Goal: Task Accomplishment & Management: Use online tool/utility

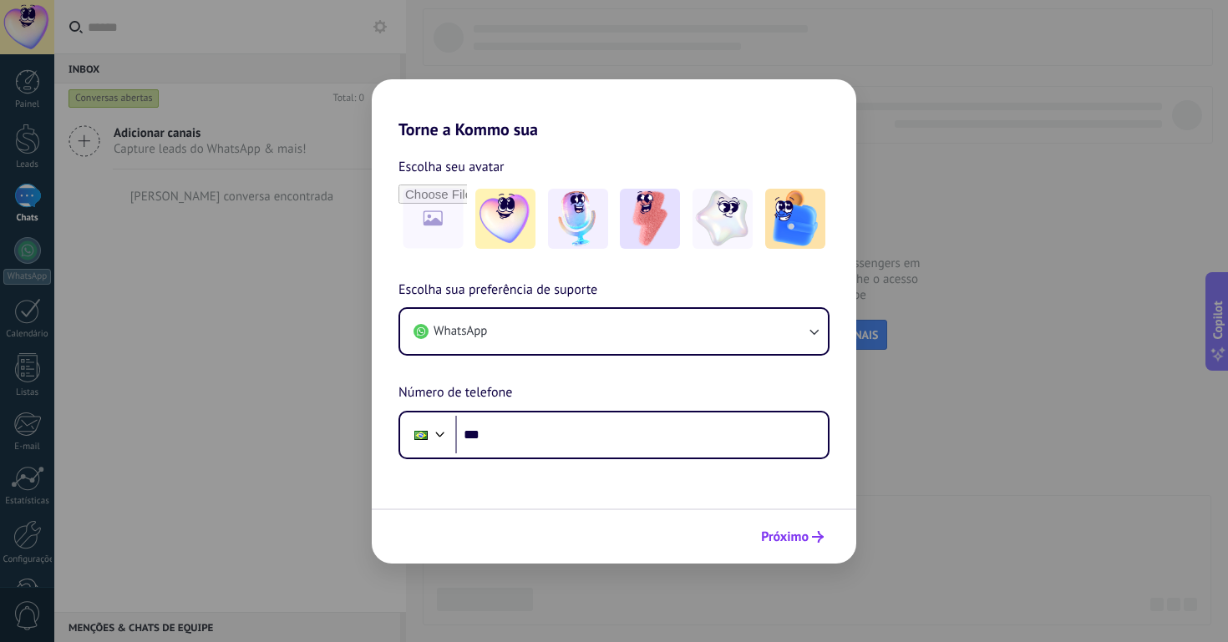
click at [799, 534] on span "Próximo" at bounding box center [785, 537] width 48 height 12
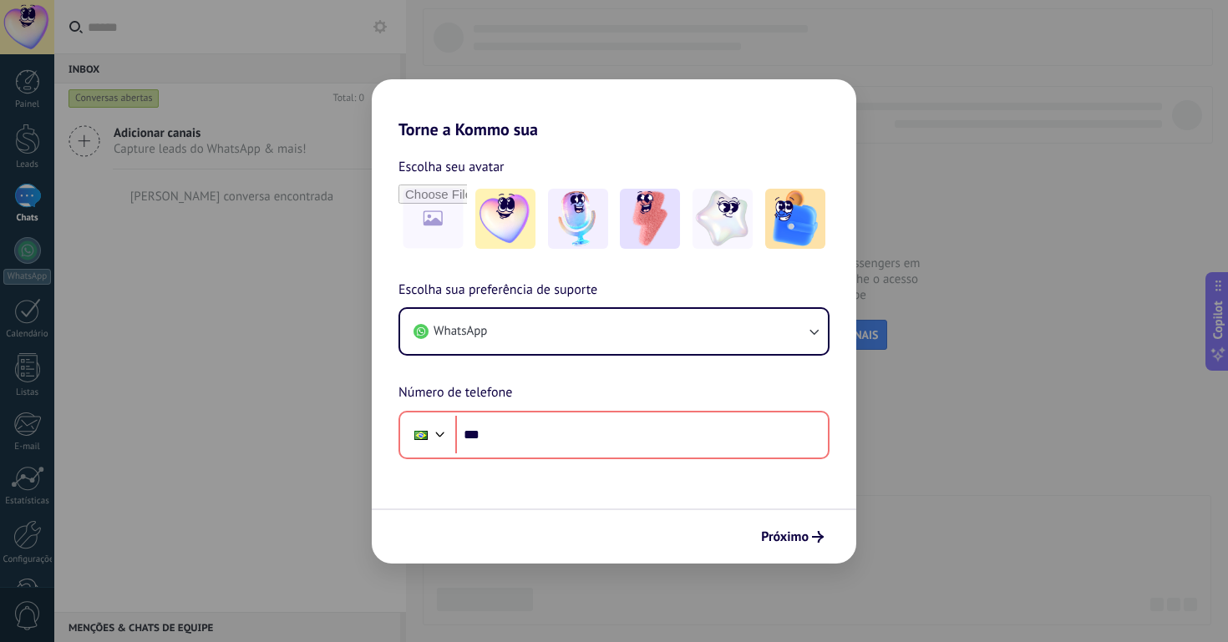
drag, startPoint x: 1070, startPoint y: 176, endPoint x: 652, endPoint y: 148, distance: 418.6
click at [1044, 173] on div "Torne a Kommo sua Escolha seu avatar Escolha sua preferência de suporte WhatsAp…" at bounding box center [614, 321] width 1228 height 642
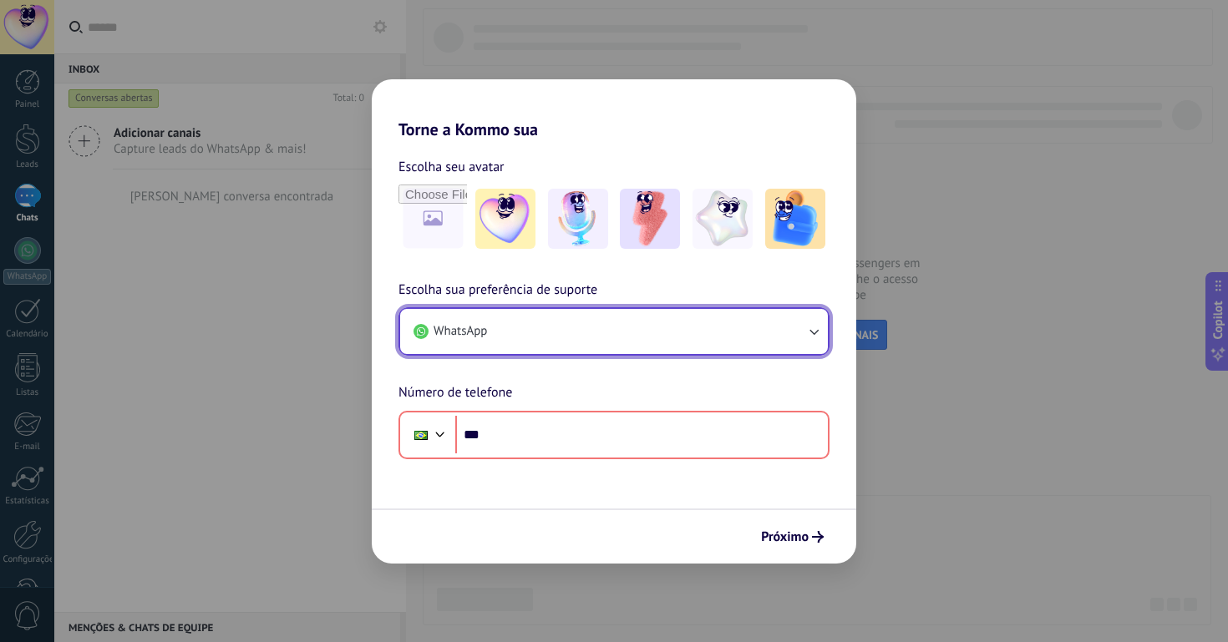
click at [582, 323] on button "WhatsApp" at bounding box center [614, 331] width 428 height 45
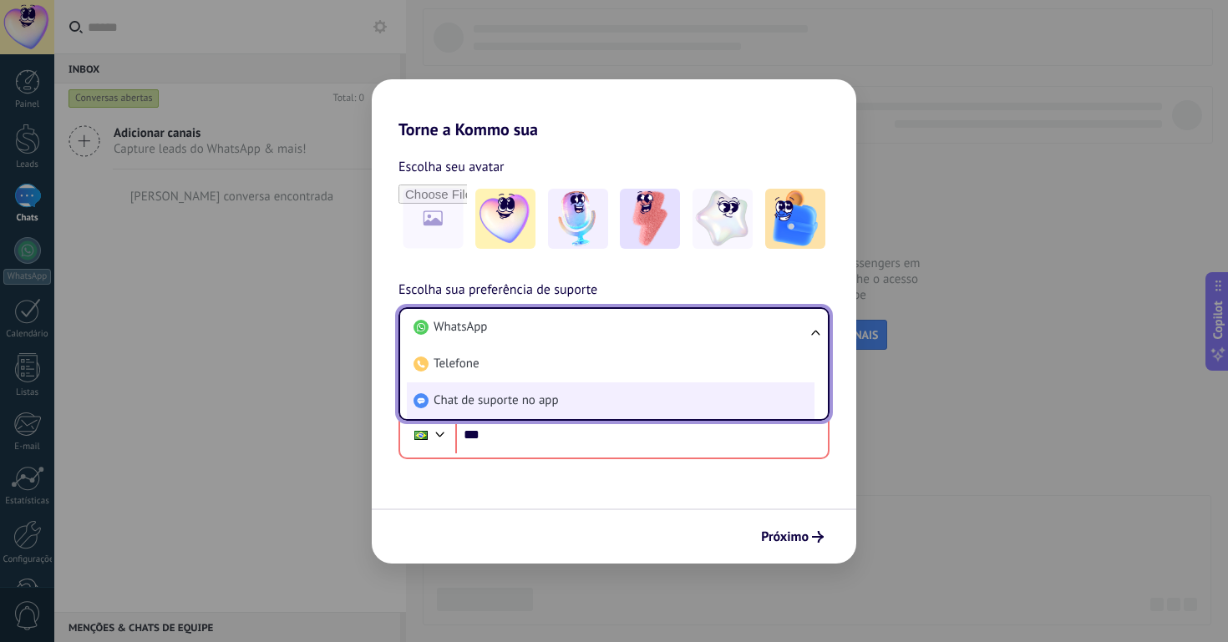
click at [555, 402] on span "Chat de suporte no app" at bounding box center [496, 401] width 125 height 17
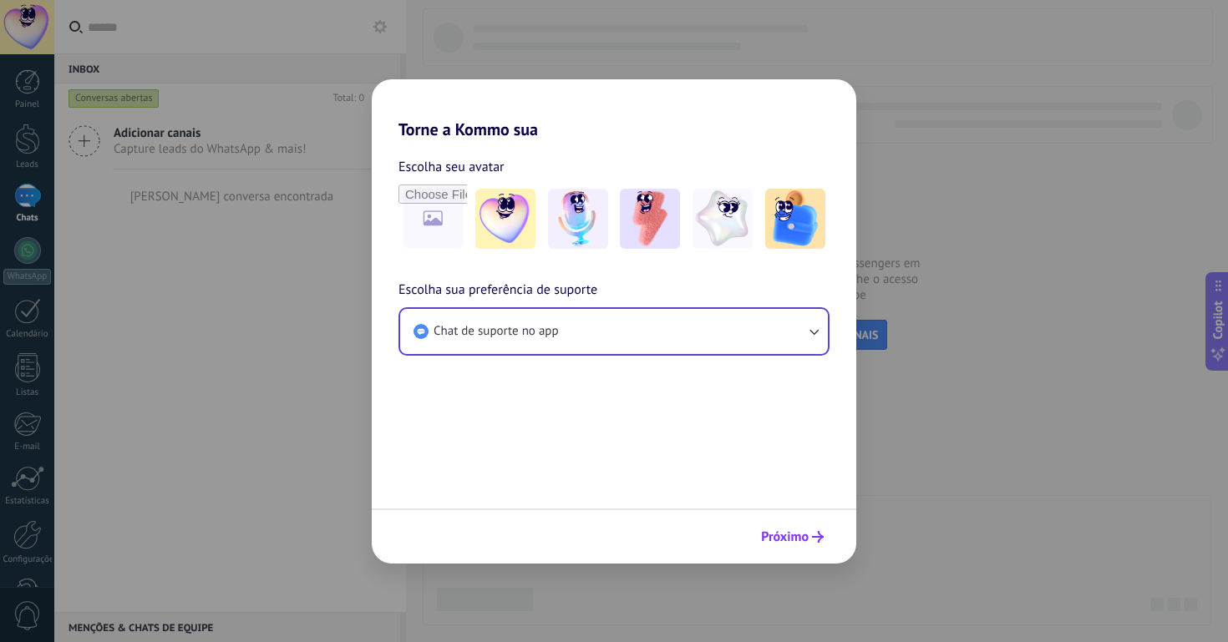
click at [801, 543] on span "Próximo" at bounding box center [785, 537] width 48 height 12
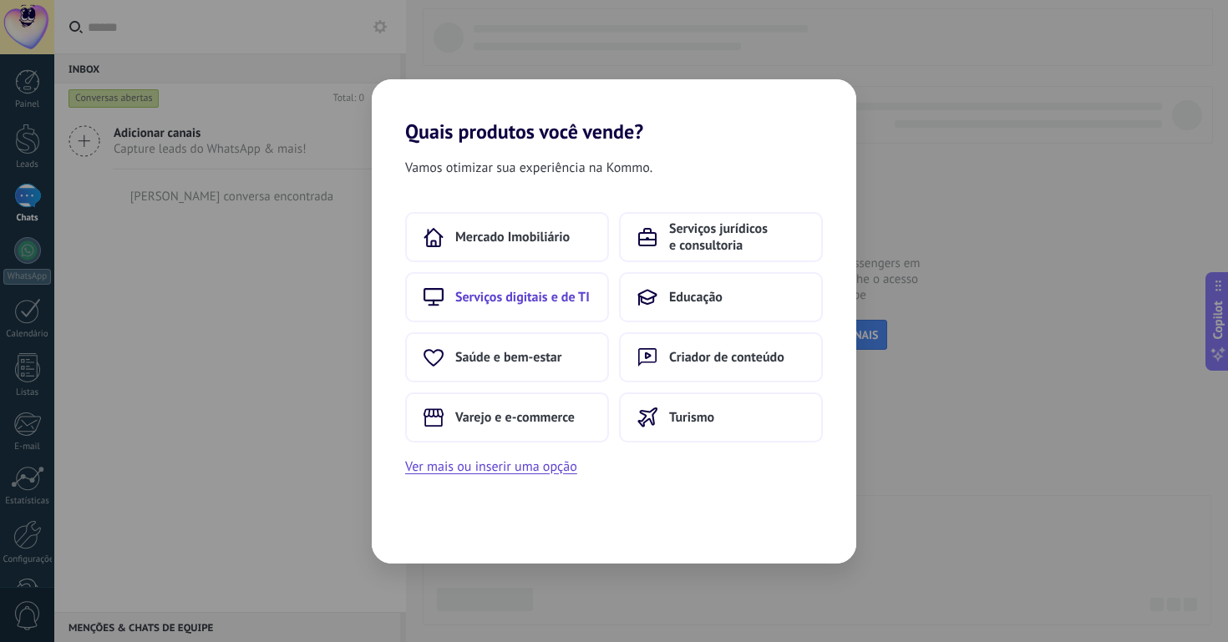
click at [548, 285] on button "Serviços digitais e de TI" at bounding box center [507, 297] width 204 height 50
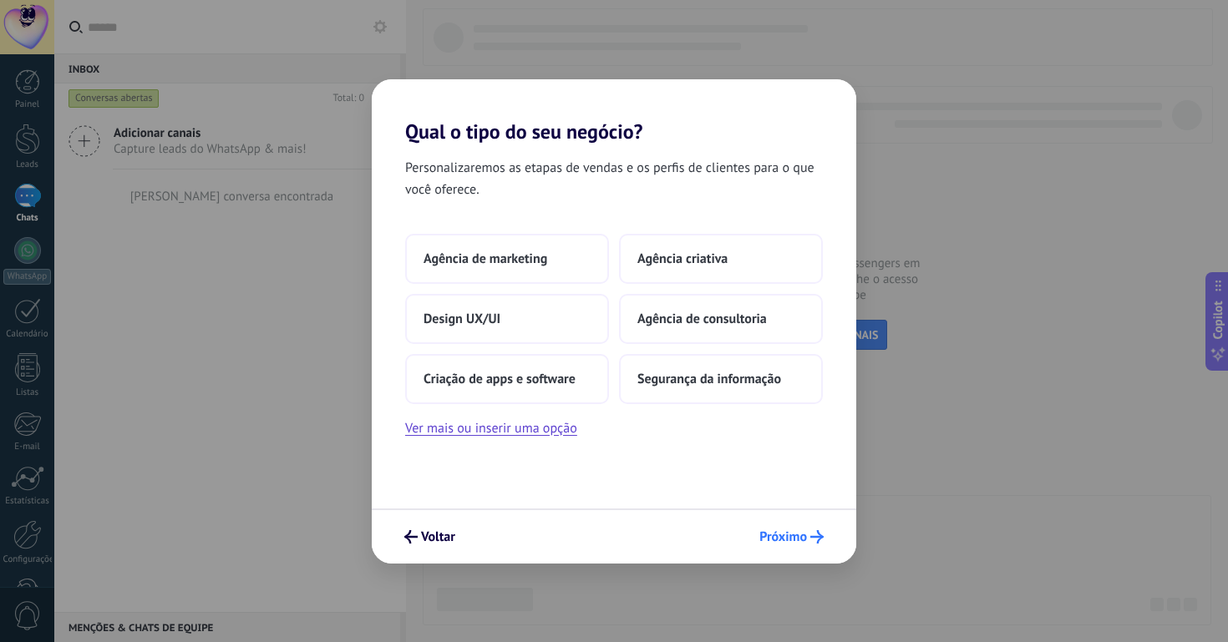
click at [813, 540] on icon "submit" at bounding box center [816, 536] width 13 height 13
click at [673, 387] on span "Segurança da informação" at bounding box center [709, 379] width 144 height 17
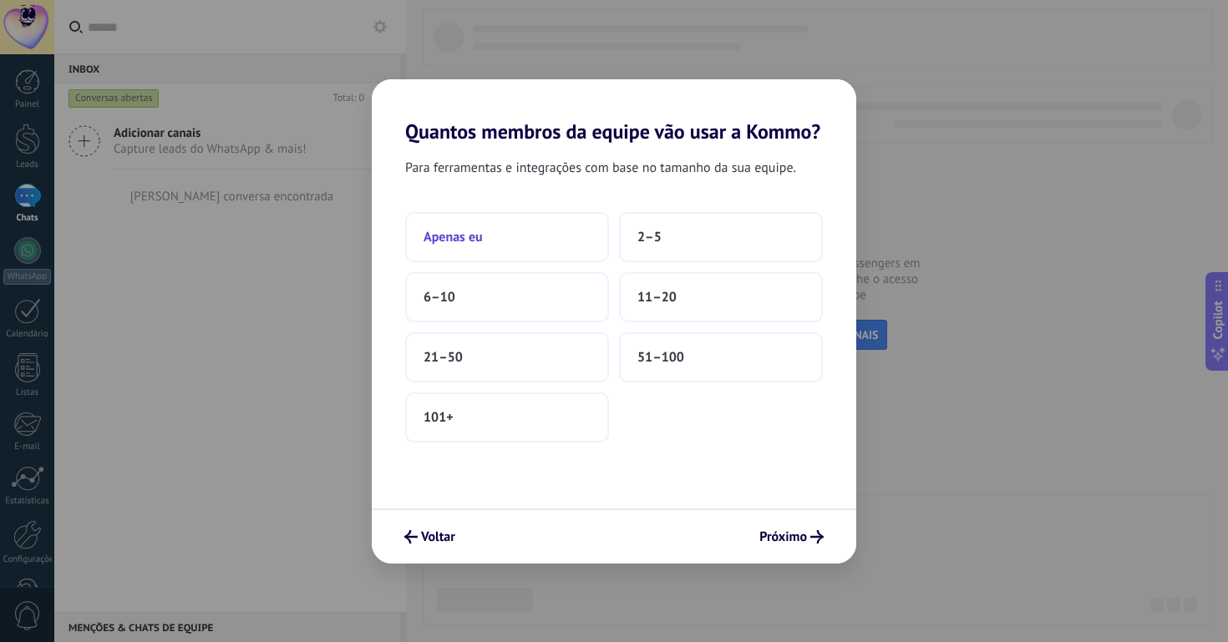
click at [488, 249] on button "Apenas eu" at bounding box center [507, 237] width 204 height 50
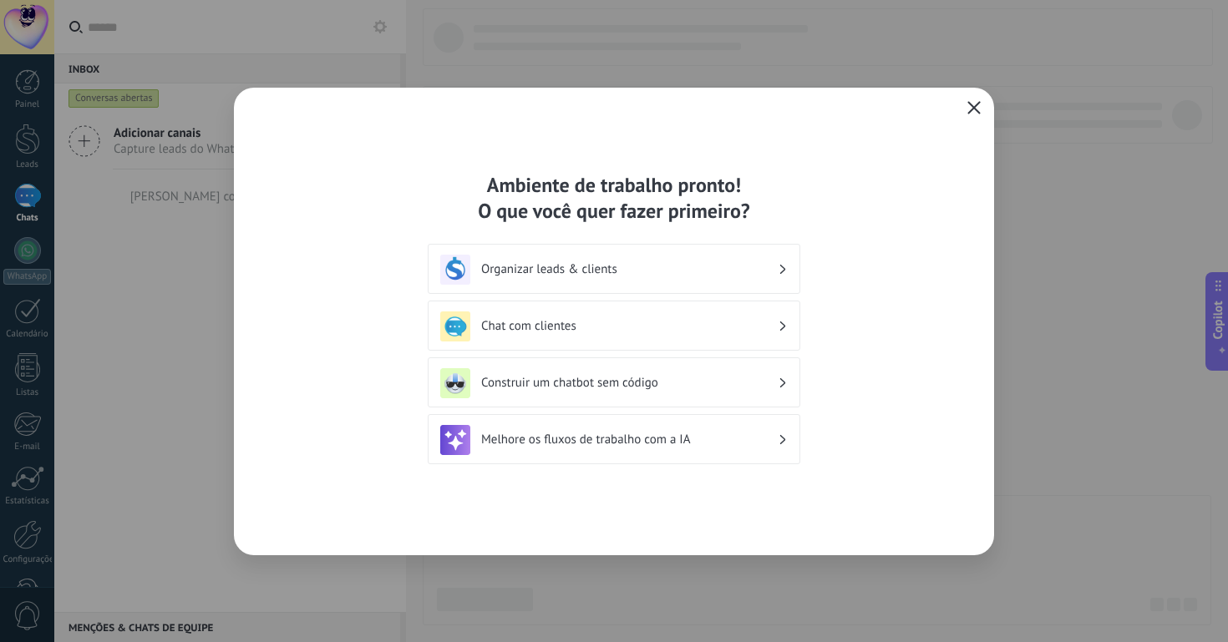
click at [980, 104] on icon "button" at bounding box center [973, 107] width 13 height 13
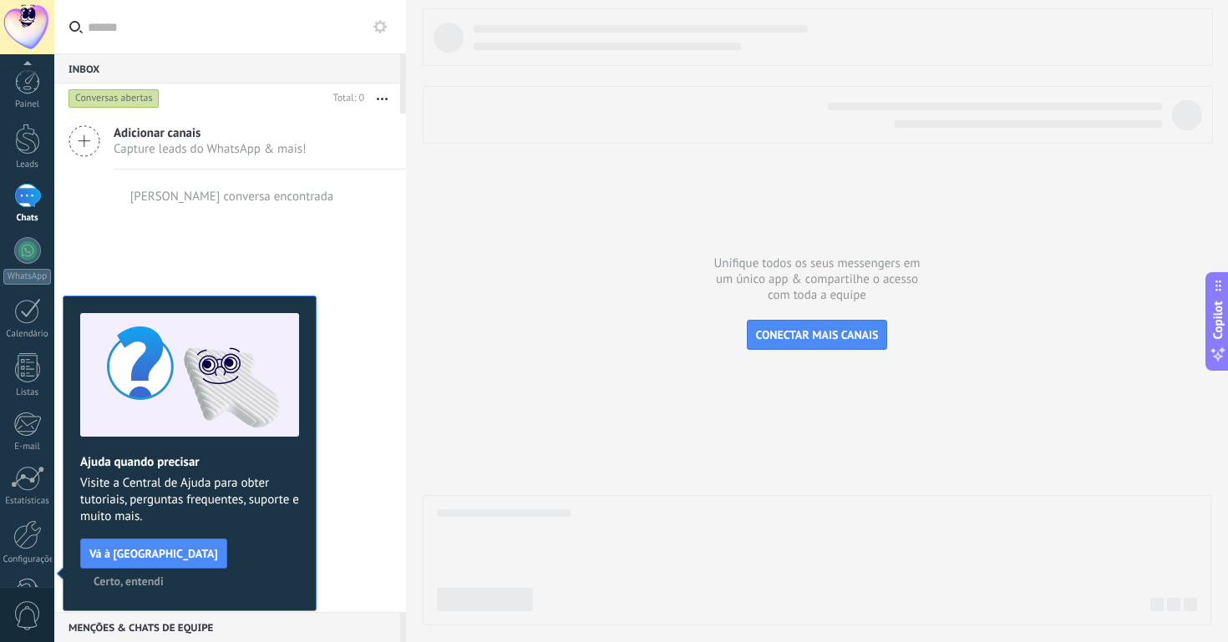
scroll to position [53, 0]
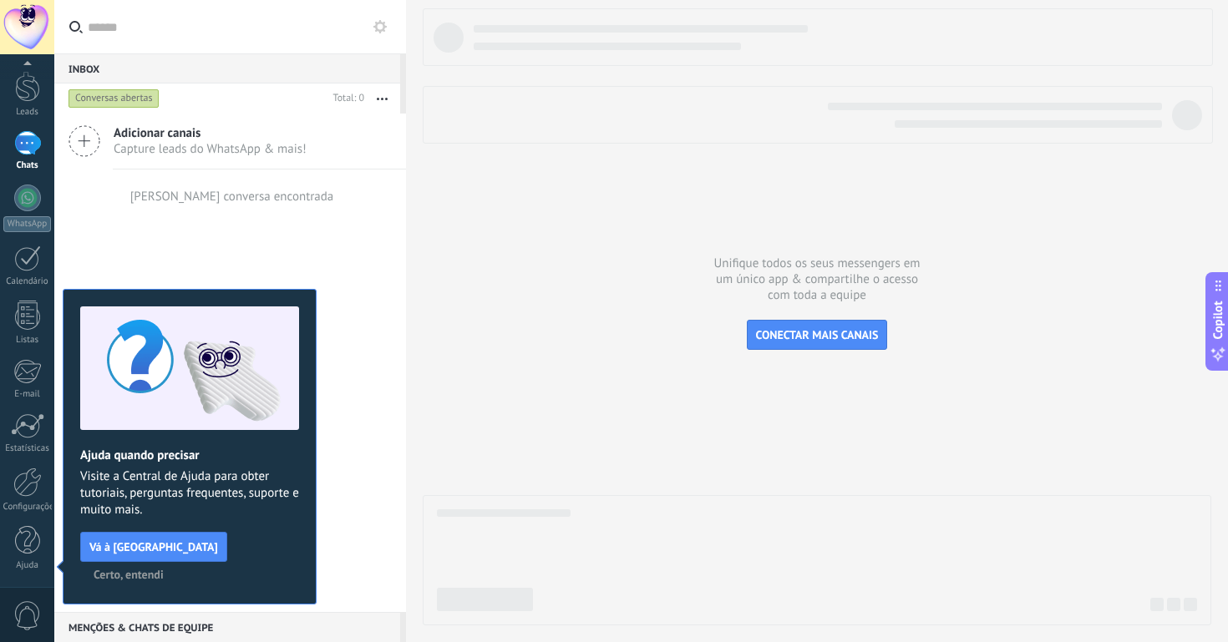
click at [164, 569] on span "Certo, entendi" at bounding box center [129, 575] width 70 height 12
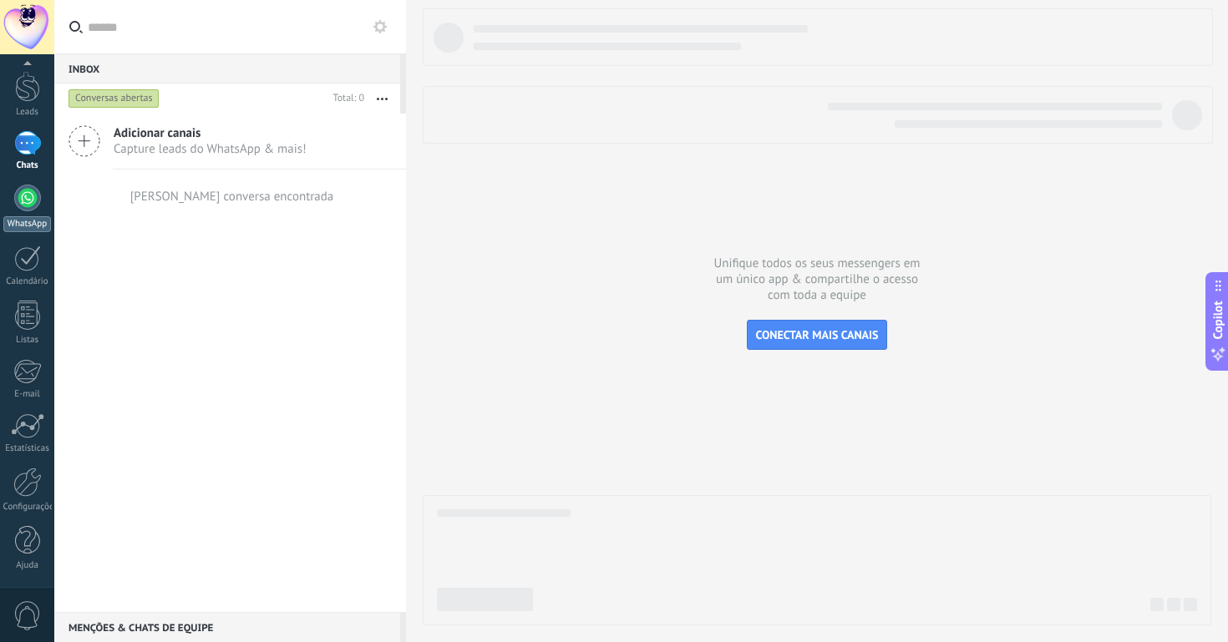
scroll to position [0, 0]
click at [32, 245] on div at bounding box center [27, 250] width 27 height 27
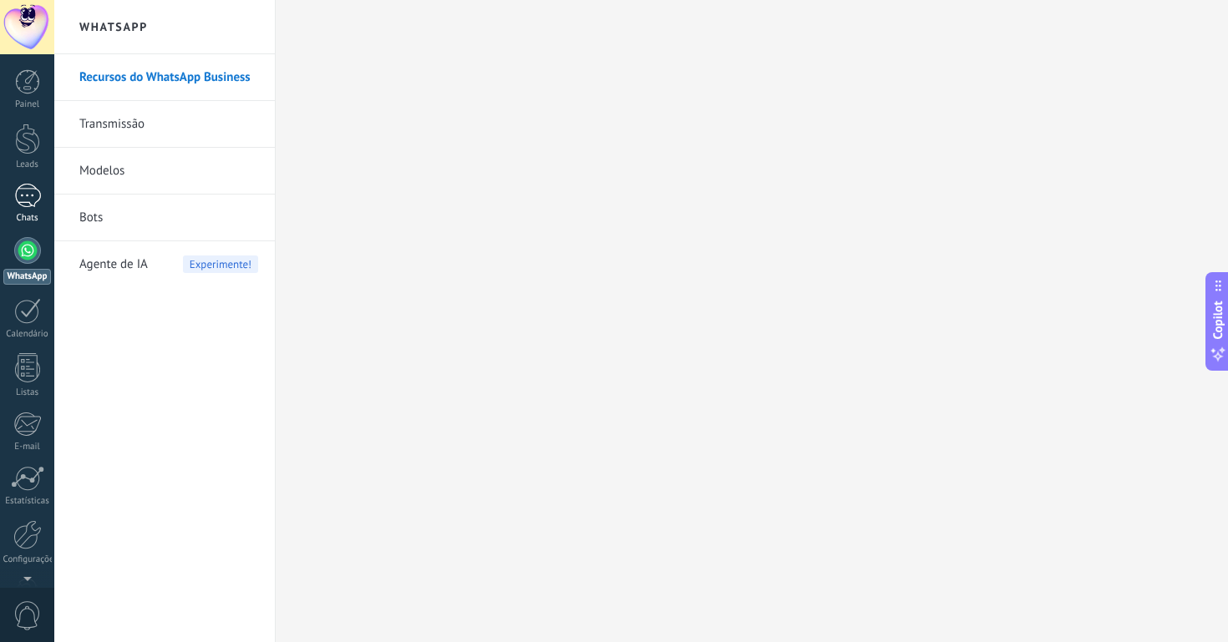
click at [36, 201] on div at bounding box center [27, 196] width 27 height 24
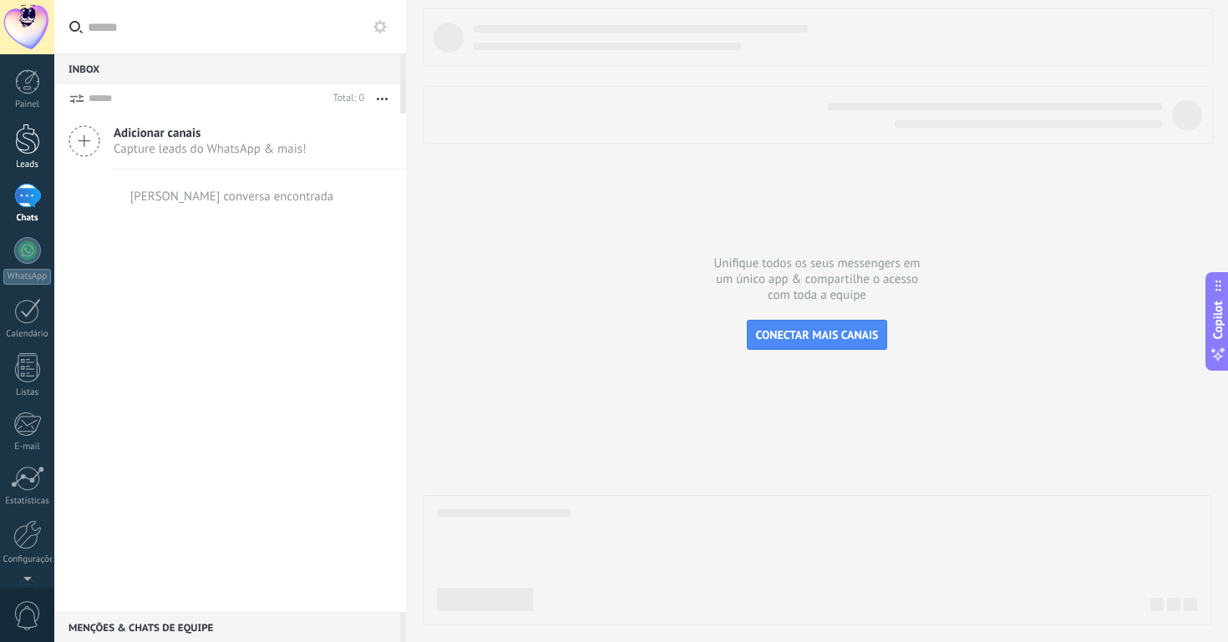
scroll to position [6, 0]
click at [23, 149] on link "Leads" at bounding box center [27, 141] width 54 height 47
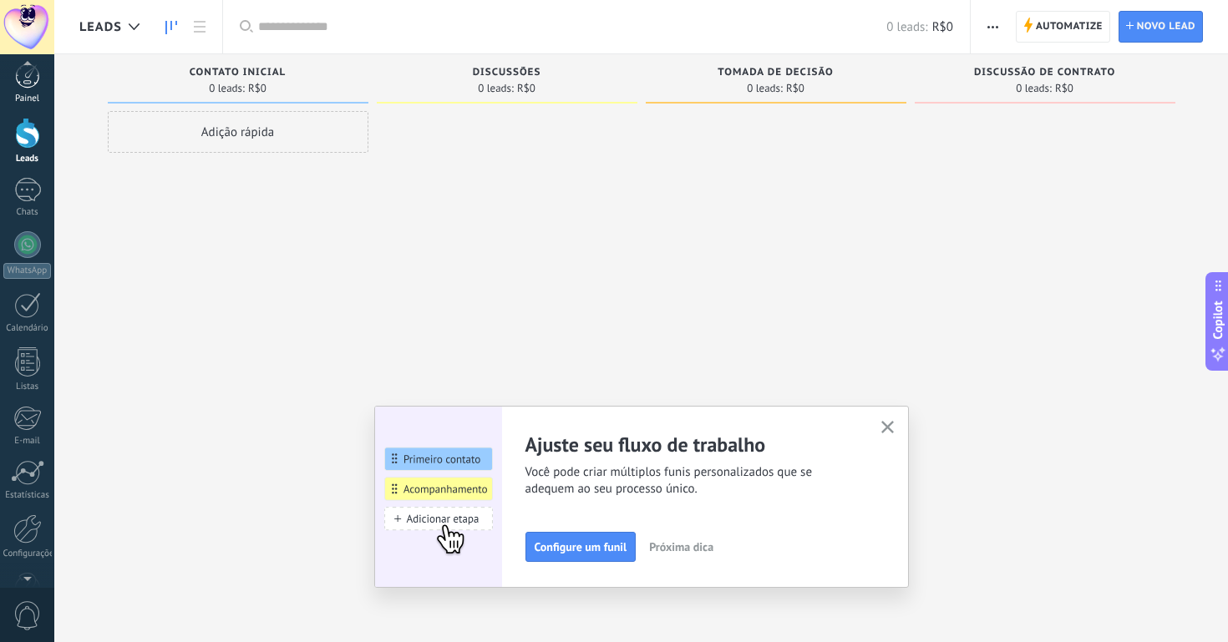
click at [27, 89] on link "Painel" at bounding box center [27, 83] width 54 height 41
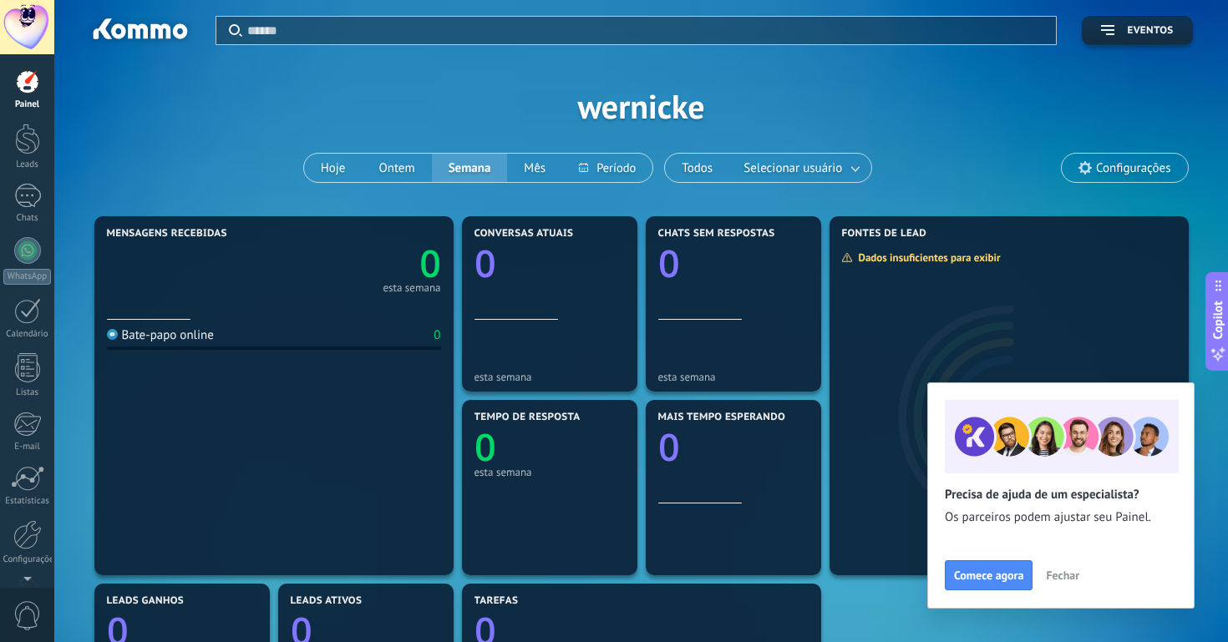
click at [1060, 580] on span "Fechar" at bounding box center [1062, 576] width 33 height 12
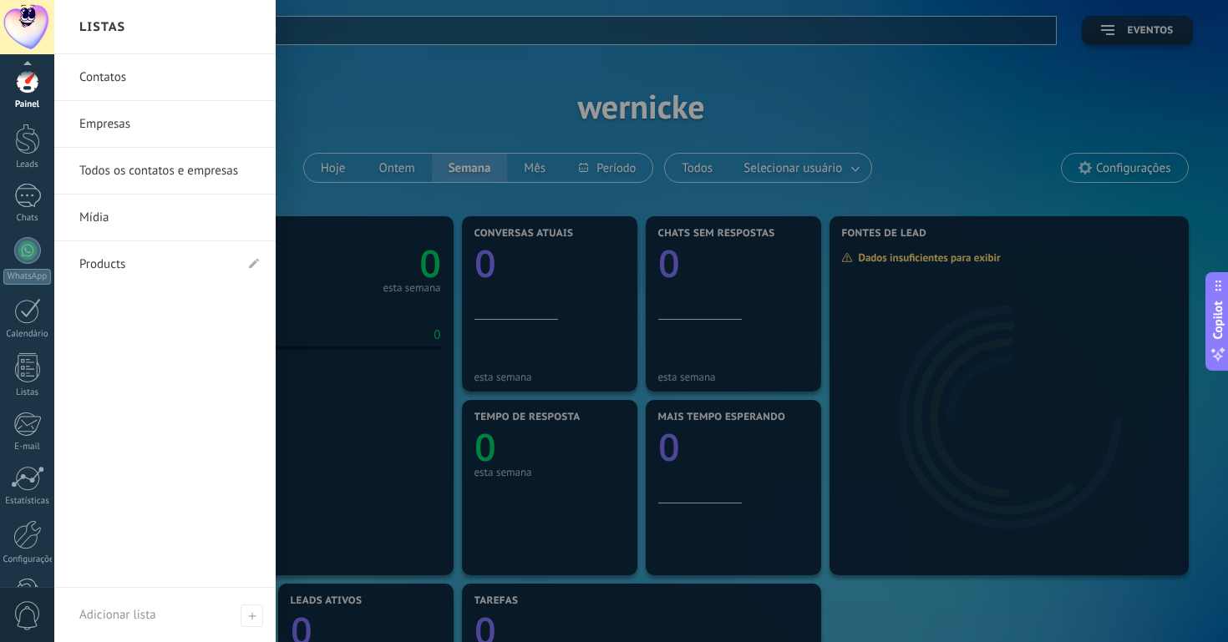
scroll to position [53, 0]
click at [27, 494] on div at bounding box center [27, 482] width 28 height 29
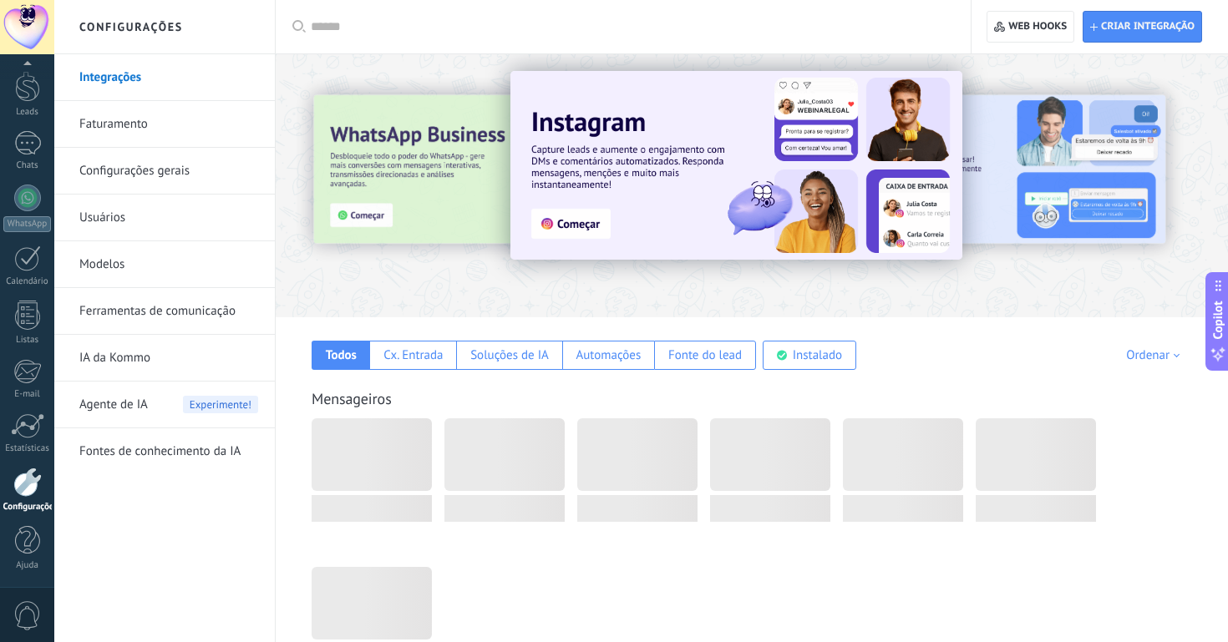
scroll to position [11, 0]
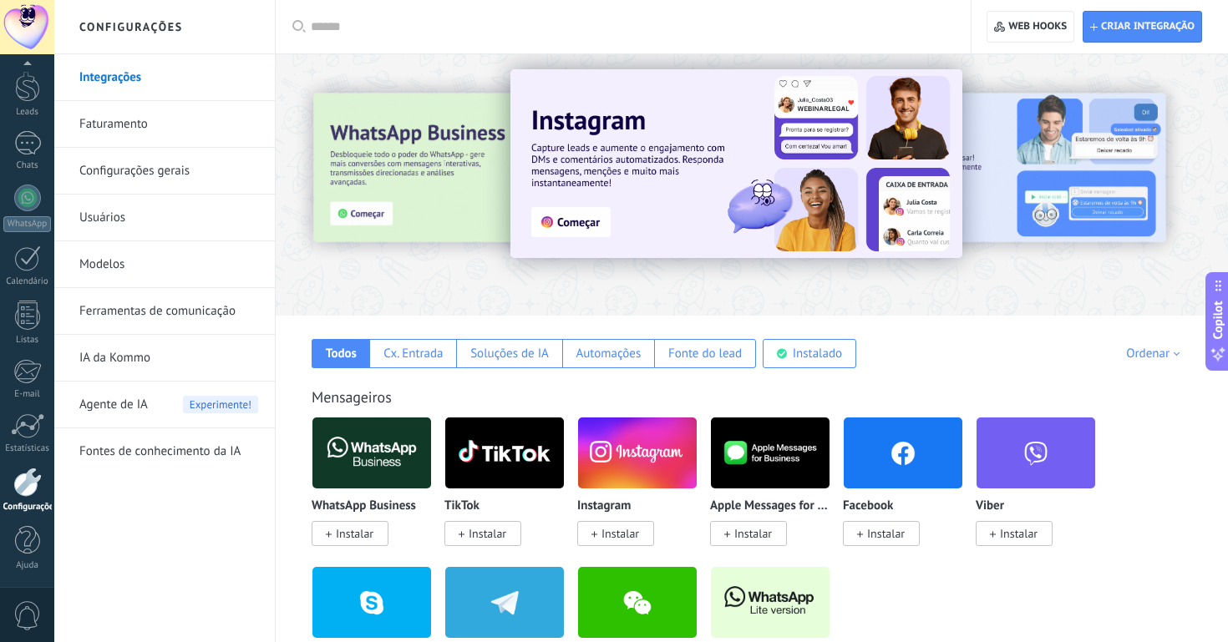
click at [131, 222] on link "Usuários" at bounding box center [168, 218] width 179 height 47
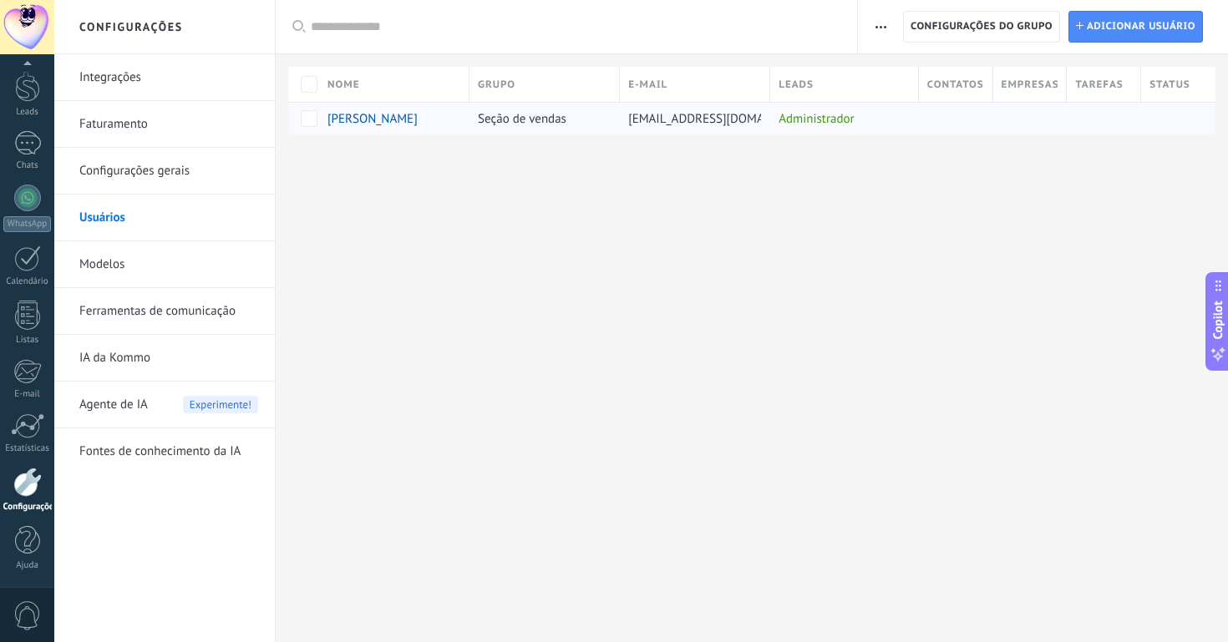
click at [379, 120] on span "[PERSON_NAME]" at bounding box center [372, 119] width 90 height 16
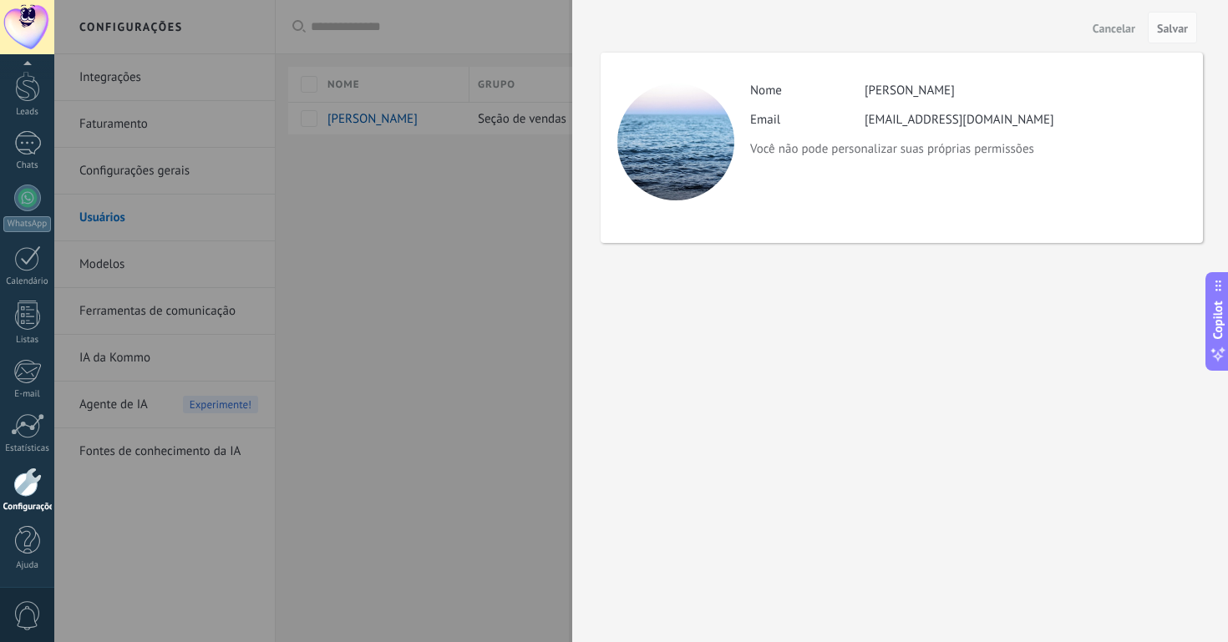
drag, startPoint x: 939, startPoint y: 155, endPoint x: 932, endPoint y: 141, distance: 14.9
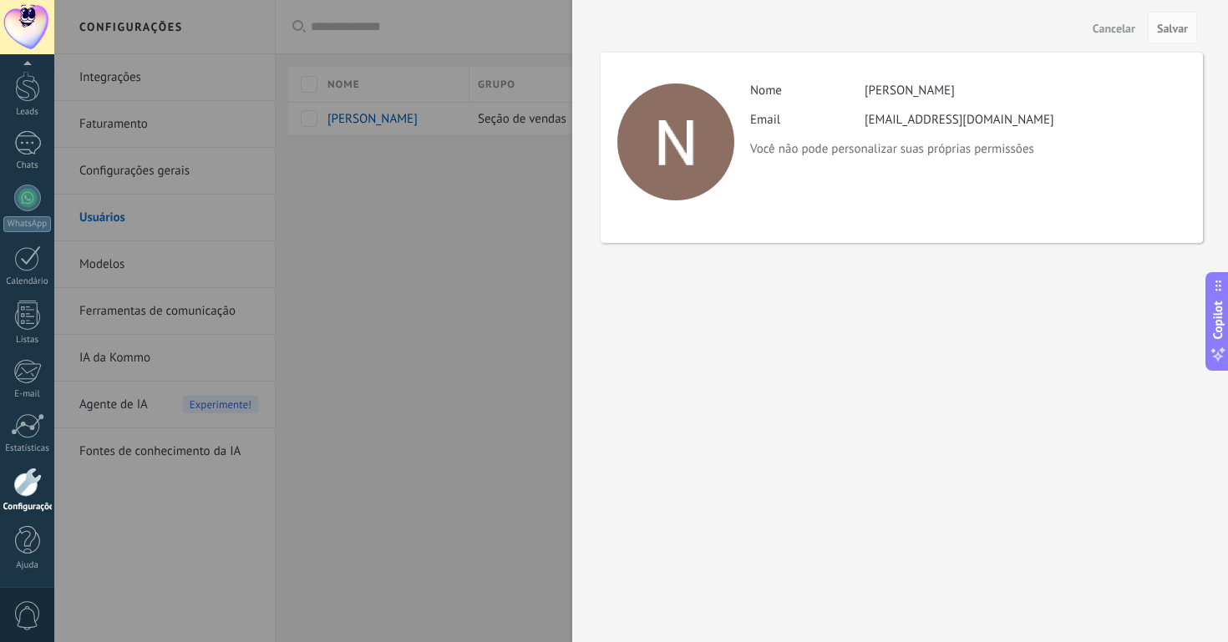
click at [941, 149] on p "Você não pode personalizar suas próprias permissões" at bounding box center [967, 149] width 435 height 16
click at [1110, 29] on span "Cancelar" at bounding box center [1114, 29] width 43 height 12
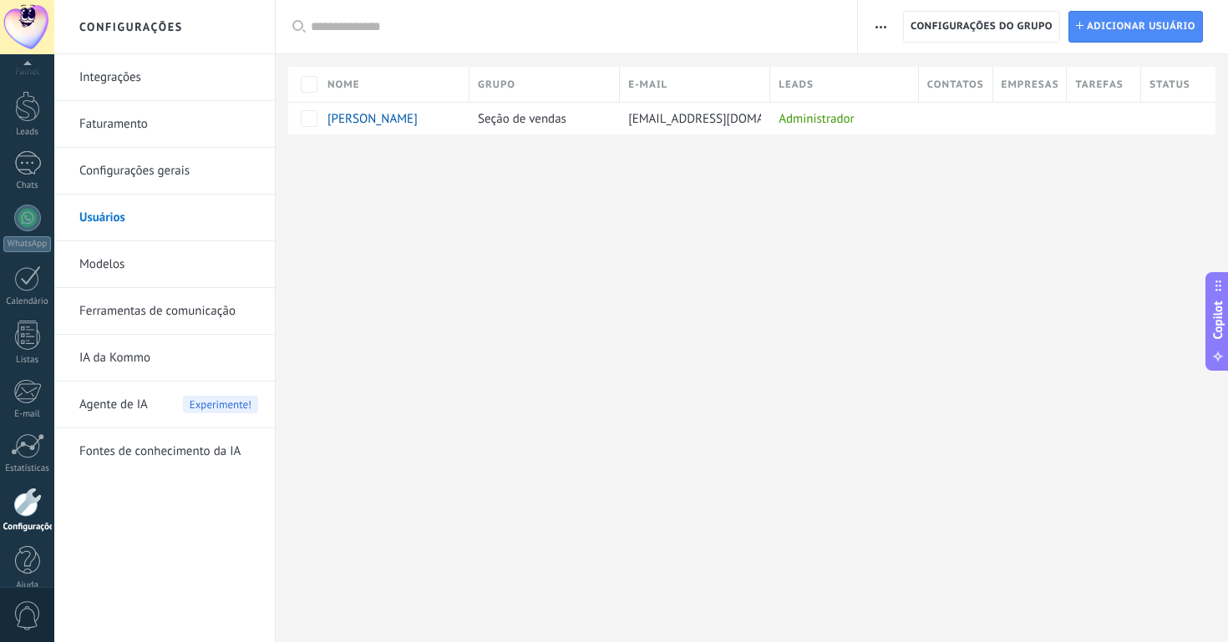
scroll to position [53, 0]
click at [131, 359] on link "IA da Kommo" at bounding box center [168, 358] width 179 height 47
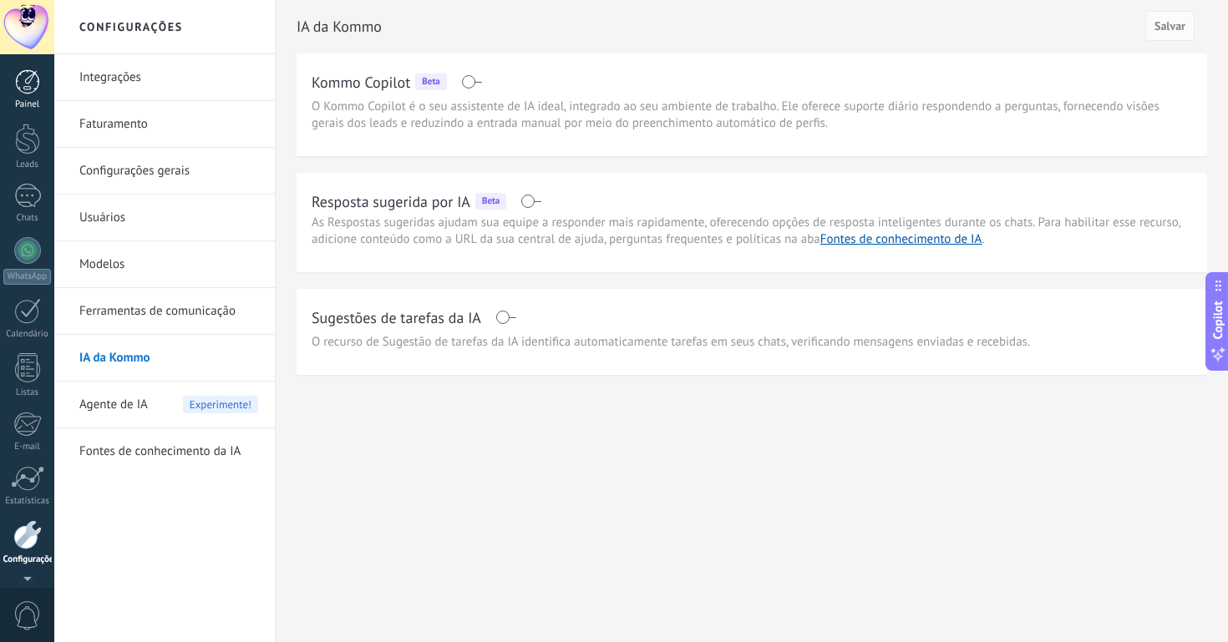
click at [33, 88] on div at bounding box center [27, 81] width 25 height 25
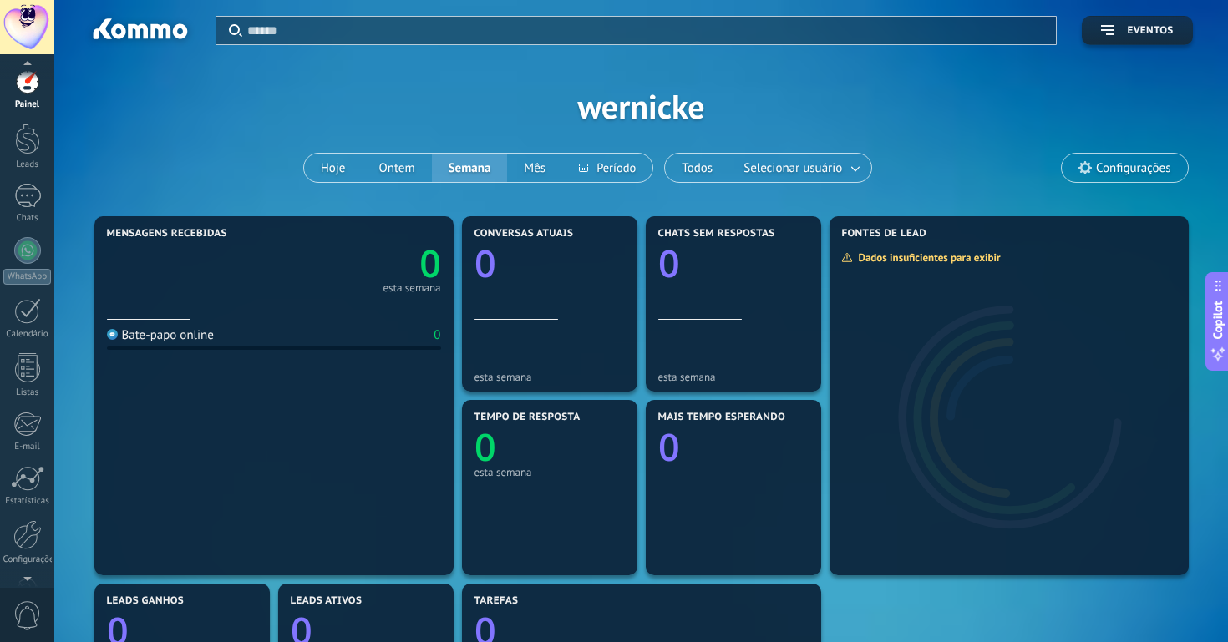
scroll to position [53, 0]
click at [31, 549] on div at bounding box center [27, 540] width 25 height 29
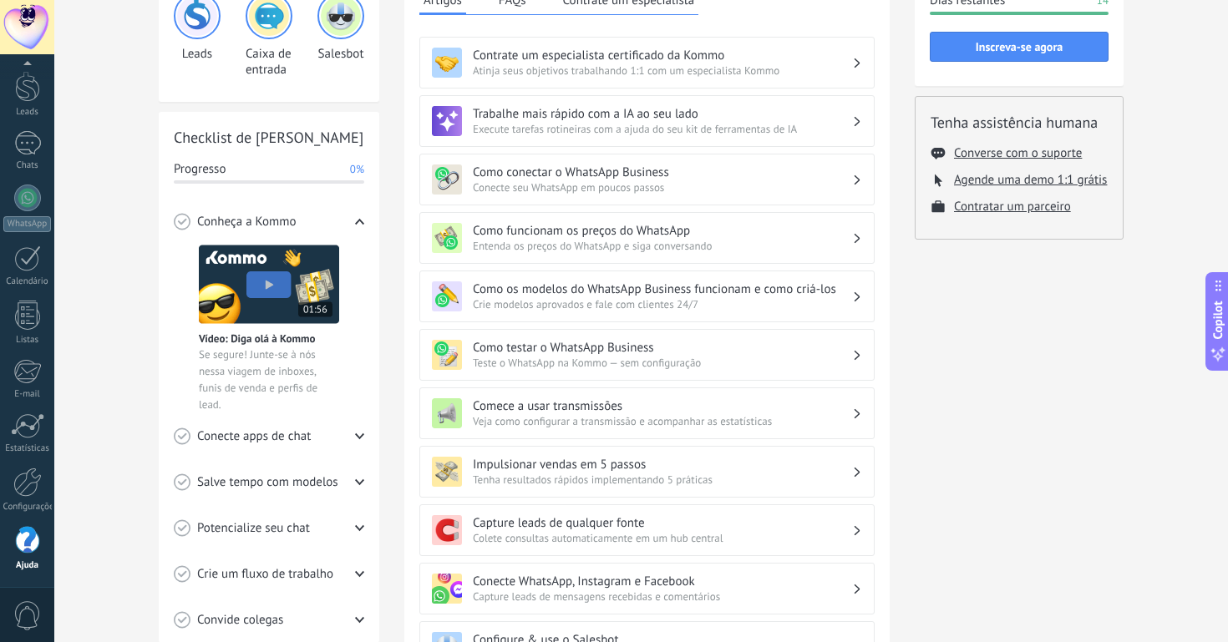
scroll to position [397, 0]
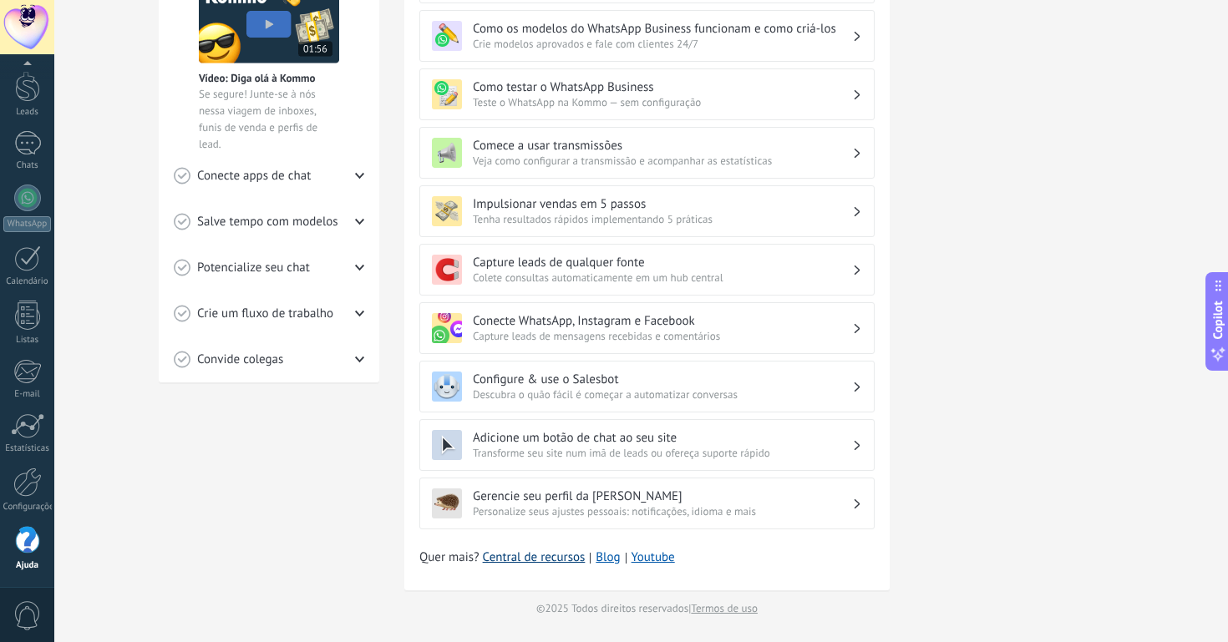
click at [557, 560] on link "Central de recursos" at bounding box center [534, 558] width 103 height 17
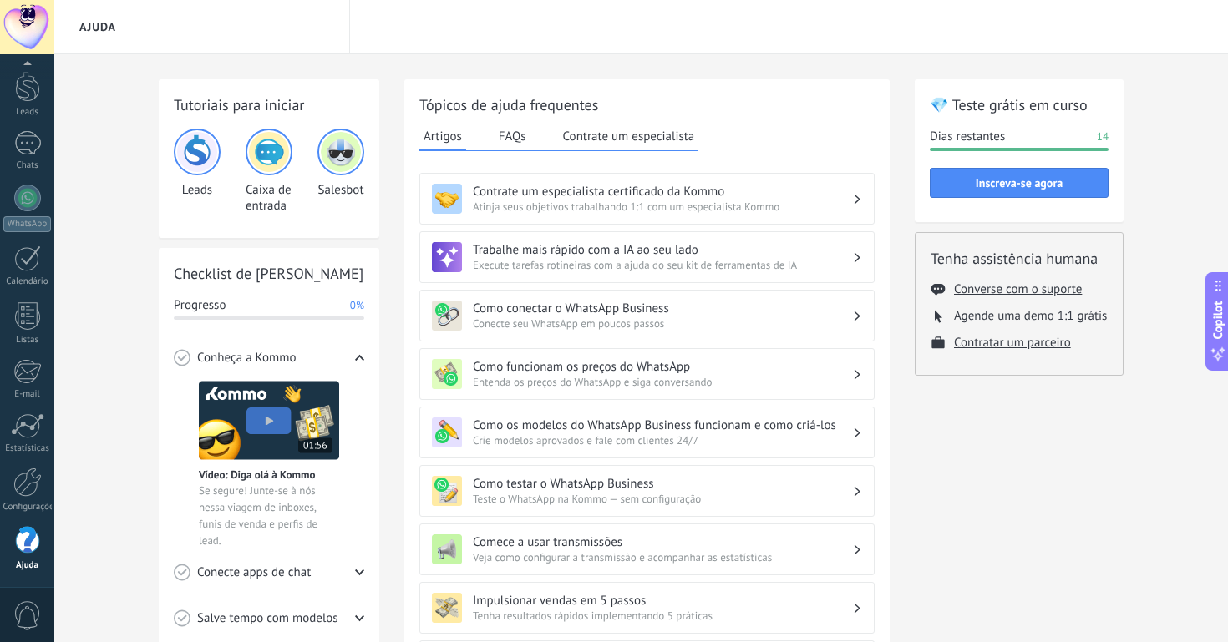
scroll to position [4, 0]
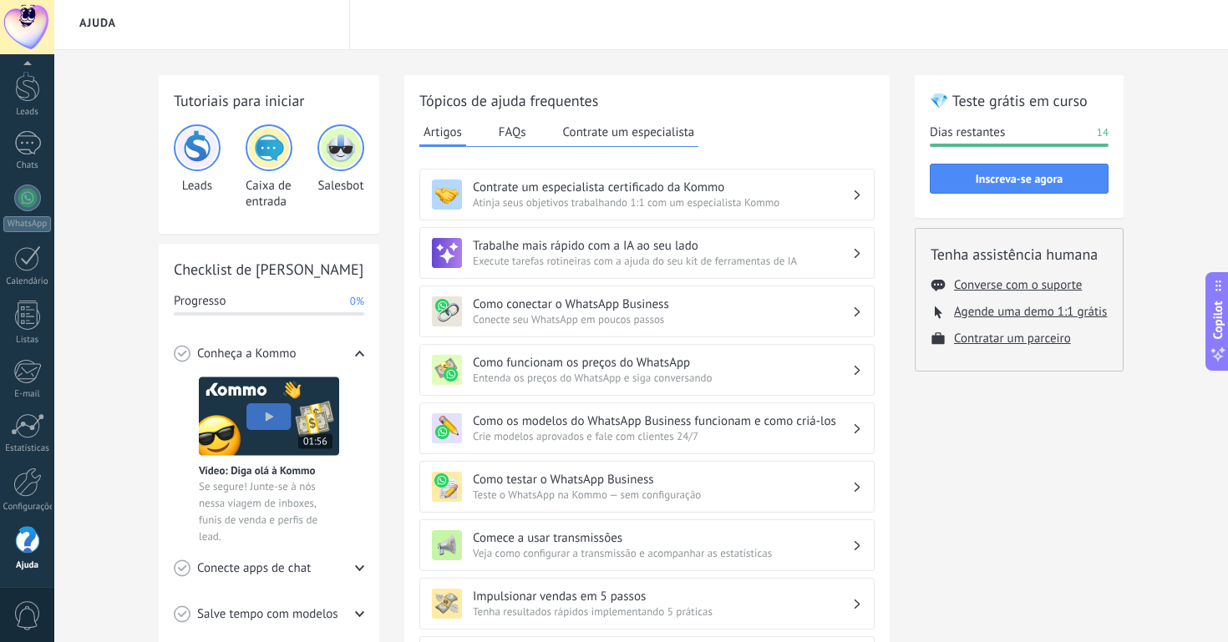
click at [614, 543] on h3 "Comece a usar transmissões" at bounding box center [662, 538] width 379 height 16
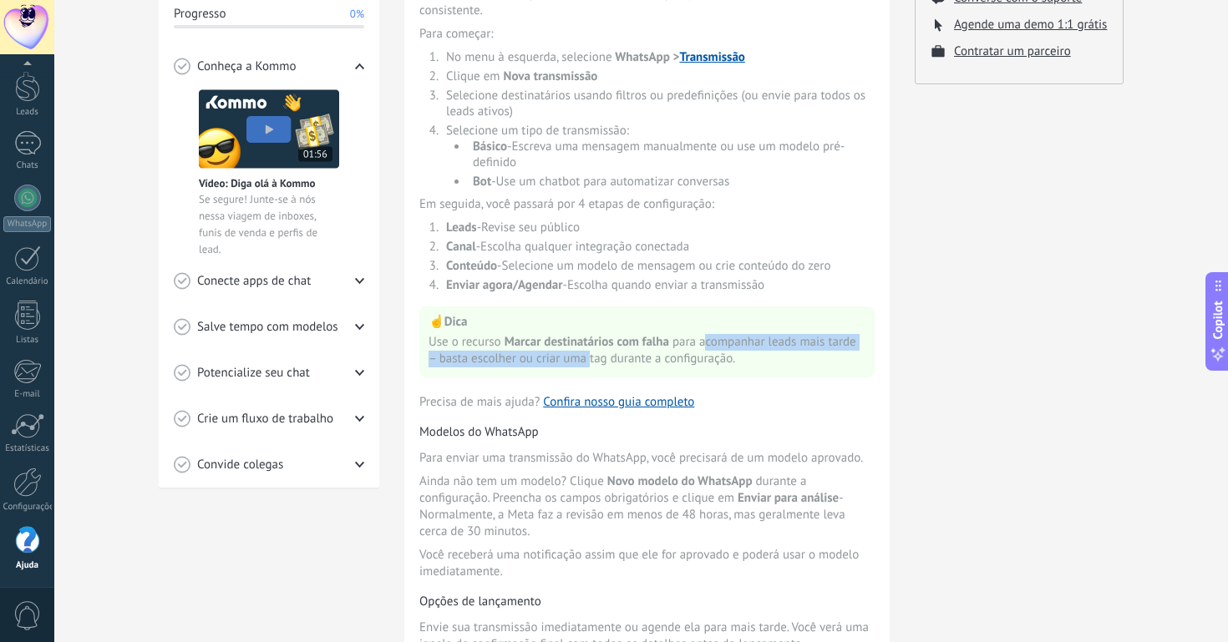
drag, startPoint x: 633, startPoint y: 354, endPoint x: 705, endPoint y: 355, distance: 71.8
click at [705, 355] on span "Use o recurso Marcar destinatários com falha para acompanhar leads mais tarde –…" at bounding box center [647, 350] width 437 height 33
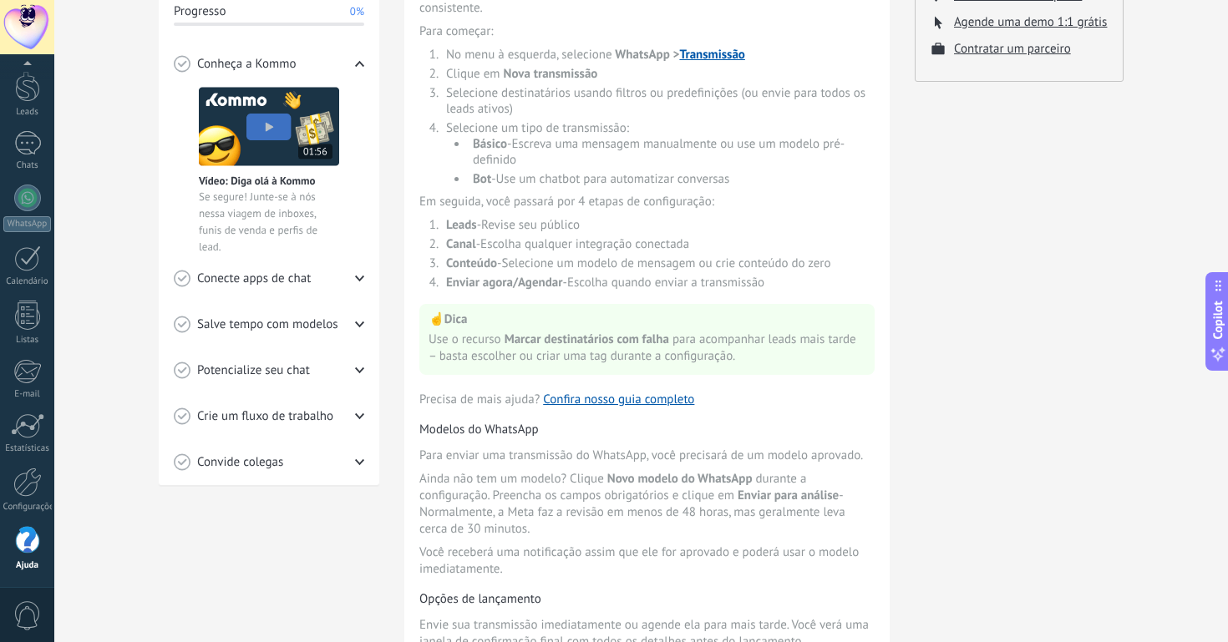
click at [705, 355] on span "Use o recurso Marcar destinatários com falha para acompanhar leads mais tarde –…" at bounding box center [647, 348] width 437 height 33
drag, startPoint x: 693, startPoint y: 347, endPoint x: 755, endPoint y: 349, distance: 61.8
click at [755, 349] on span "Use o recurso Marcar destinatários com falha para acompanhar leads mais tarde –…" at bounding box center [647, 349] width 437 height 33
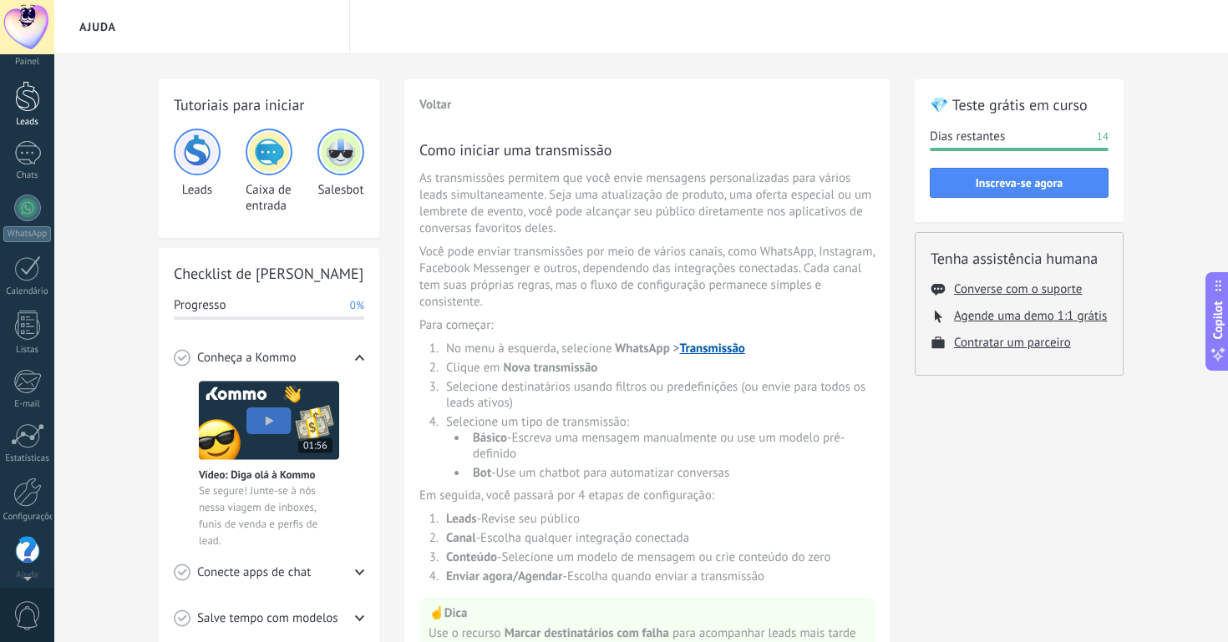
scroll to position [0, 0]
click at [28, 93] on div at bounding box center [27, 81] width 25 height 25
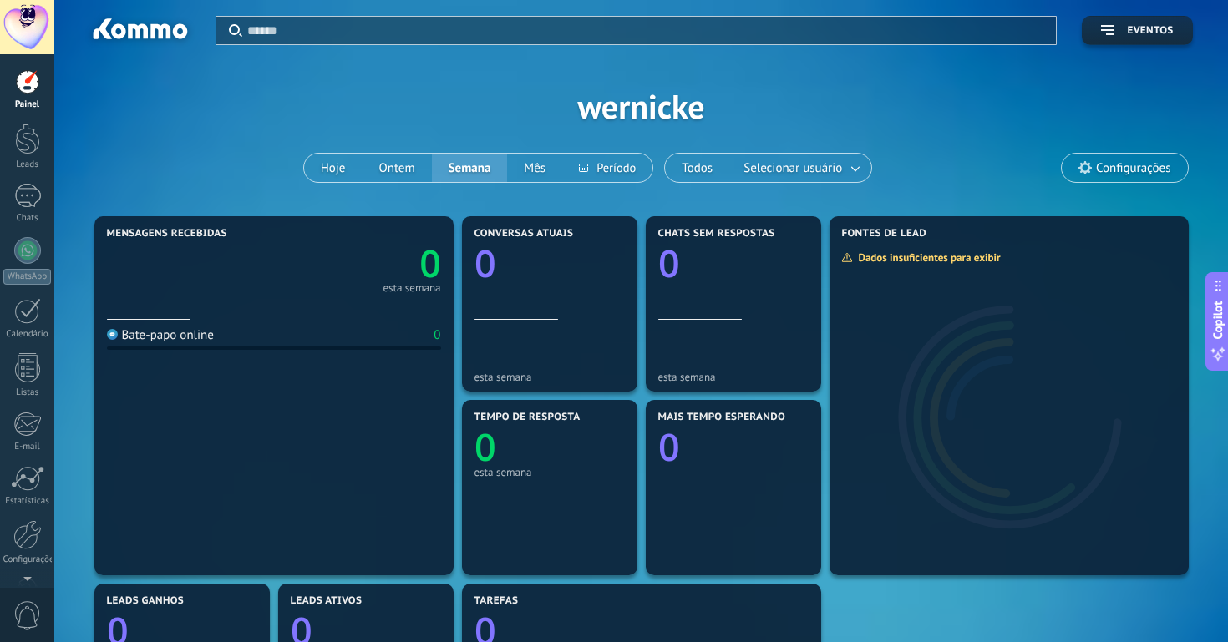
click at [35, 92] on div at bounding box center [27, 81] width 25 height 25
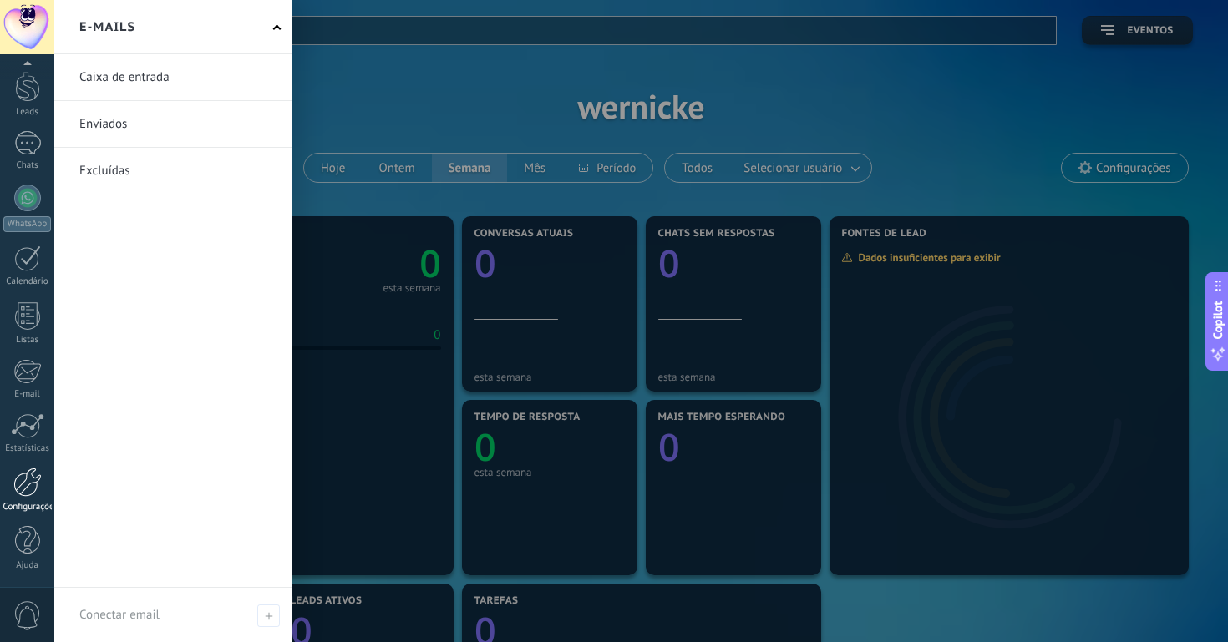
click at [26, 479] on div at bounding box center [27, 482] width 28 height 29
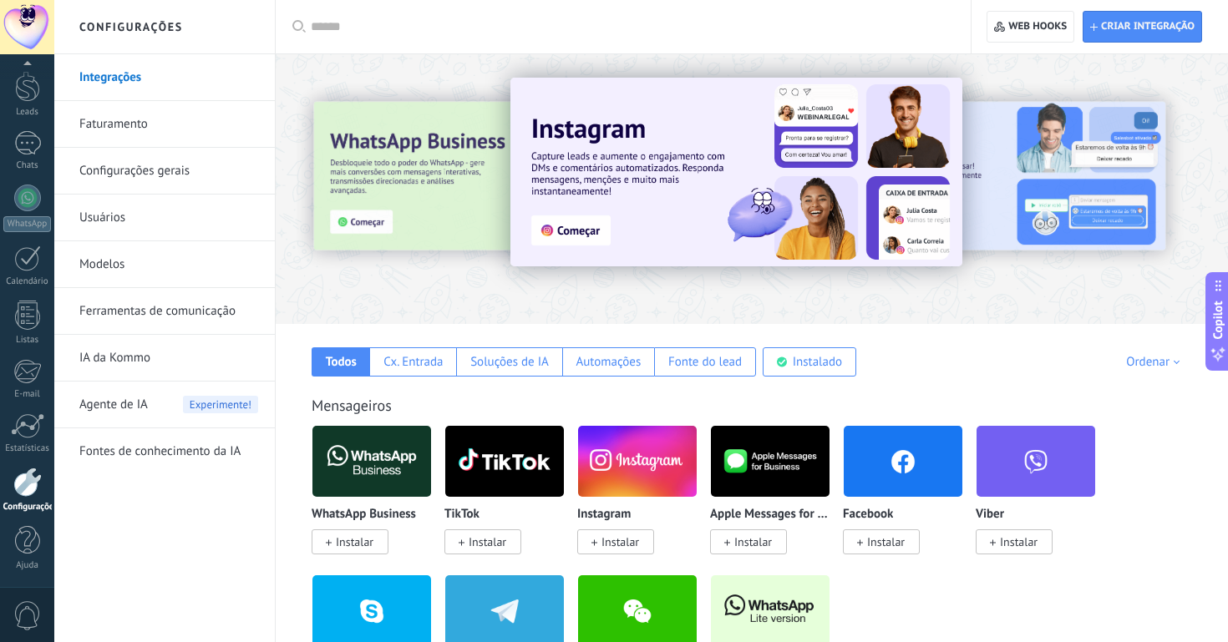
click at [709, 336] on div "Todos Cx. Entrada Soluções de IA Automações Fonte do lead Instalado Minhas insc…" at bounding box center [751, 350] width 919 height 53
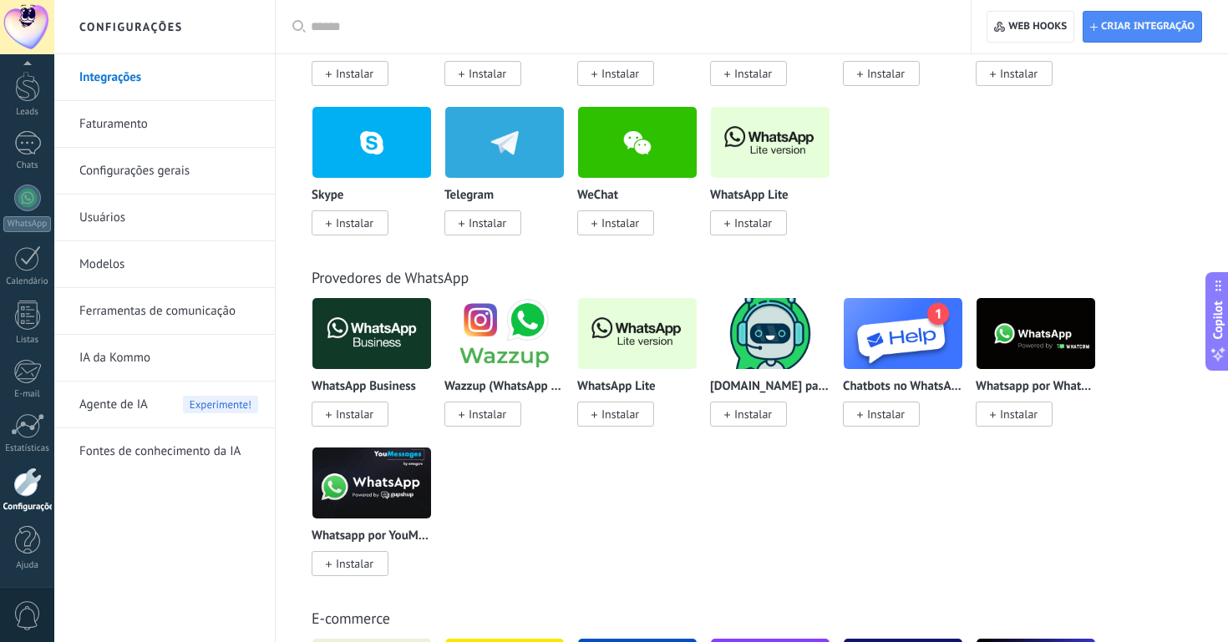
scroll to position [475, 0]
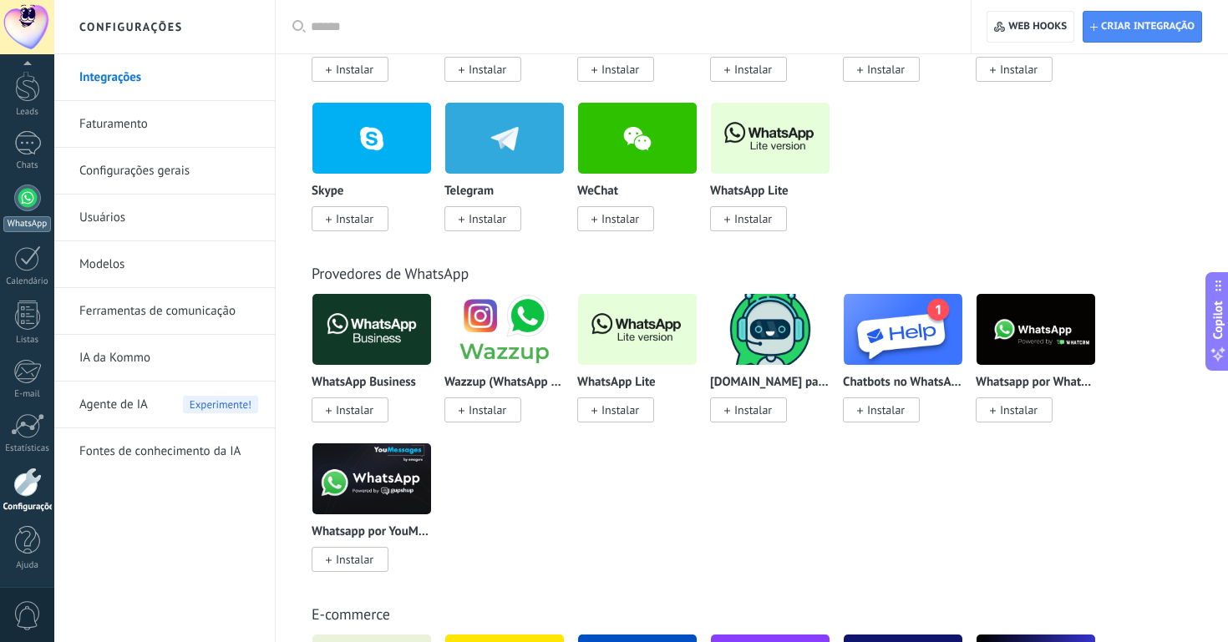
click at [24, 196] on div at bounding box center [27, 198] width 27 height 27
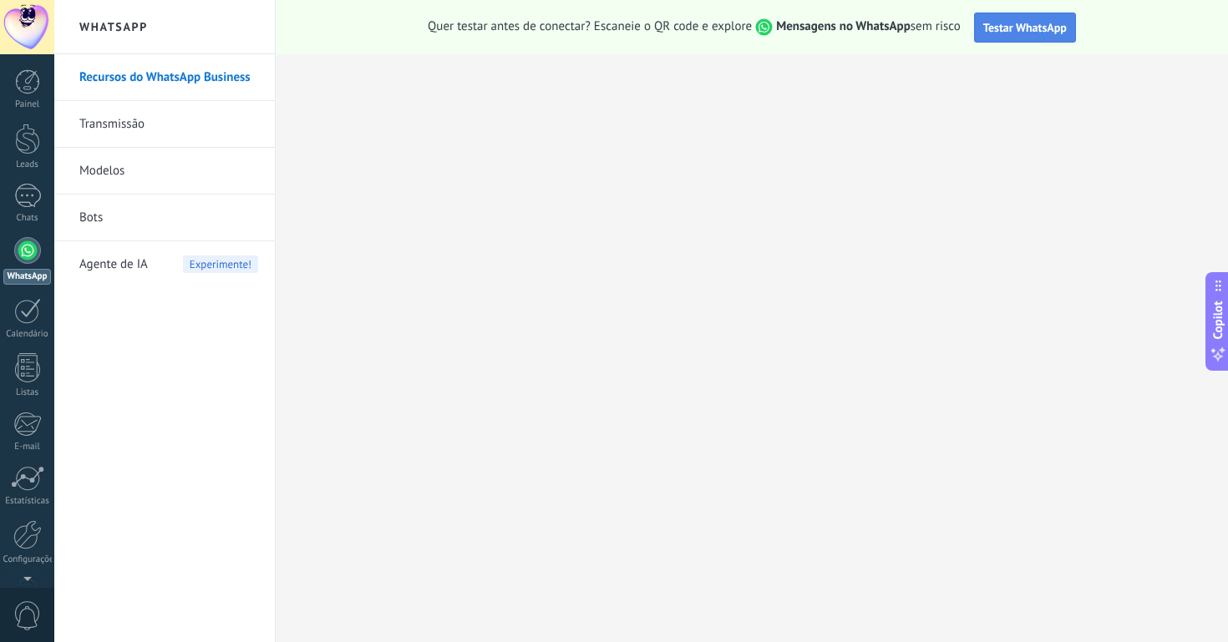
click at [1067, 25] on span "Testar WhatsApp" at bounding box center [1025, 27] width 84 height 15
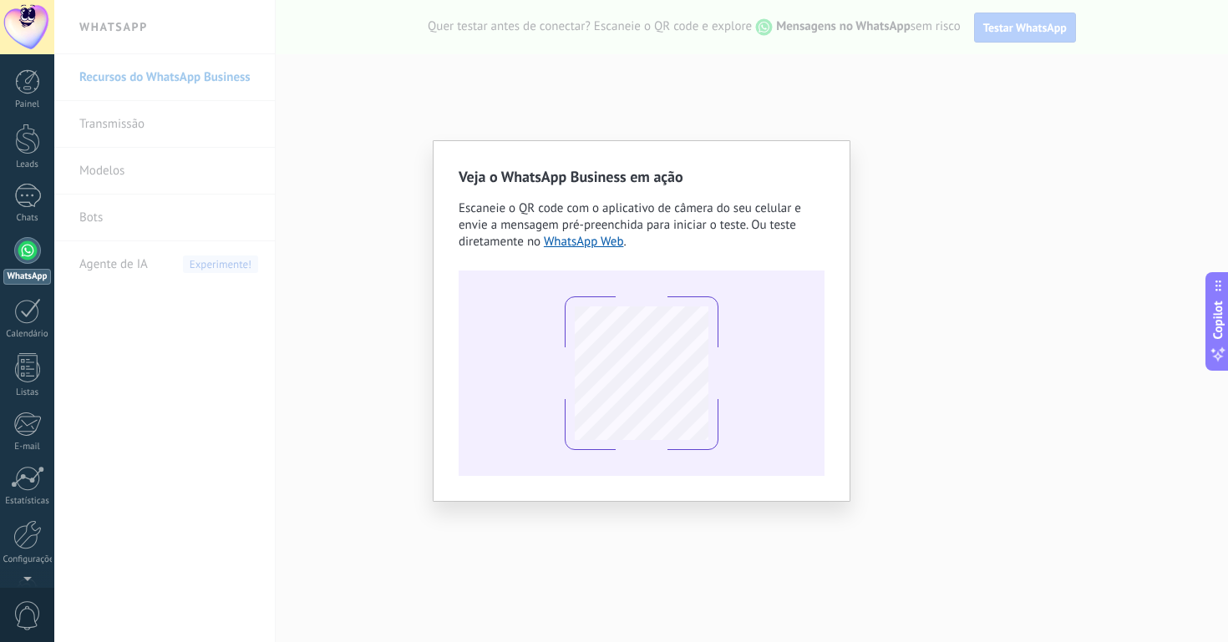
click at [509, 176] on h2 "Veja o WhatsApp Business em ação" at bounding box center [642, 176] width 366 height 21
drag, startPoint x: 509, startPoint y: 176, endPoint x: 619, endPoint y: 176, distance: 110.3
click at [543, 179] on h2 "Veja o WhatsApp Business em ação" at bounding box center [642, 176] width 366 height 21
drag, startPoint x: 651, startPoint y: 175, endPoint x: 720, endPoint y: 188, distance: 70.6
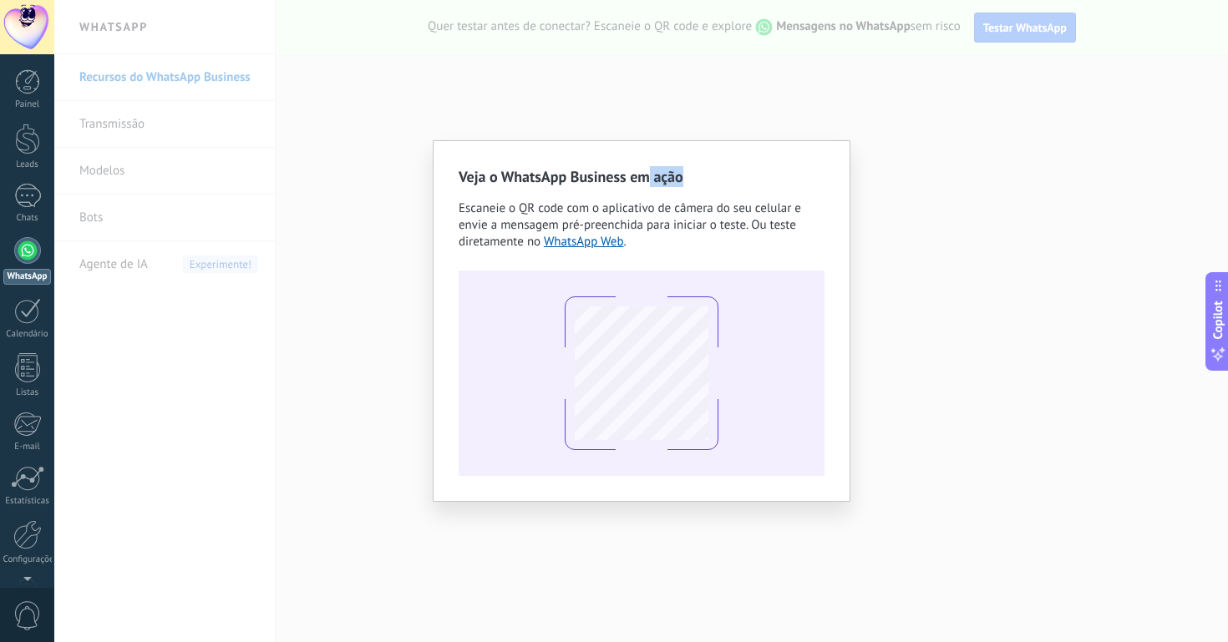
click at [652, 175] on h2 "Veja o WhatsApp Business em ação" at bounding box center [642, 176] width 366 height 21
drag, startPoint x: 799, startPoint y: 185, endPoint x: 820, endPoint y: 189, distance: 21.1
click at [820, 189] on div "Veja o WhatsApp Business em ação Escaneie o QR code com o aplicativo de câmera …" at bounding box center [642, 321] width 366 height 310
click at [19, 146] on div at bounding box center [27, 139] width 25 height 31
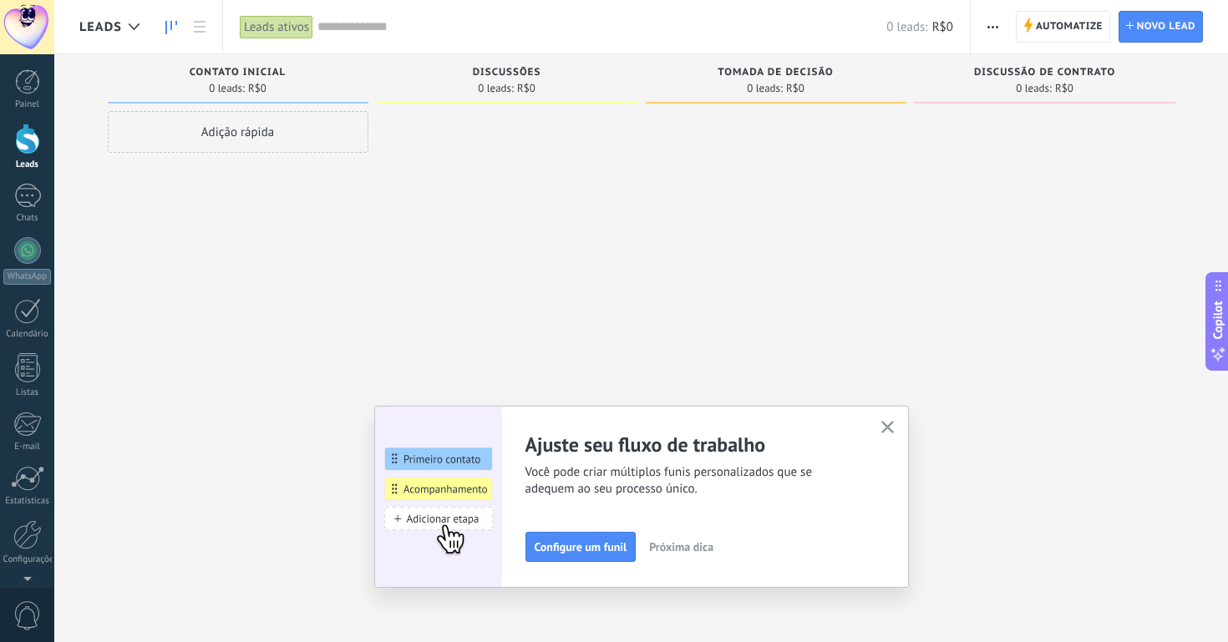
scroll to position [1, 0]
drag, startPoint x: 884, startPoint y: 425, endPoint x: 848, endPoint y: 423, distance: 36.0
click at [883, 426] on icon "button" at bounding box center [887, 427] width 13 height 13
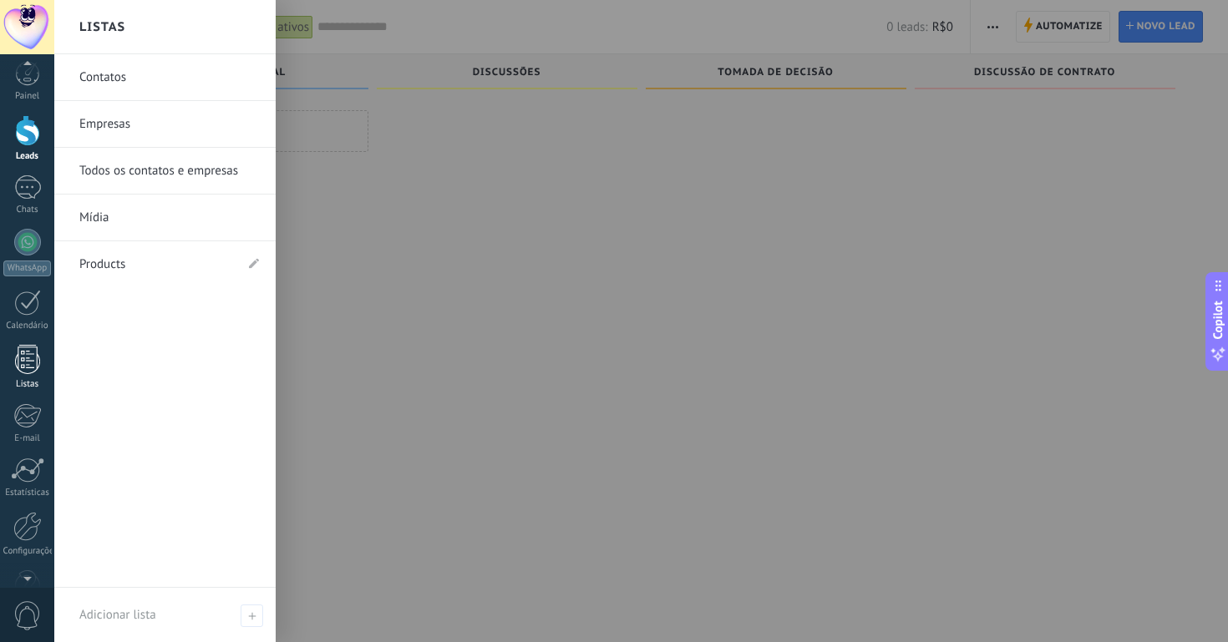
click at [39, 364] on link "Listas" at bounding box center [27, 367] width 54 height 45
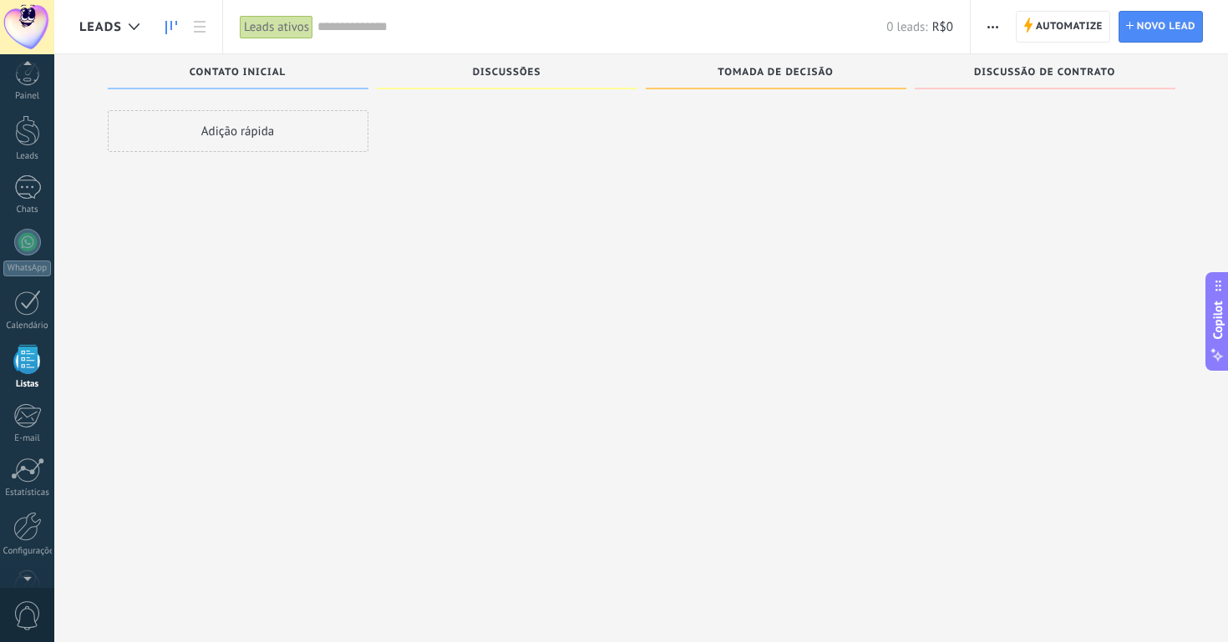
scroll to position [7, 0]
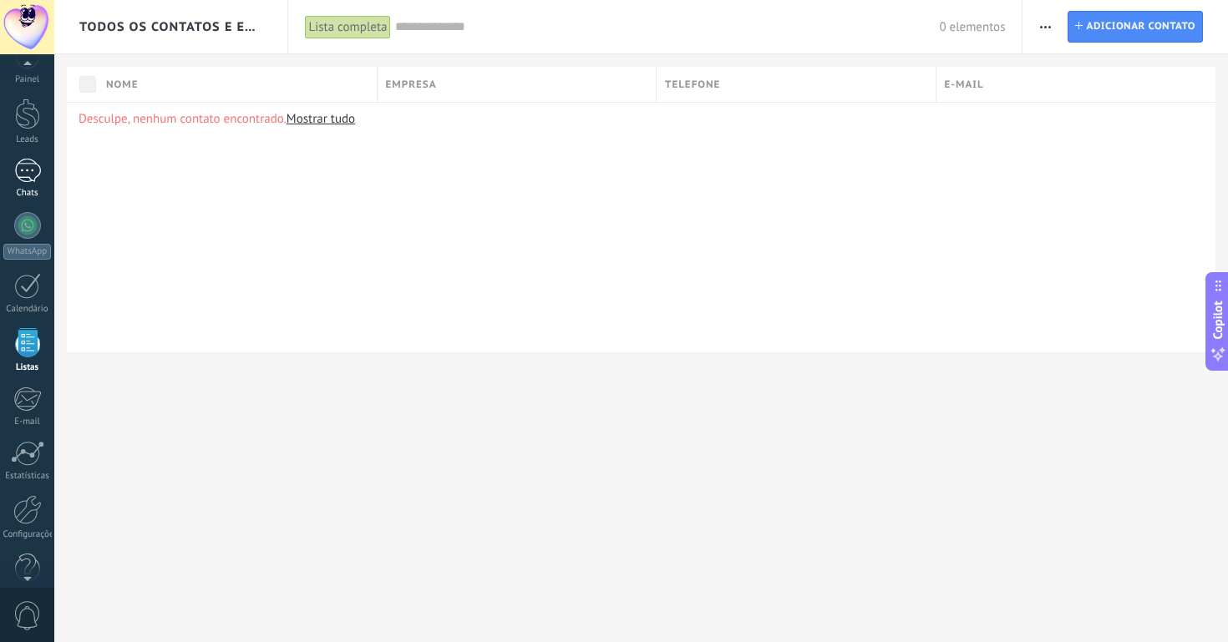
scroll to position [43, 0]
click at [33, 206] on div at bounding box center [27, 207] width 27 height 27
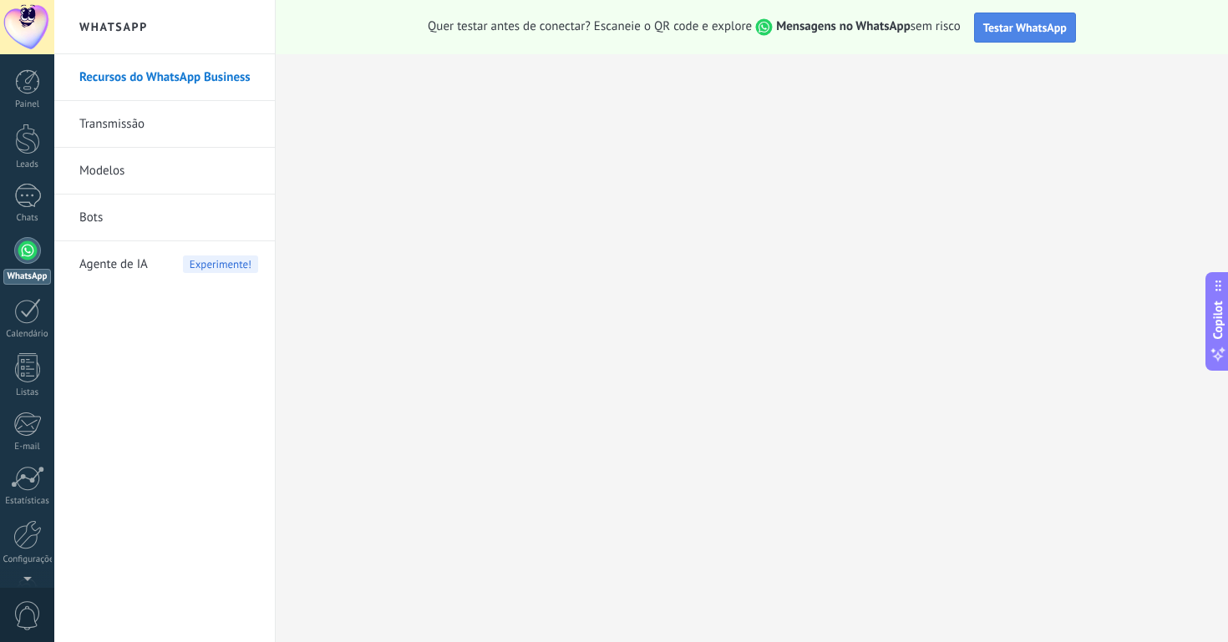
click at [1023, 27] on span "Testar WhatsApp" at bounding box center [1025, 27] width 84 height 15
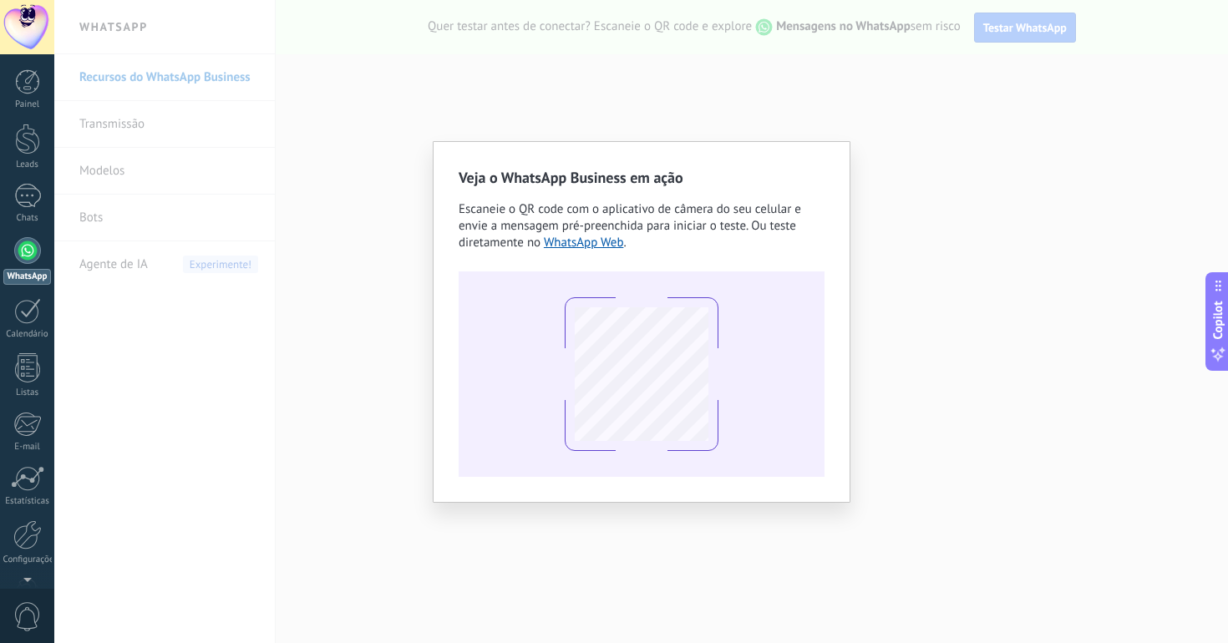
drag, startPoint x: 1001, startPoint y: 221, endPoint x: 987, endPoint y: 224, distance: 13.8
click at [991, 223] on div "Veja o WhatsApp Business em ação Escaneie o QR code com o aplicativo de câmera …" at bounding box center [641, 321] width 1174 height 643
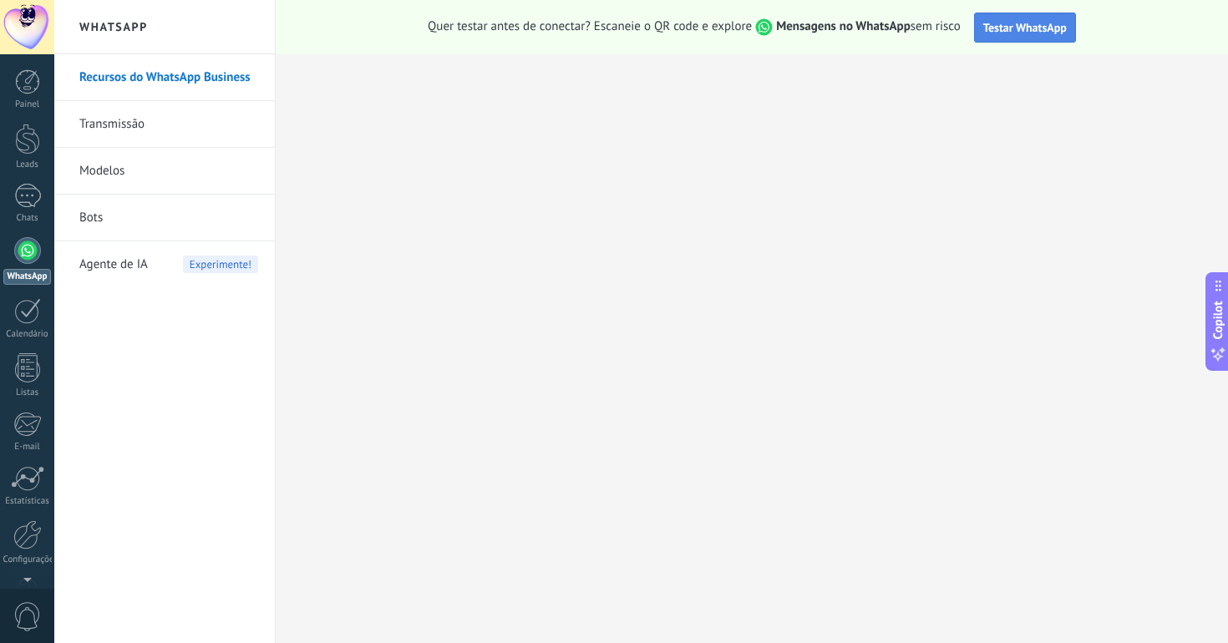
click at [1029, 33] on span "Testar WhatsApp" at bounding box center [1025, 27] width 84 height 15
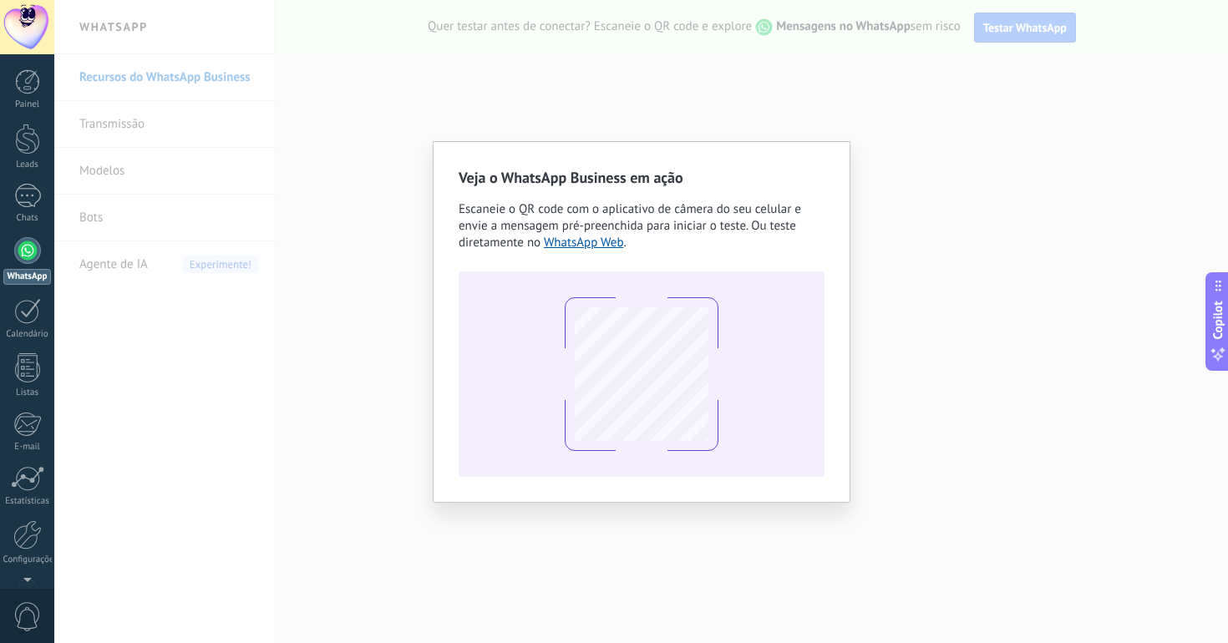
click at [930, 84] on div "Veja o WhatsApp Business em ação Escaneie o QR code com o aplicativo de câmera …" at bounding box center [641, 321] width 1174 height 643
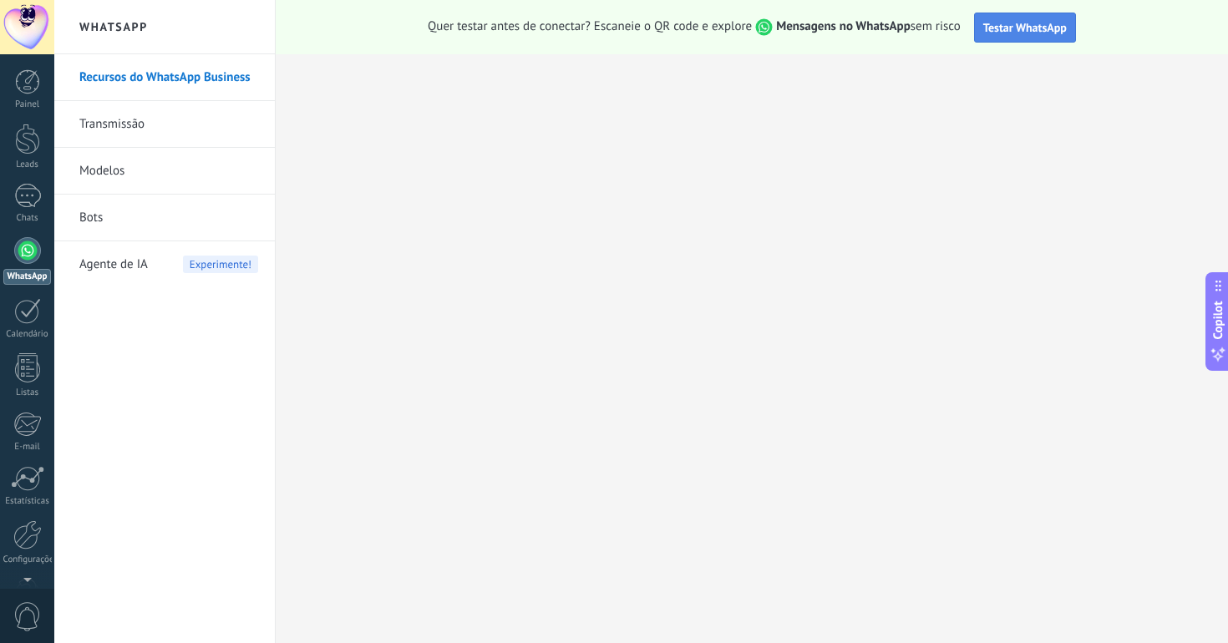
click at [1017, 30] on span "Testar WhatsApp" at bounding box center [1025, 27] width 84 height 15
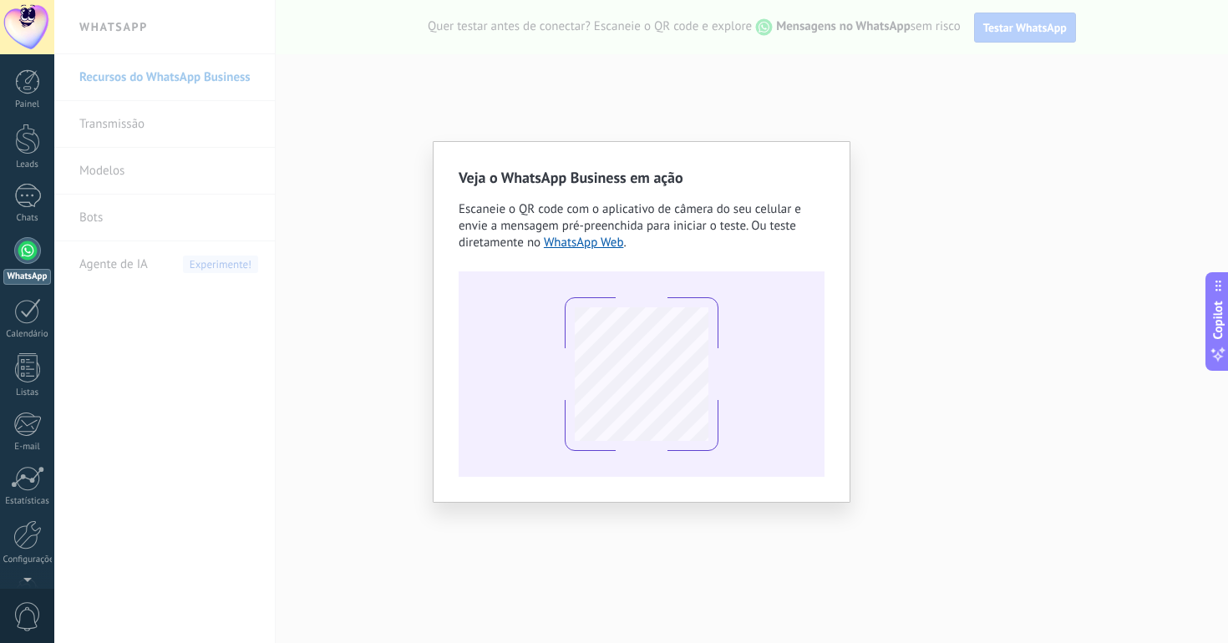
click at [1007, 36] on div "Veja o WhatsApp Business em ação Escaneie o QR code com o aplicativo de câmera …" at bounding box center [641, 321] width 1174 height 643
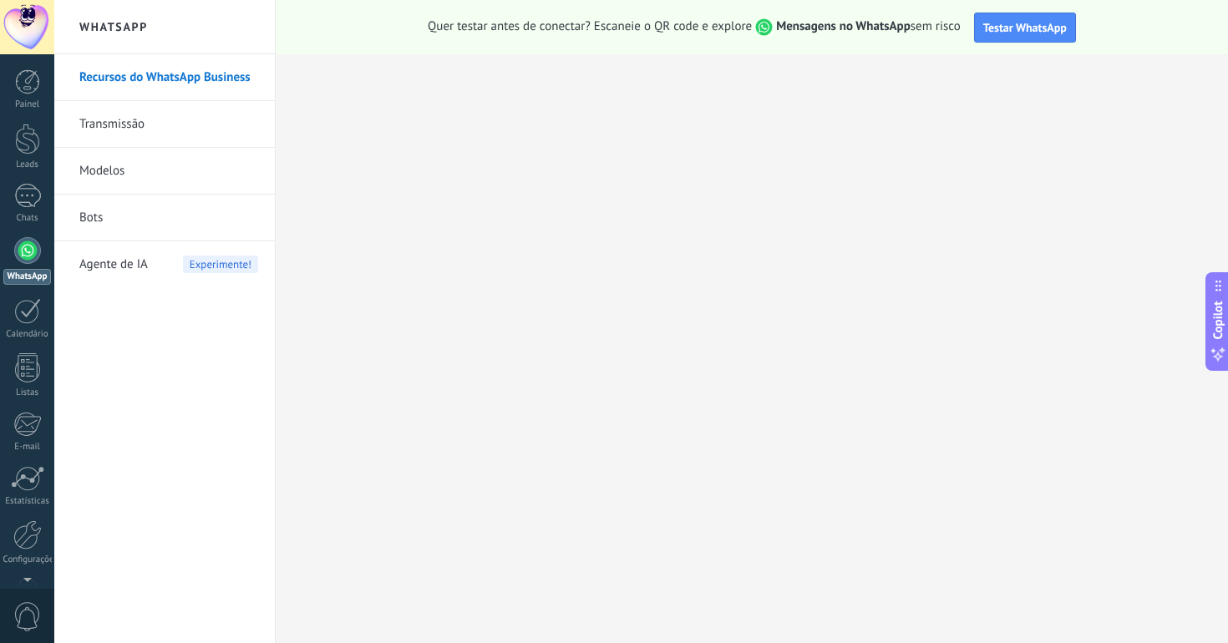
click at [1008, 33] on span "Testar WhatsApp" at bounding box center [1025, 27] width 84 height 15
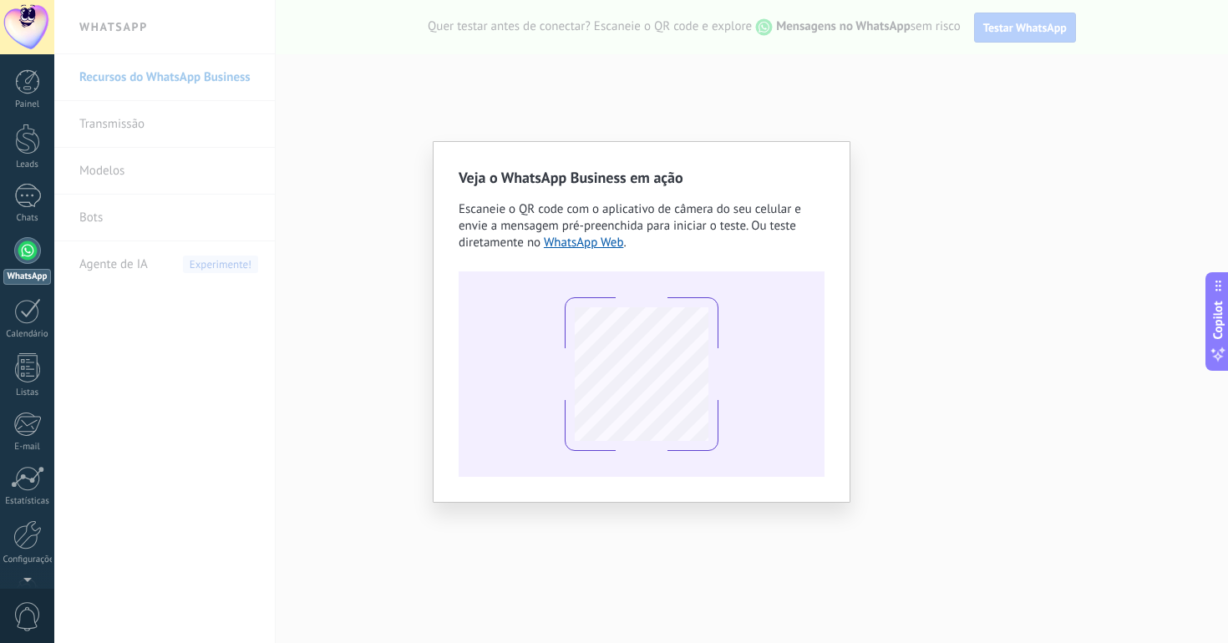
drag, startPoint x: 598, startPoint y: 98, endPoint x: 543, endPoint y: 51, distance: 72.3
click at [597, 98] on div "Veja o WhatsApp Business em ação Escaneie o QR code com o aplicativo de câmera …" at bounding box center [641, 321] width 1174 height 643
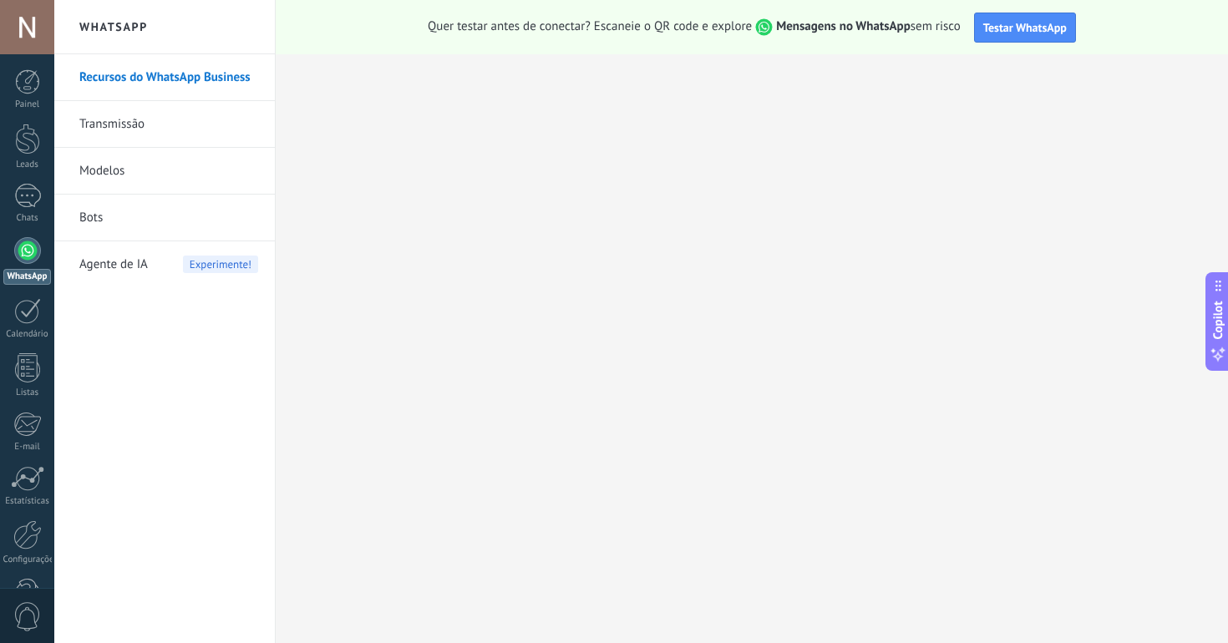
click at [185, 77] on link "Recursos do WhatsApp Business" at bounding box center [168, 77] width 179 height 47
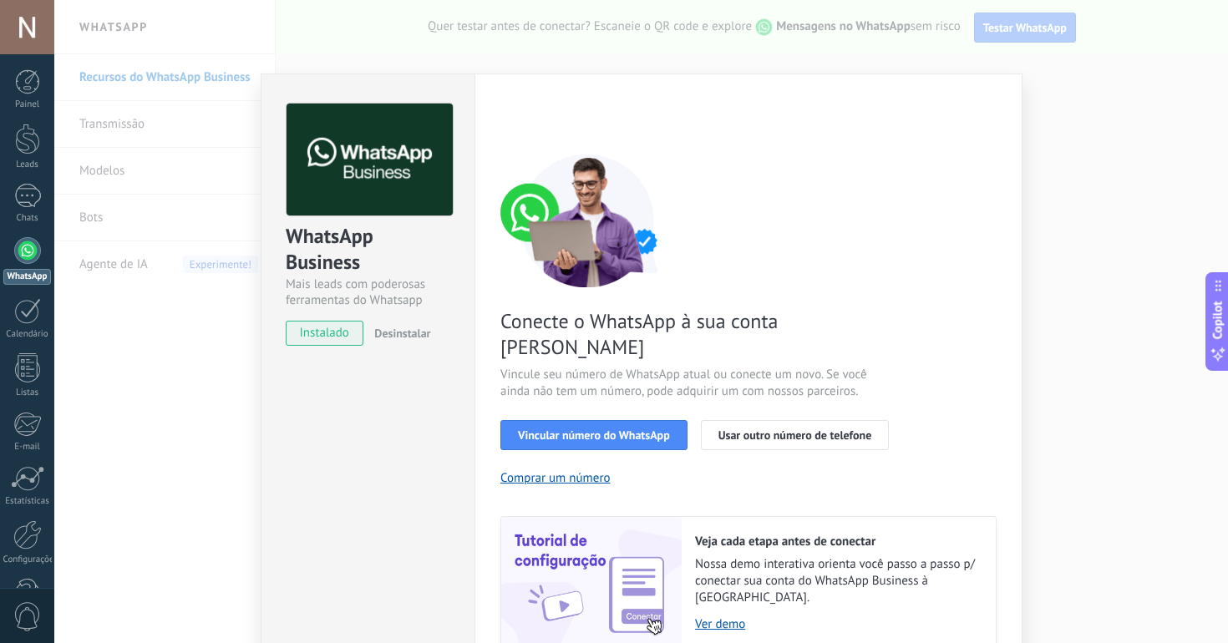
scroll to position [1, 0]
click at [593, 429] on span "Vincular número do WhatsApp" at bounding box center [594, 435] width 152 height 12
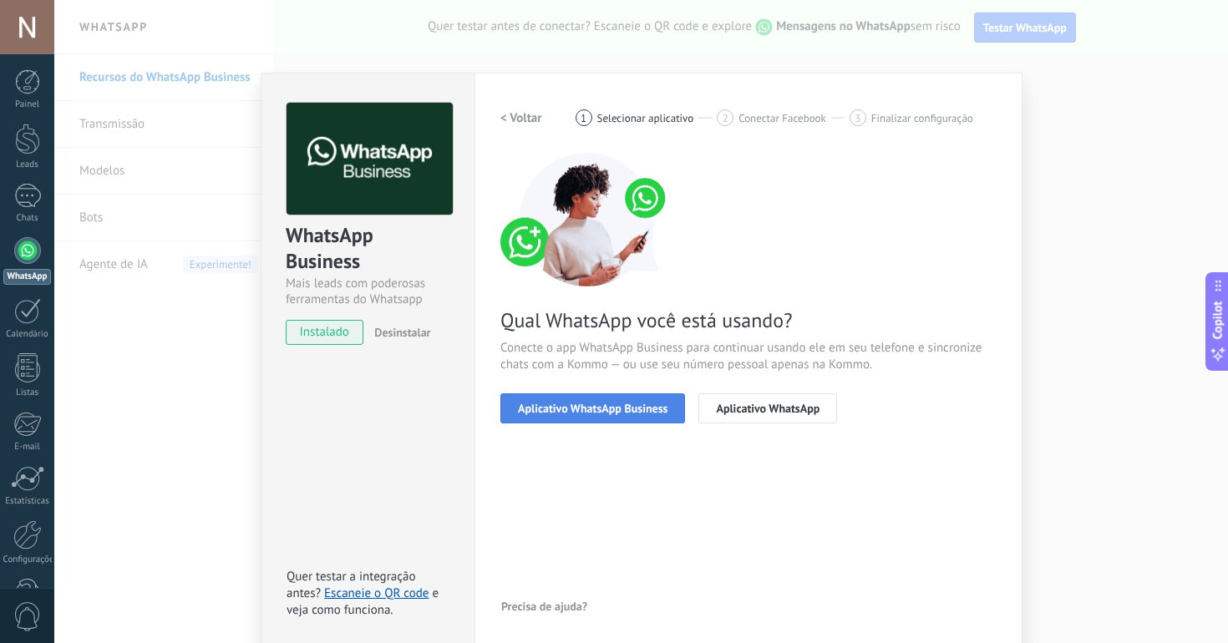
click at [605, 411] on span "Aplicativo WhatsApp Business" at bounding box center [593, 409] width 150 height 12
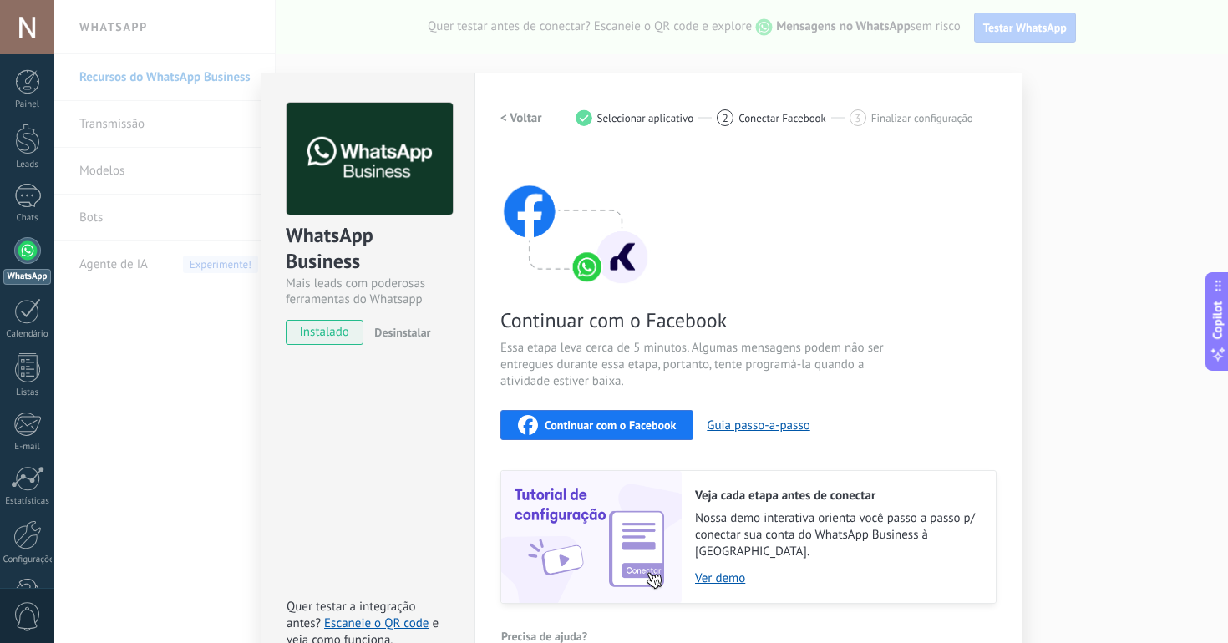
click at [176, 279] on div "WhatsApp Business Mais leads com poderosas ferramentas do Whatsapp instalado De…" at bounding box center [641, 321] width 1174 height 643
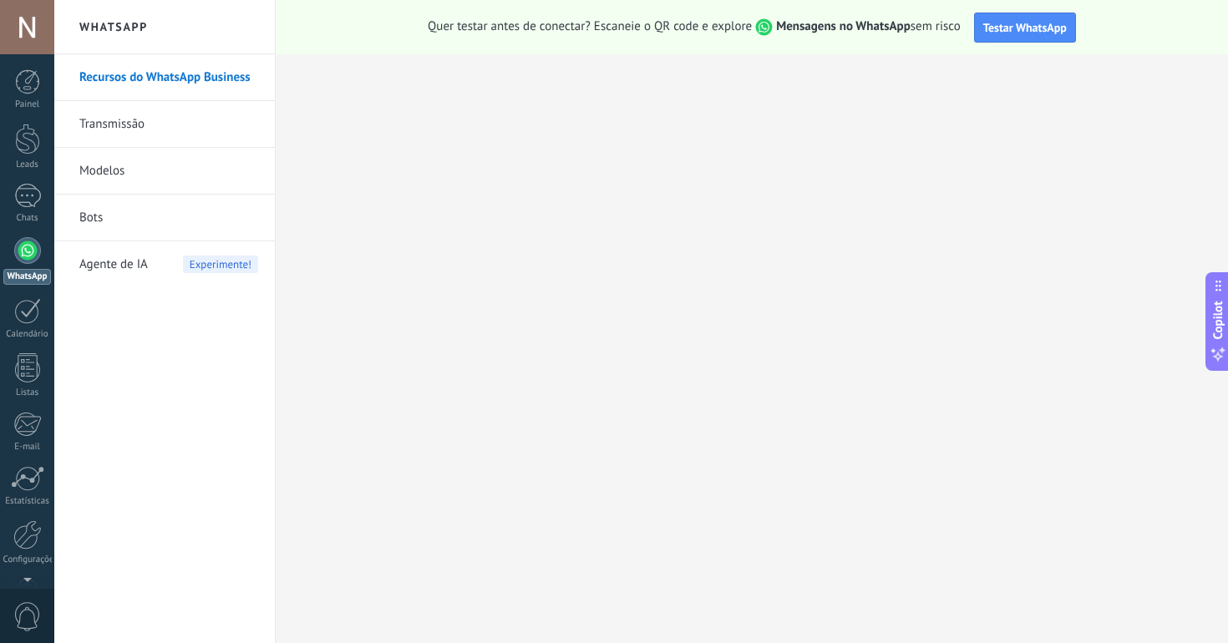
click at [23, 253] on div at bounding box center [27, 250] width 27 height 27
click at [35, 525] on div at bounding box center [27, 524] width 28 height 29
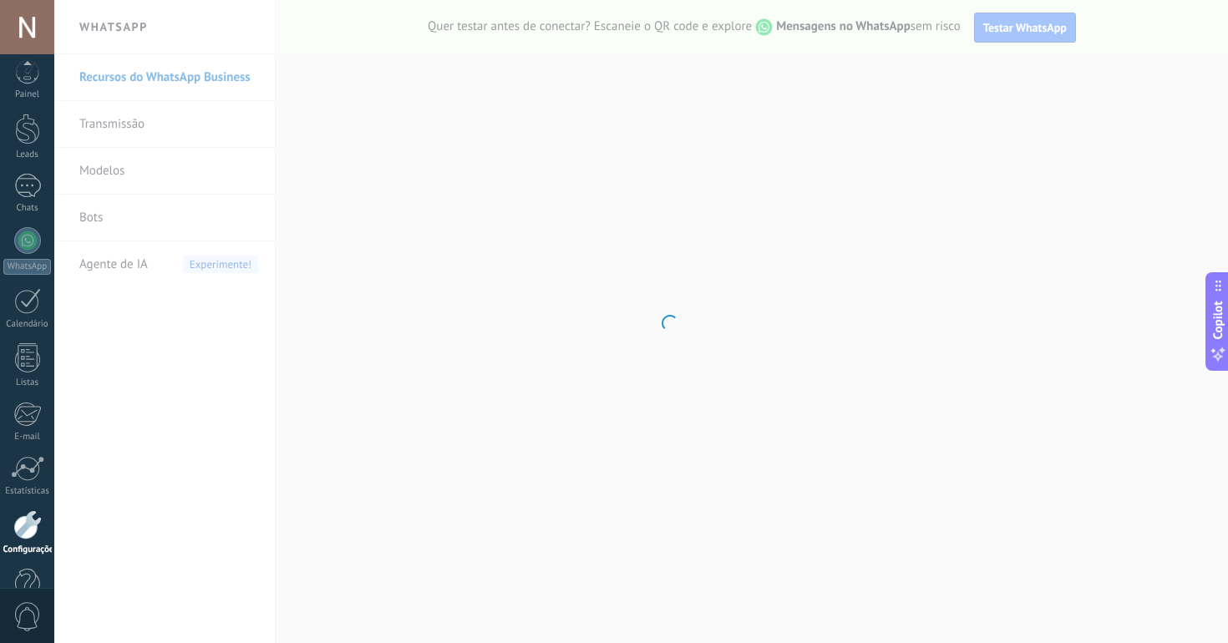
scroll to position [52, 0]
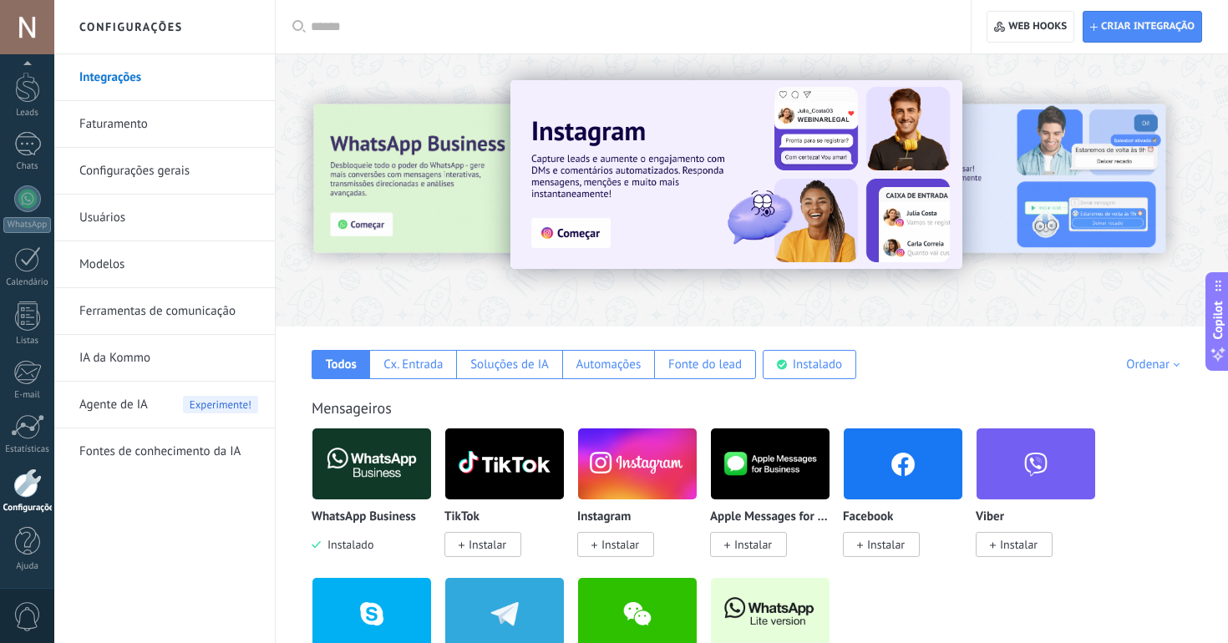
click at [151, 308] on link "Ferramentas de comunicação" at bounding box center [168, 311] width 179 height 47
click at [385, 471] on img at bounding box center [371, 463] width 119 height 81
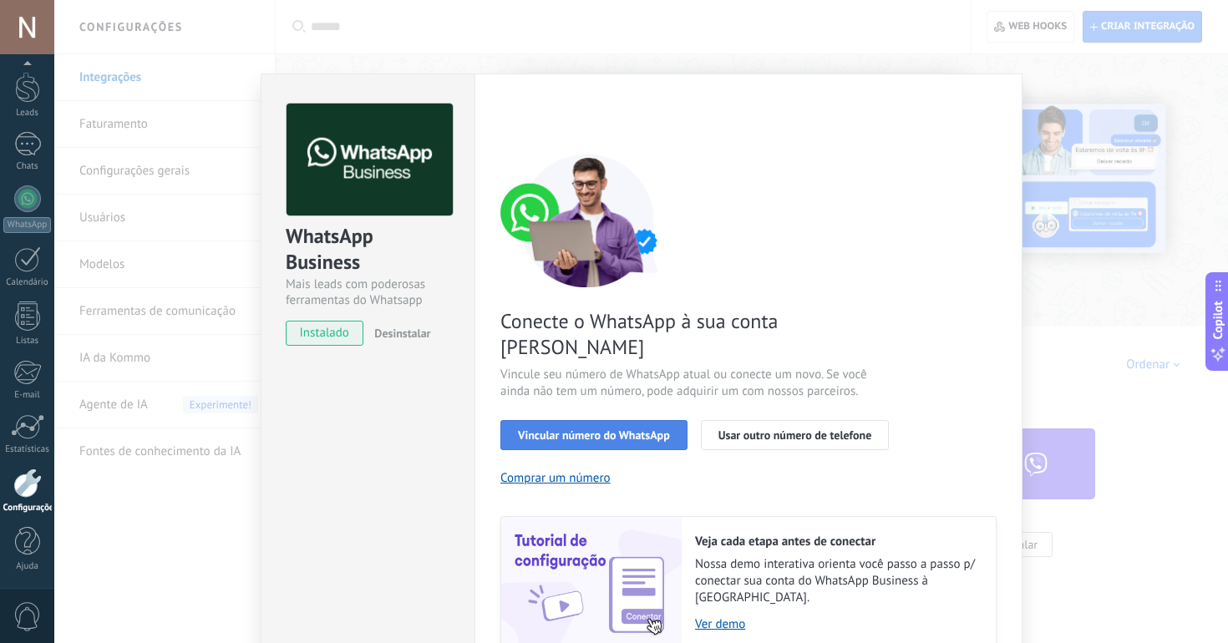
click at [555, 429] on span "Vincular número do WhatsApp" at bounding box center [594, 435] width 152 height 12
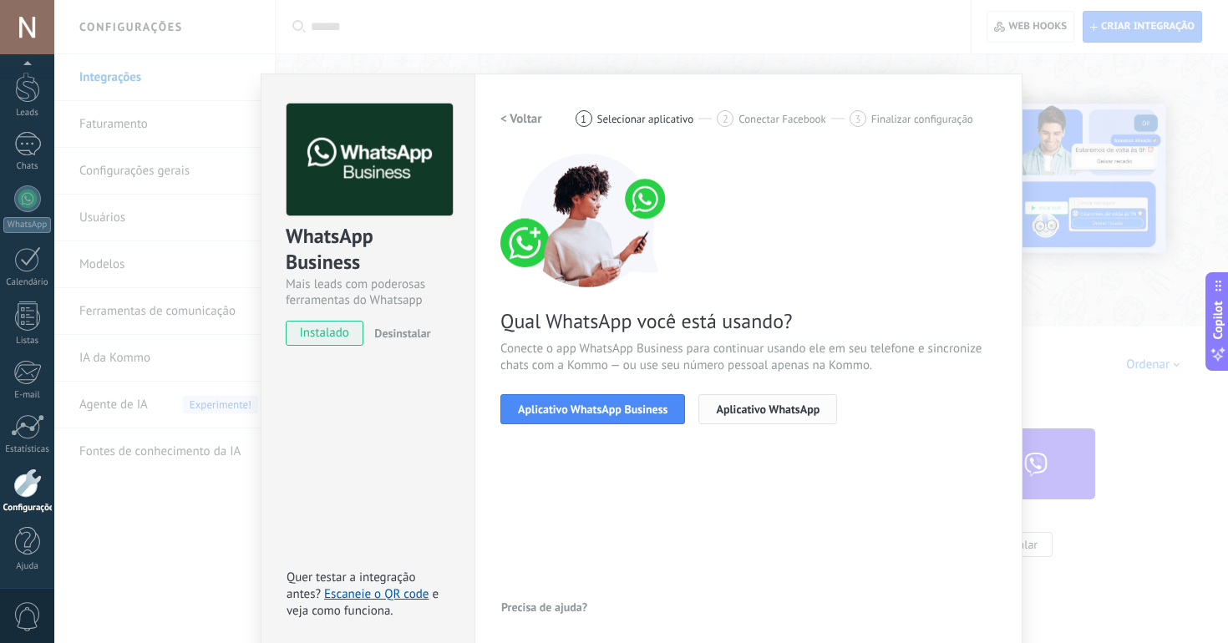
click at [773, 408] on span "Aplicativo WhatsApp" at bounding box center [768, 409] width 104 height 12
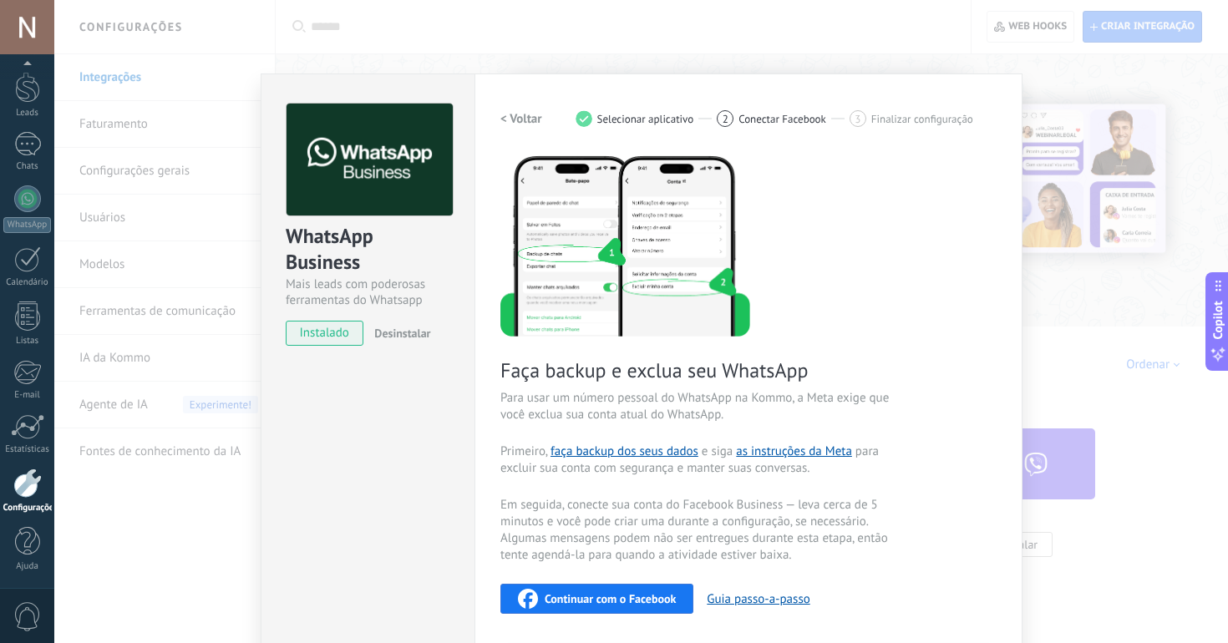
click at [143, 185] on div "WhatsApp Business Mais leads com poderosas ferramentas do Whatsapp instalado De…" at bounding box center [641, 321] width 1174 height 643
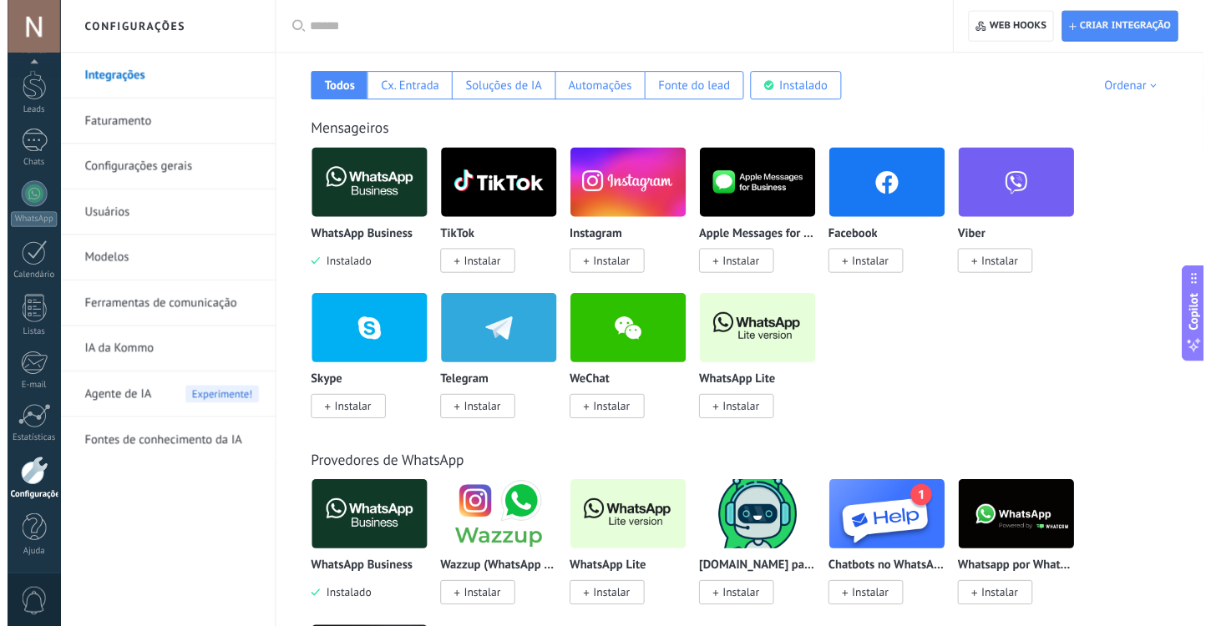
scroll to position [278, 0]
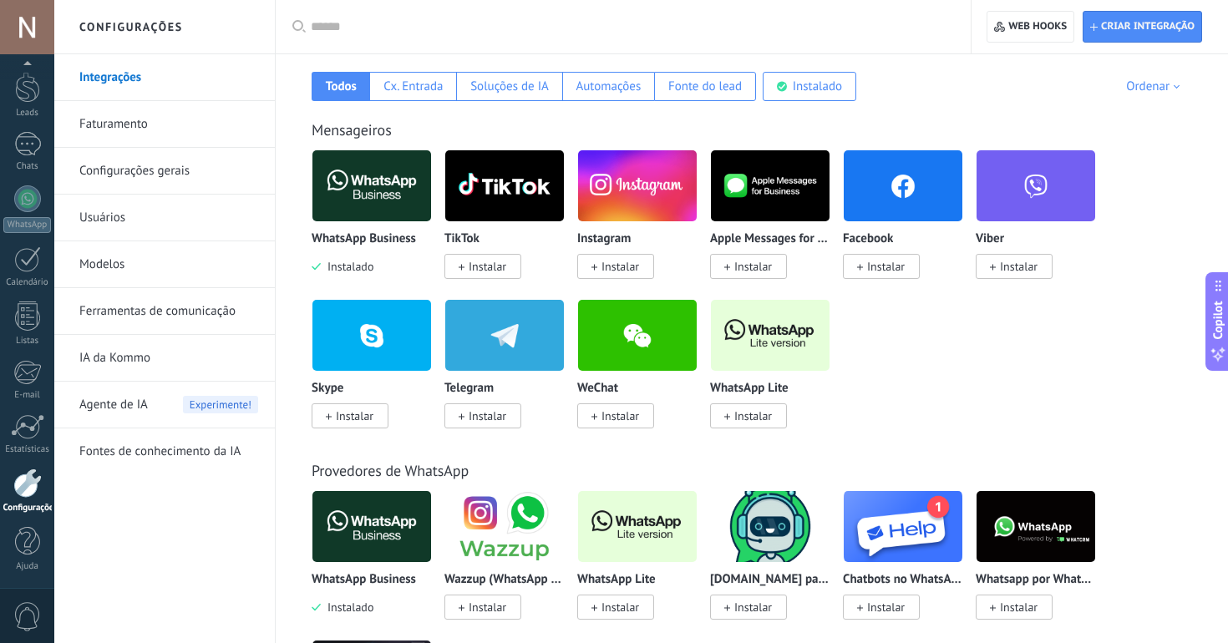
click at [758, 418] on span "Instalar" at bounding box center [753, 415] width 38 height 15
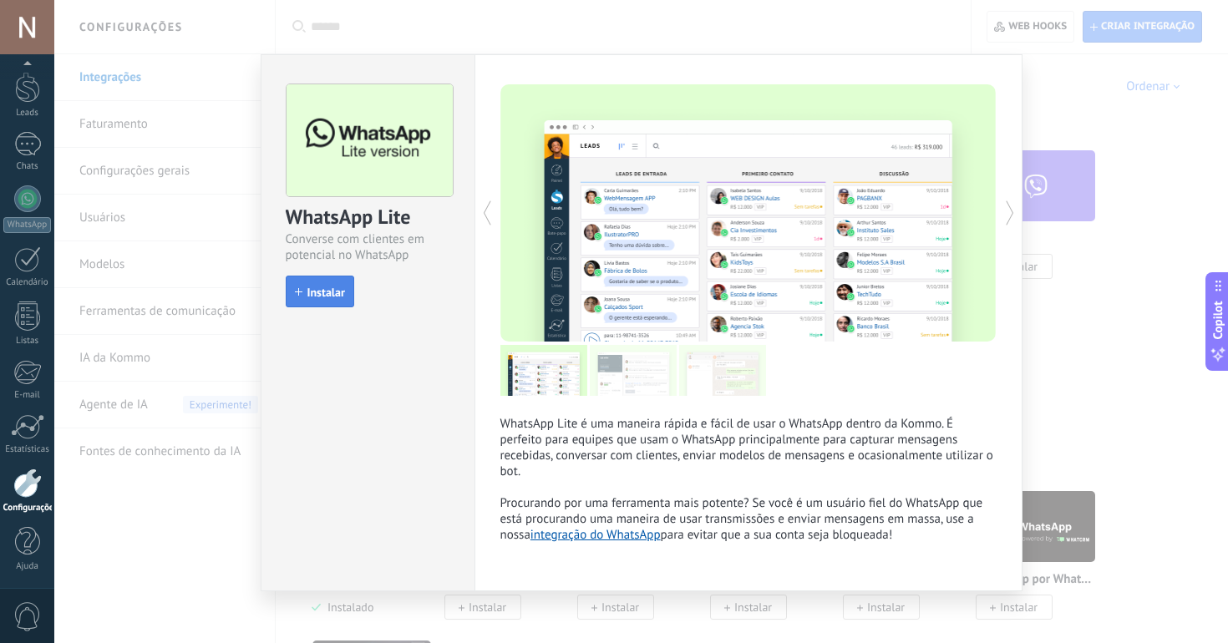
click at [314, 287] on span "Instalar" at bounding box center [326, 293] width 38 height 12
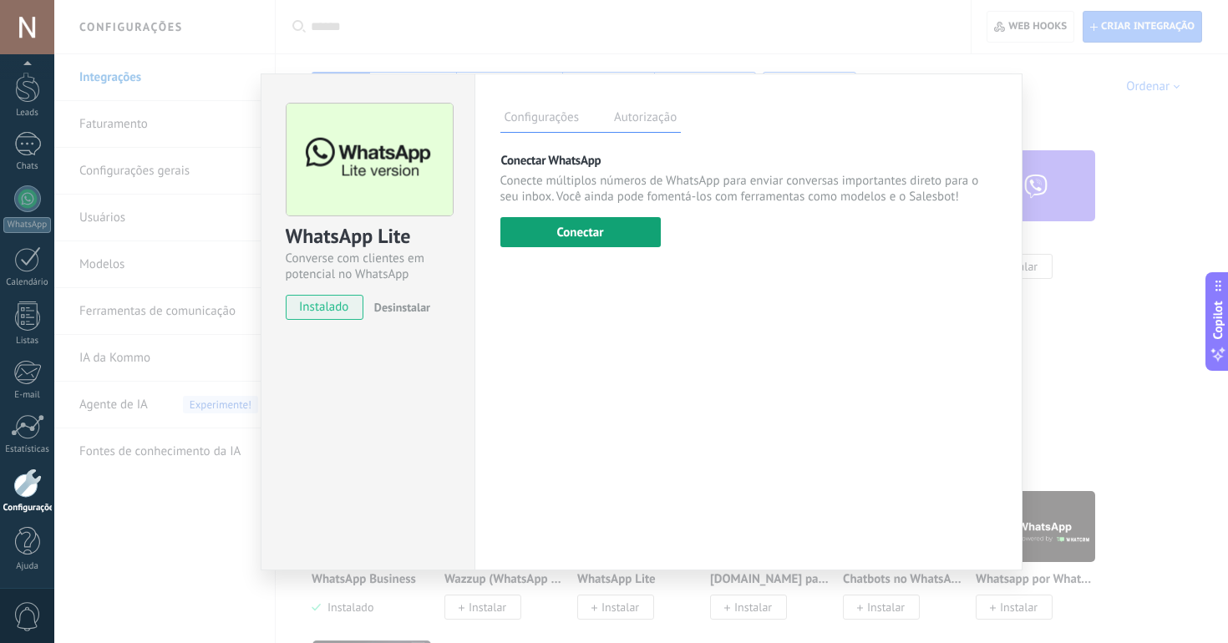
click at [563, 231] on button "Conectar" at bounding box center [580, 232] width 160 height 30
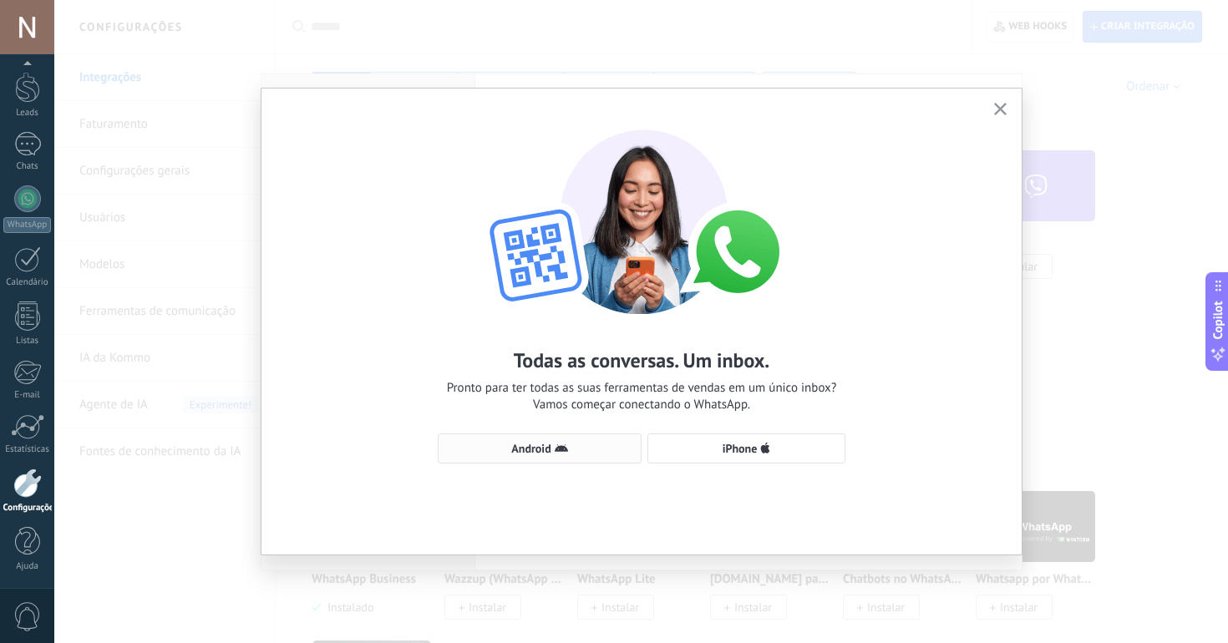
click at [560, 444] on icon "button" at bounding box center [561, 448] width 13 height 13
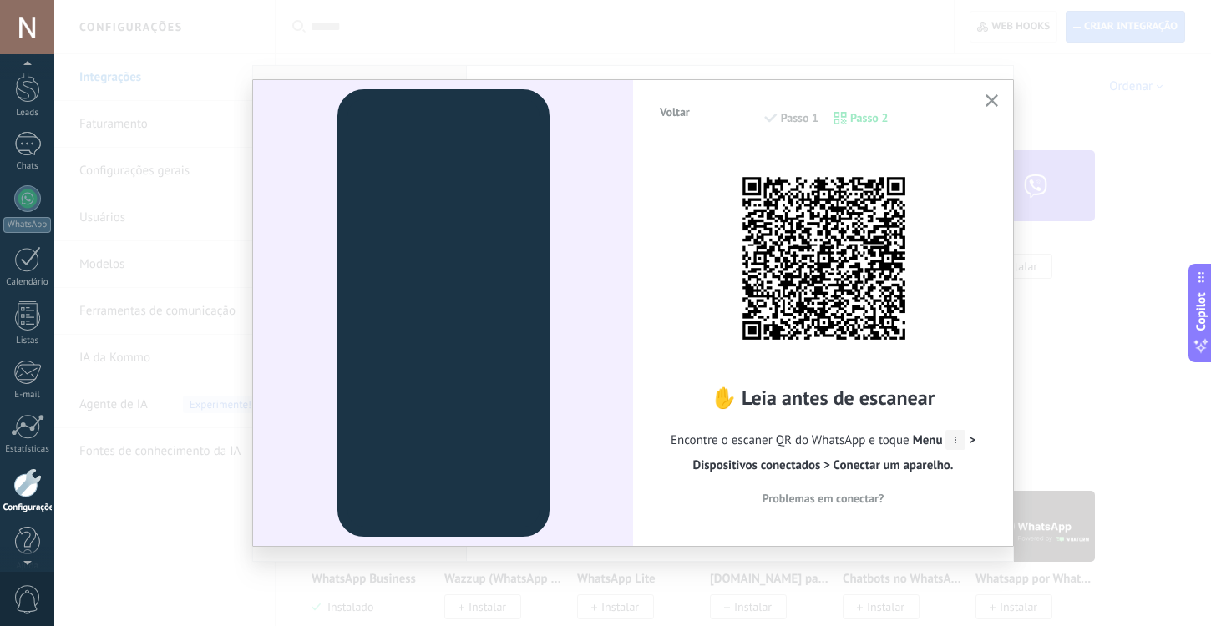
scroll to position [68, 0]
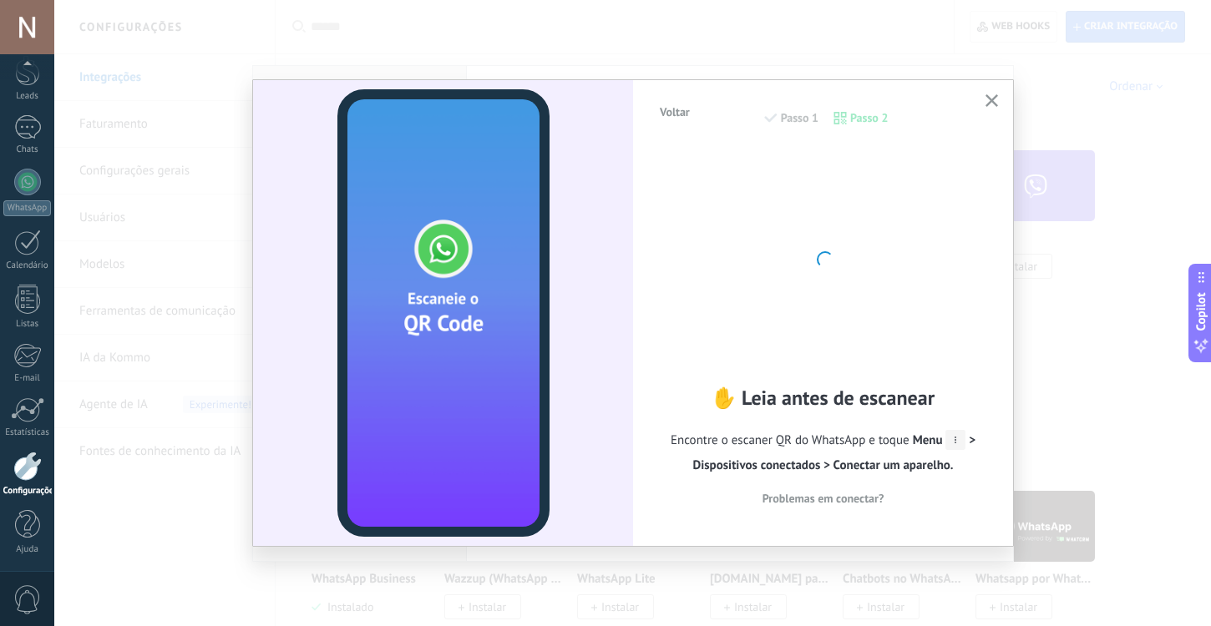
click at [987, 102] on icon "button" at bounding box center [992, 100] width 13 height 13
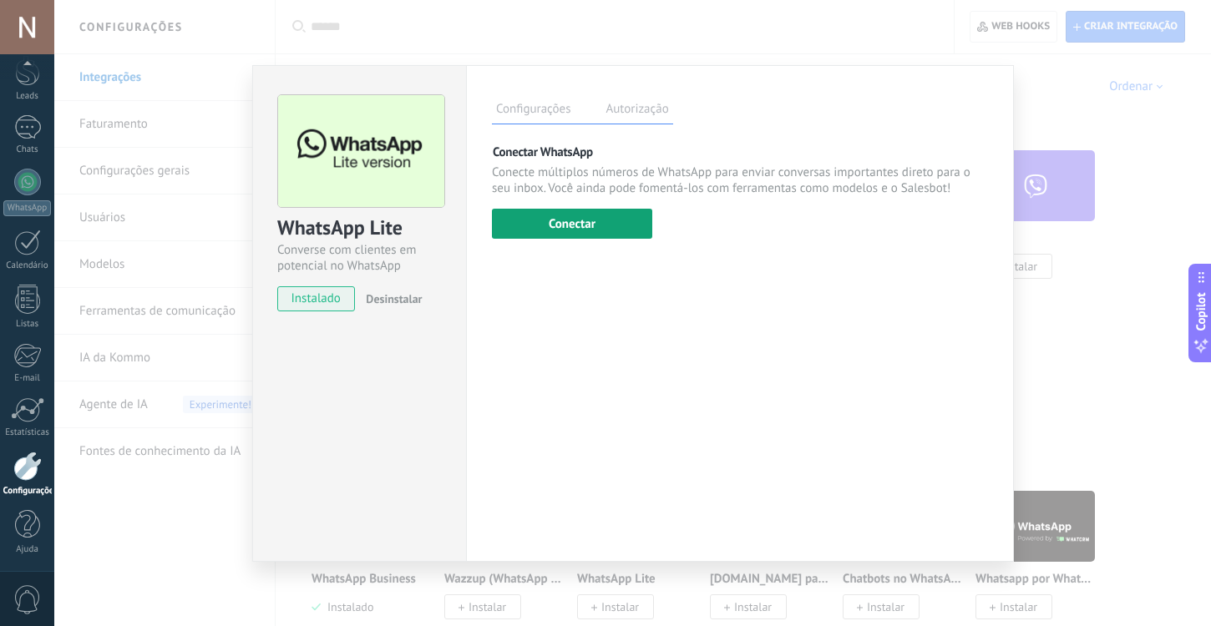
click at [601, 228] on button "Conectar" at bounding box center [572, 224] width 160 height 30
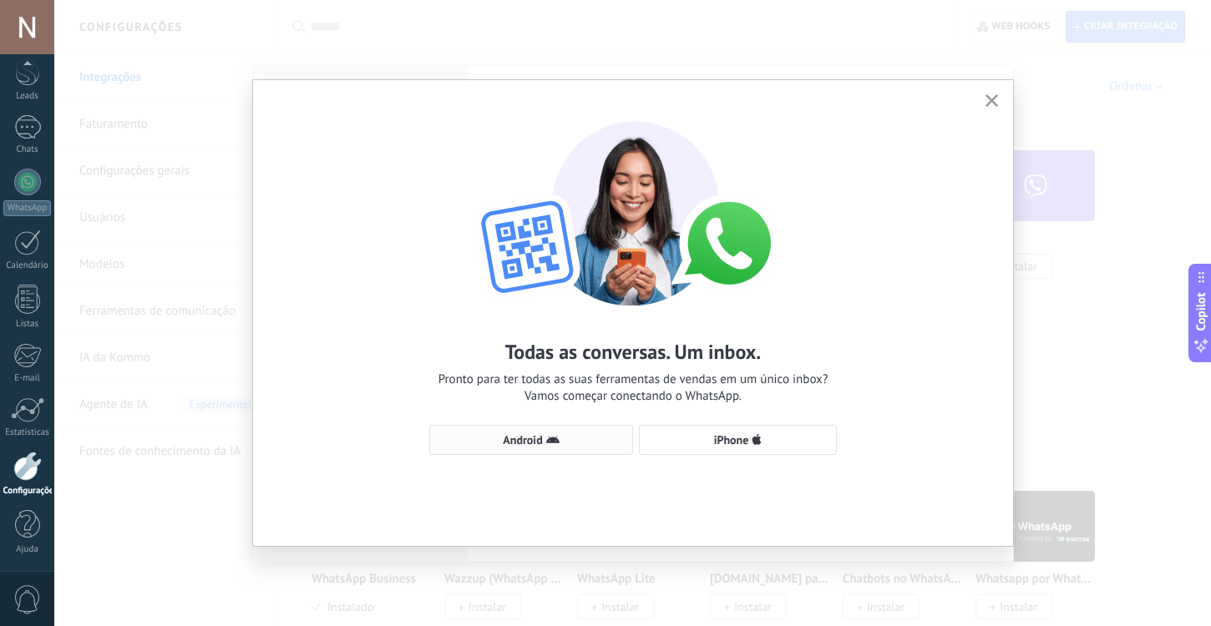
click at [549, 444] on icon "button" at bounding box center [552, 440] width 13 height 13
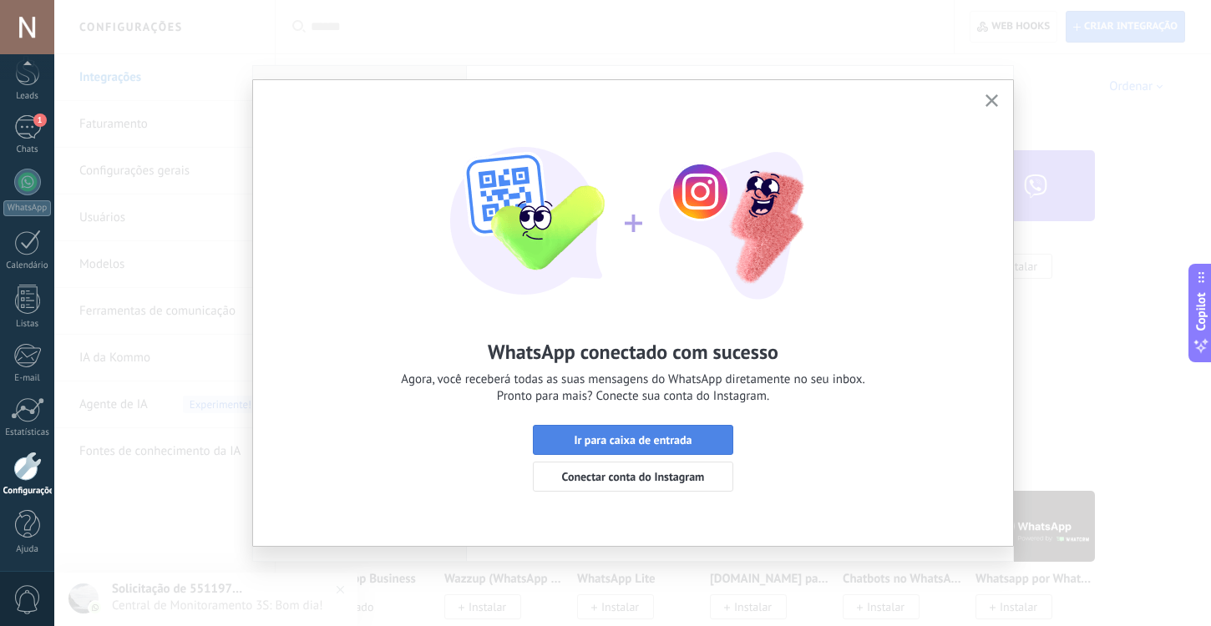
click at [617, 434] on span "Ir para caixa de entrada" at bounding box center [633, 440] width 118 height 12
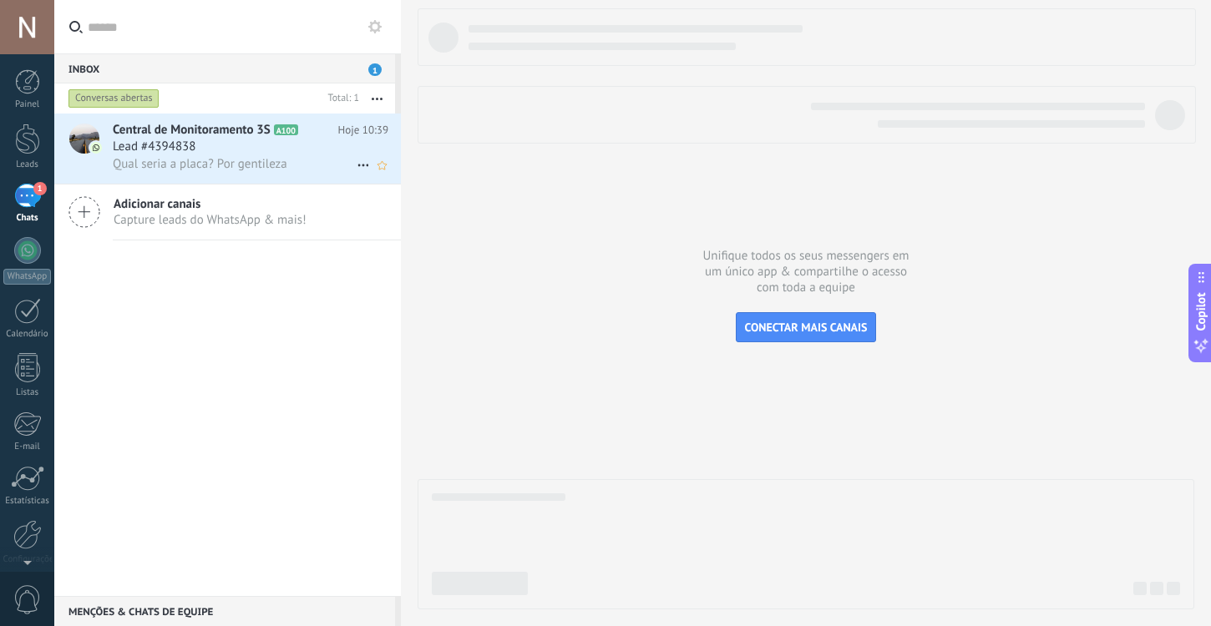
click at [242, 150] on div "Lead #4394838" at bounding box center [251, 147] width 276 height 17
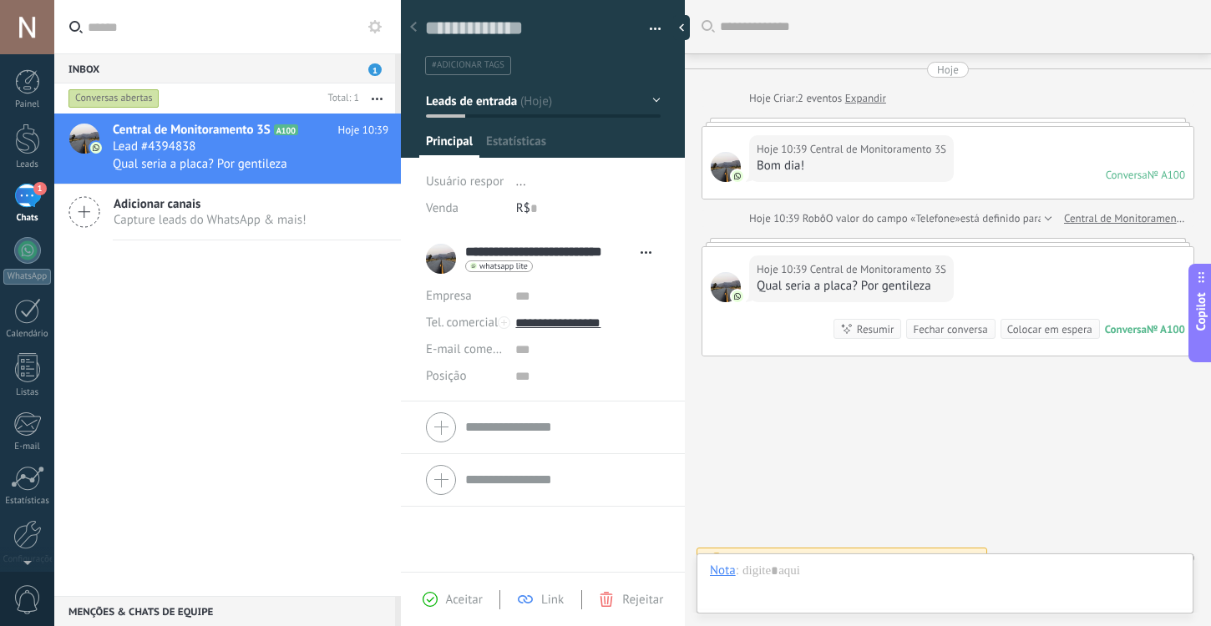
scroll to position [21, 0]
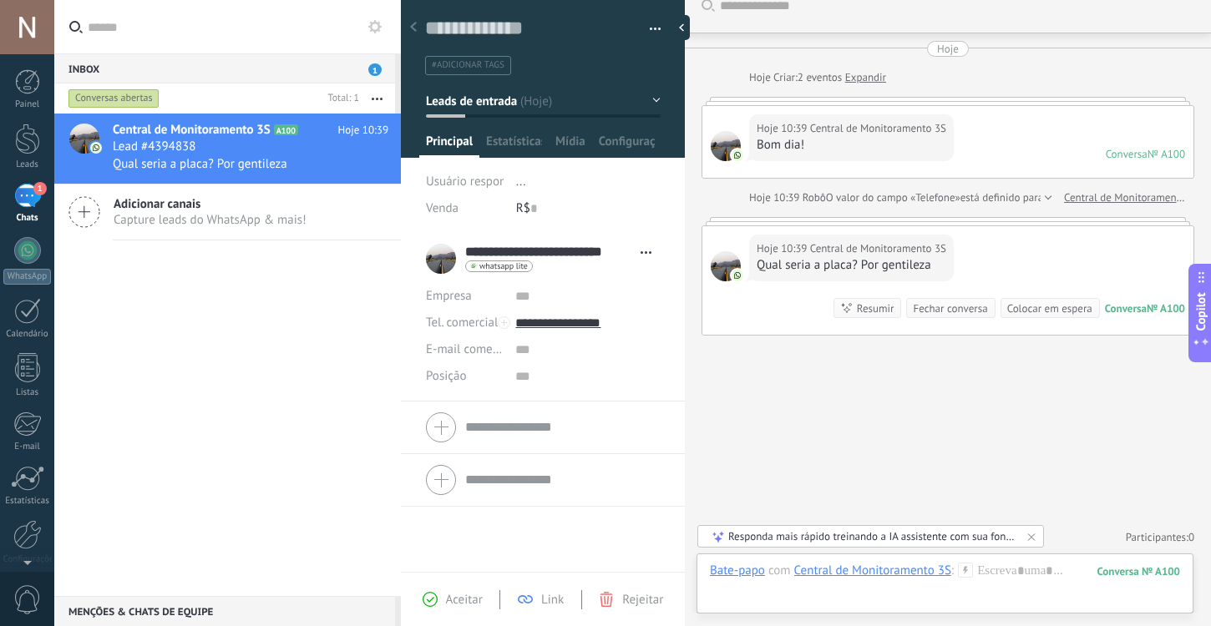
click at [985, 134] on div "Hoje 10:39 Central de Monitoramento 3S Bom dia! Conversa № A100 Conversa № A100" at bounding box center [947, 142] width 491 height 72
click at [556, 255] on input "**********" at bounding box center [549, 252] width 168 height 17
click at [819, 264] on div "Qual seria a placa? Por gentileza" at bounding box center [852, 265] width 190 height 17
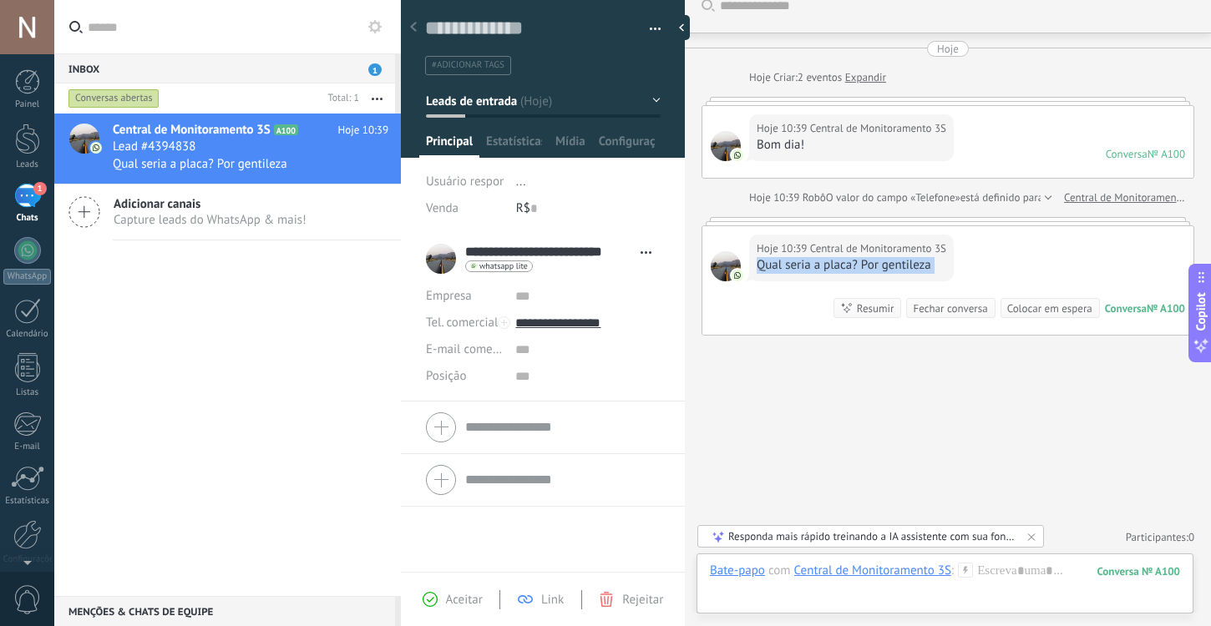
click at [954, 261] on div "Hoje 10:39 Central de Monitoramento 3S Qual seria a placa? Por gentileza" at bounding box center [851, 258] width 205 height 47
click at [499, 271] on div "whatsapp lite Enviar mensagem Detach chat" at bounding box center [499, 267] width 68 height 12
click at [445, 261] on div at bounding box center [605, 313] width 1211 height 626
click at [439, 259] on div "**********" at bounding box center [543, 259] width 234 height 42
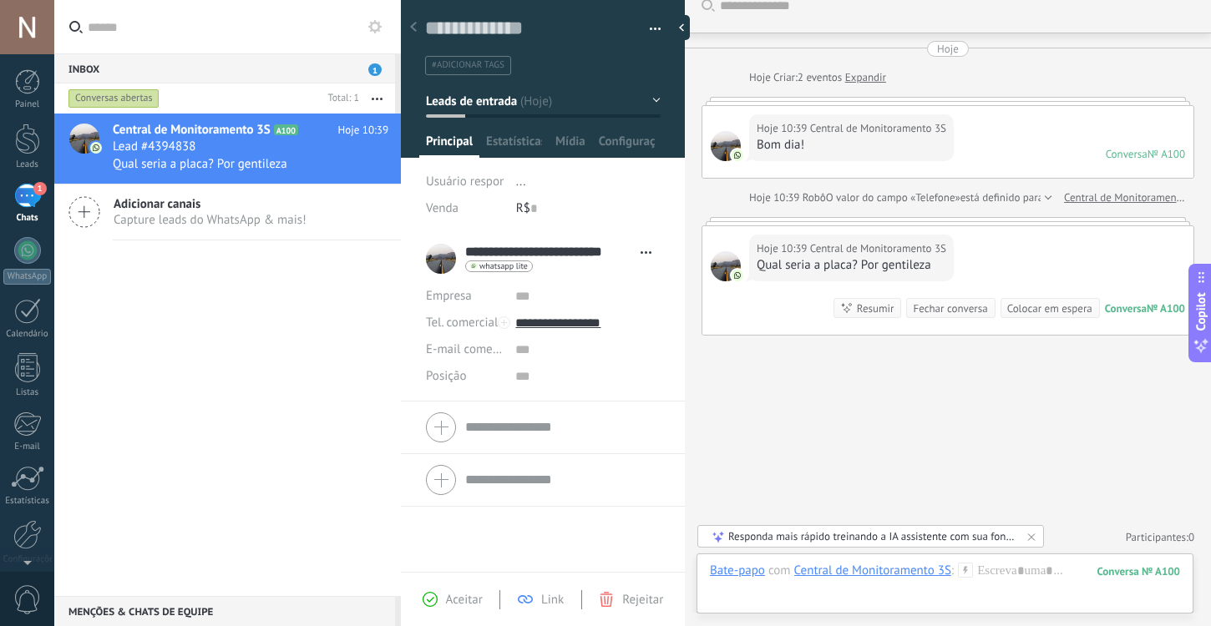
click at [723, 271] on div at bounding box center [726, 266] width 30 height 30
click at [854, 255] on span "Central de Monitoramento 3S" at bounding box center [878, 249] width 136 height 17
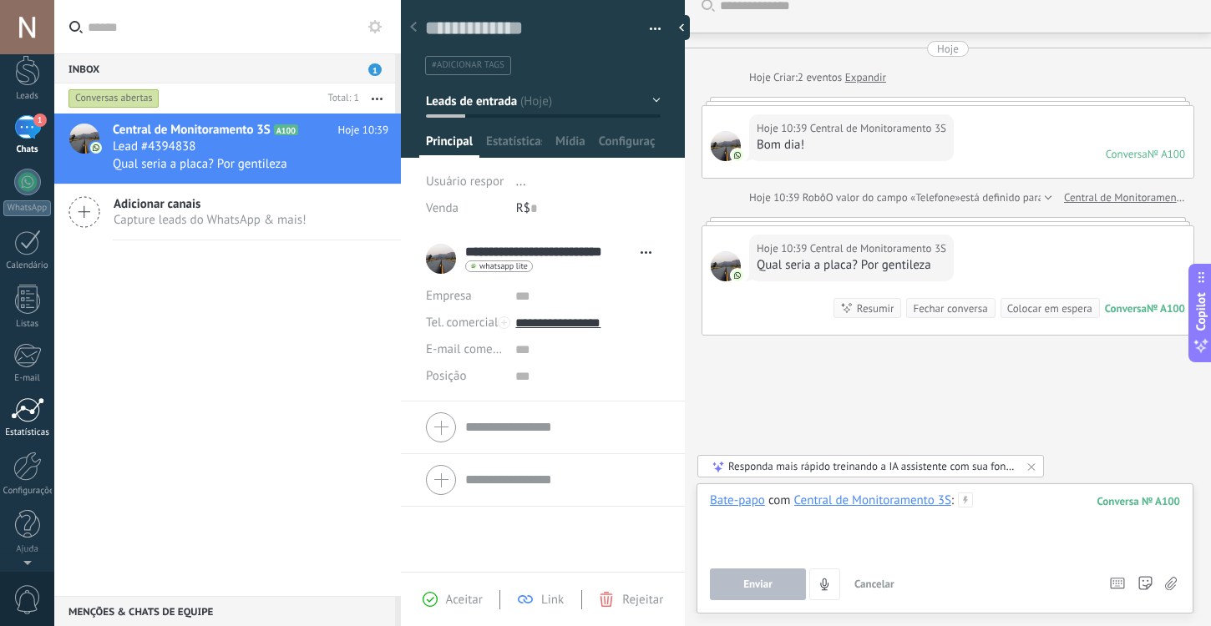
scroll to position [0, 0]
click at [23, 148] on div at bounding box center [27, 139] width 25 height 31
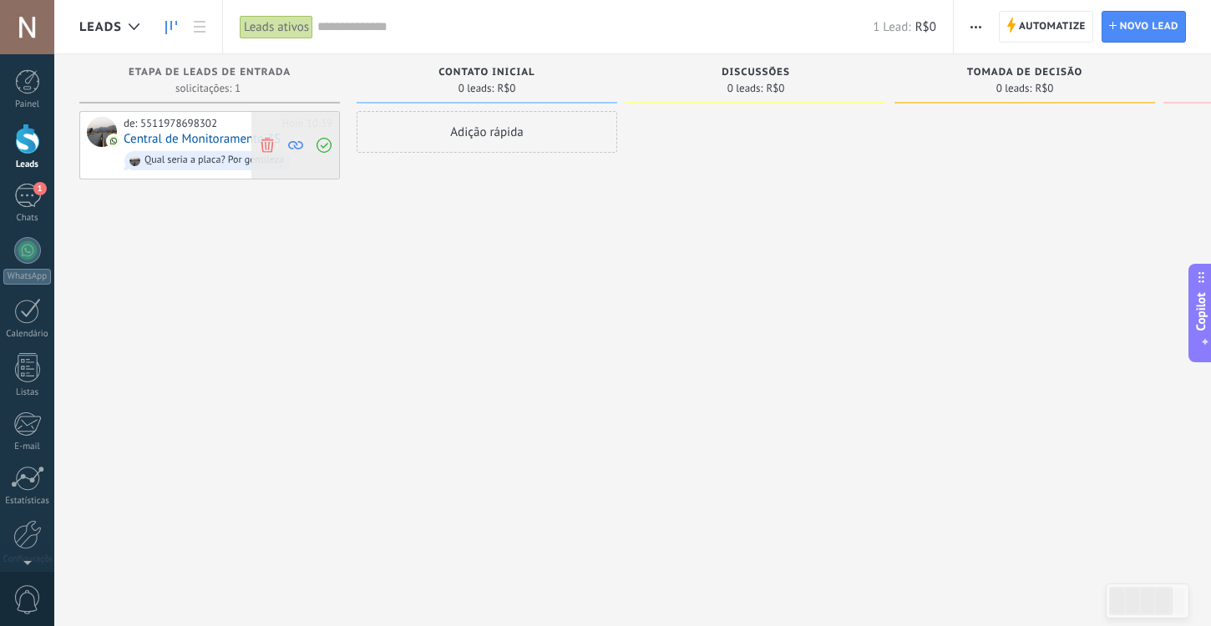
click at [330, 147] on use at bounding box center [324, 145] width 15 height 15
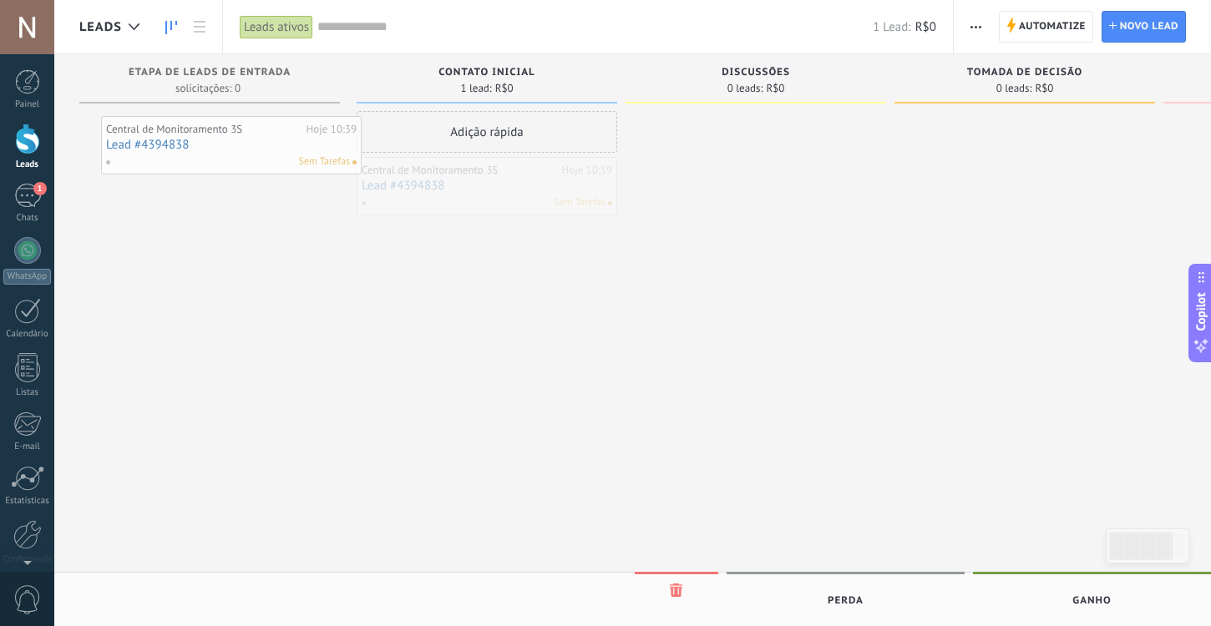
drag, startPoint x: 478, startPoint y: 183, endPoint x: 202, endPoint y: 124, distance: 281.8
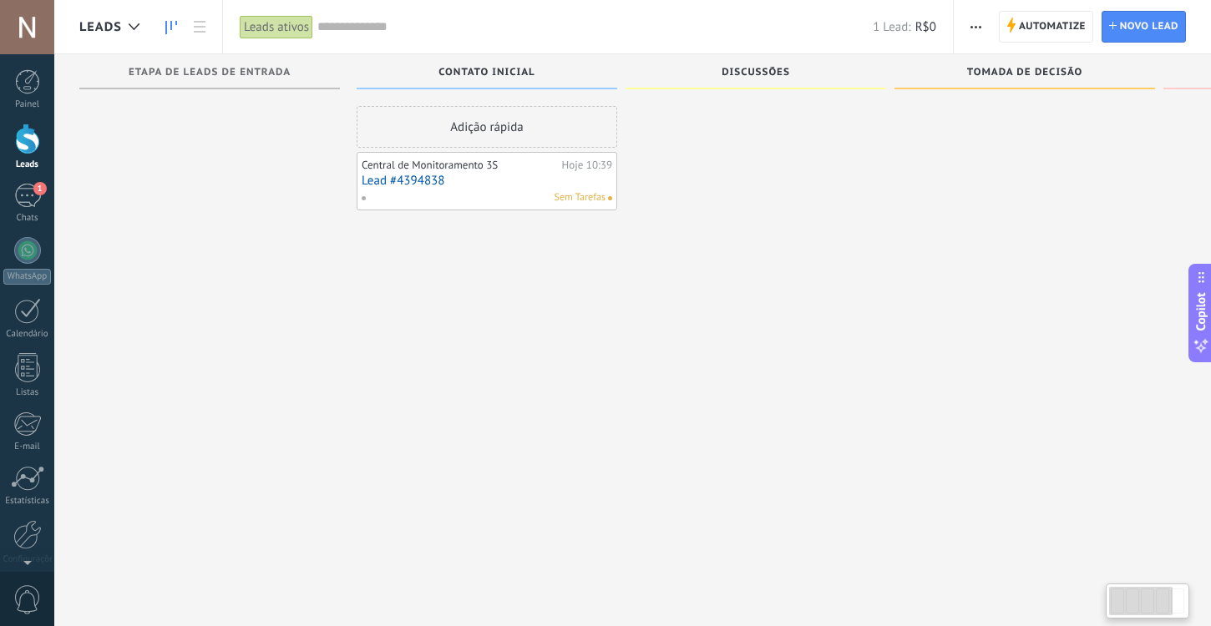
click at [429, 170] on div "Central de Monitoramento 3S" at bounding box center [460, 165] width 196 height 13
click at [484, 168] on div "Central de Monitoramento 3S" at bounding box center [460, 164] width 196 height 13
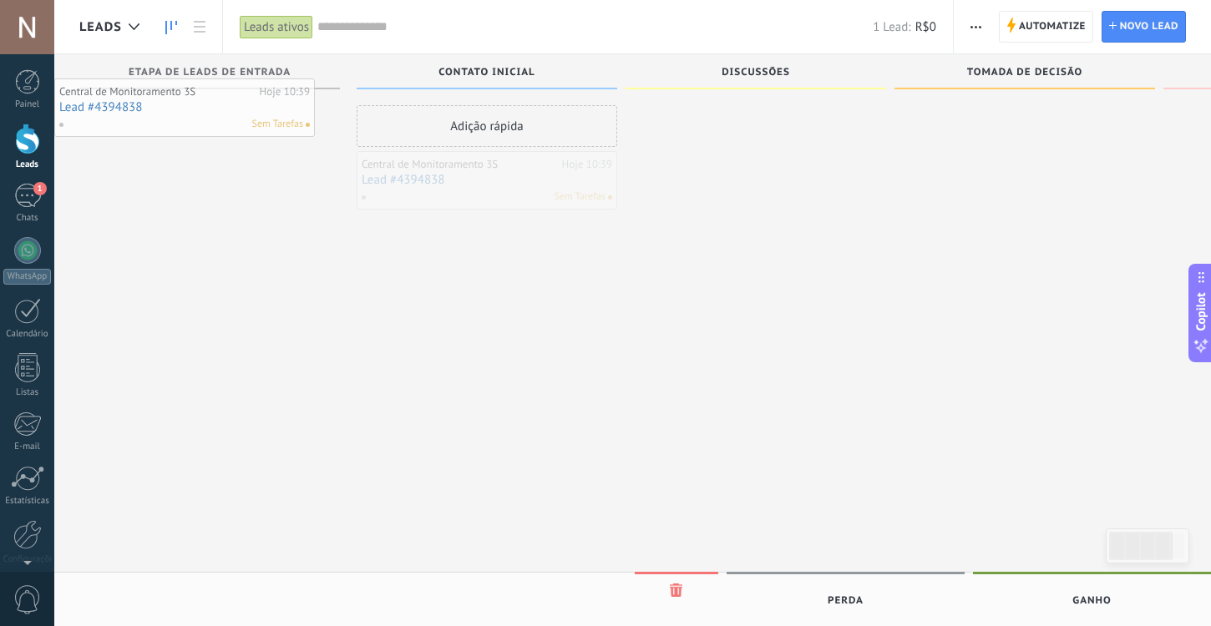
drag, startPoint x: 481, startPoint y: 175, endPoint x: 180, endPoint y: 84, distance: 315.0
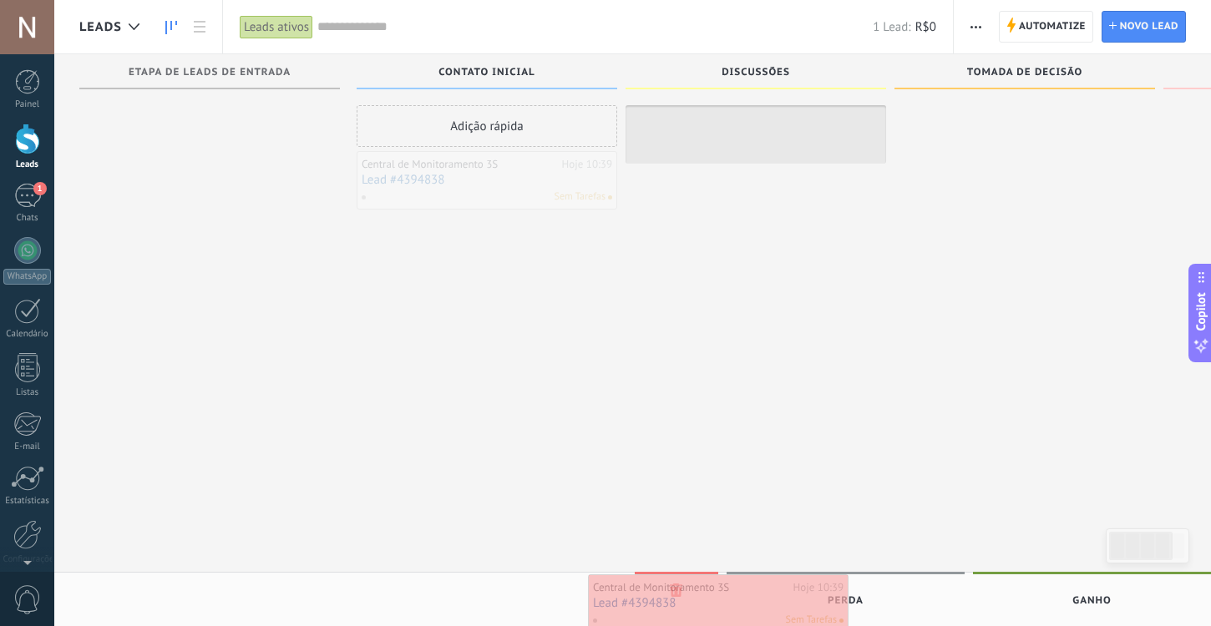
drag, startPoint x: 445, startPoint y: 166, endPoint x: 675, endPoint y: 593, distance: 484.7
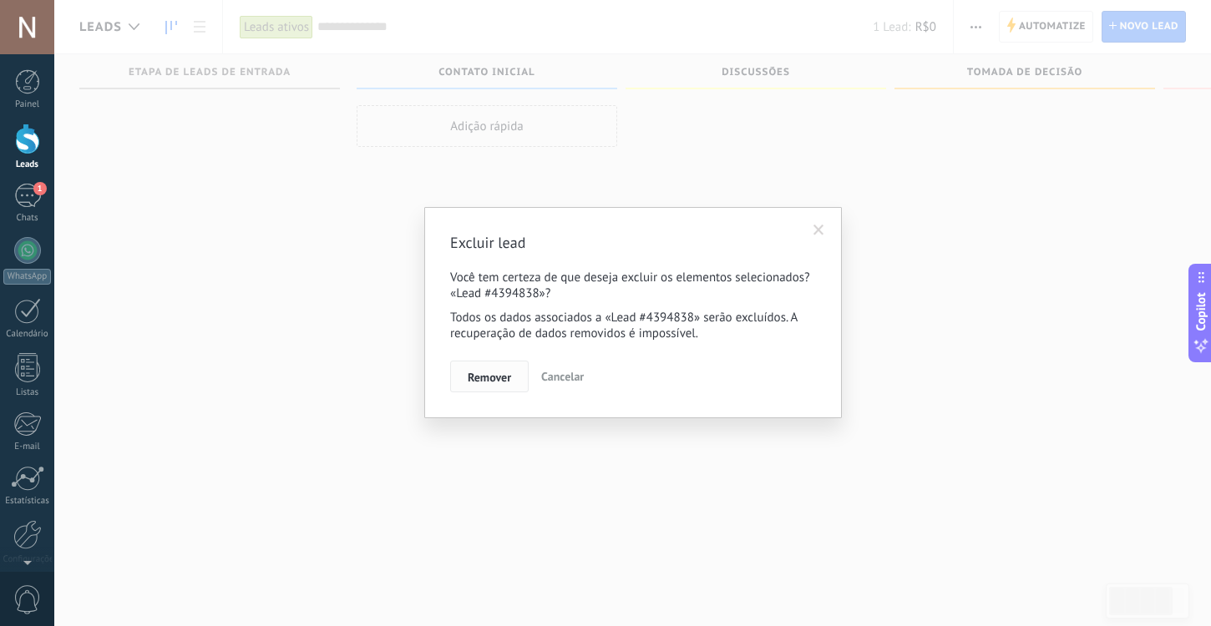
click at [494, 376] on span "Remover" at bounding box center [489, 378] width 43 height 12
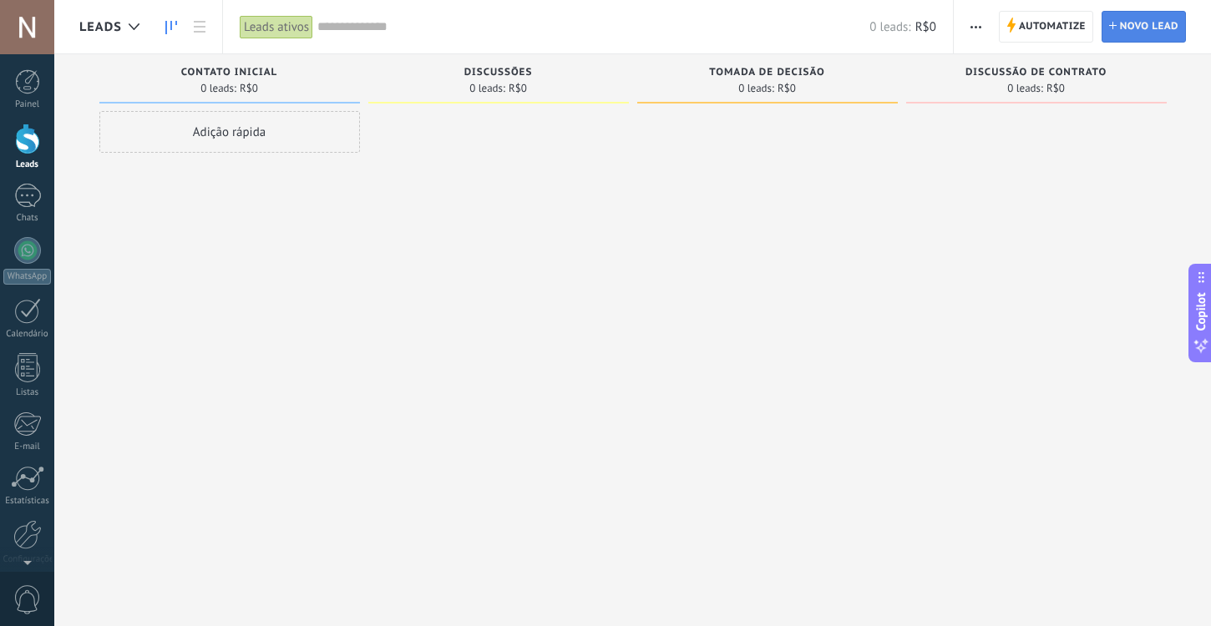
click at [1156, 26] on span "Novo lead" at bounding box center [1149, 27] width 58 height 30
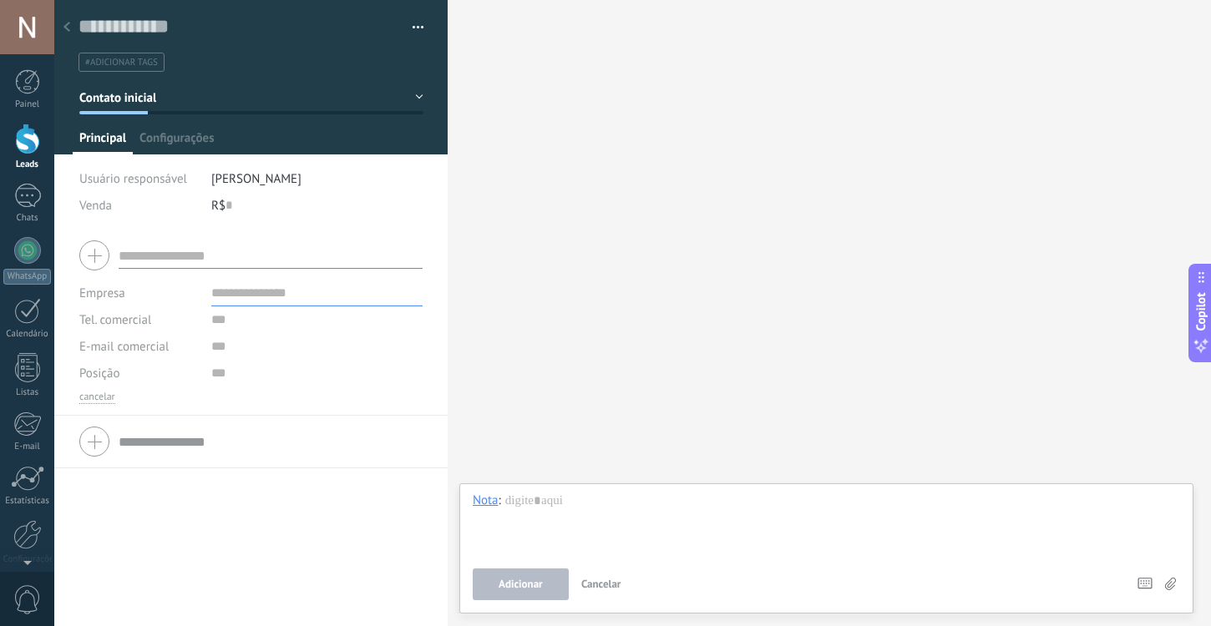
click at [63, 28] on icon at bounding box center [66, 27] width 7 height 10
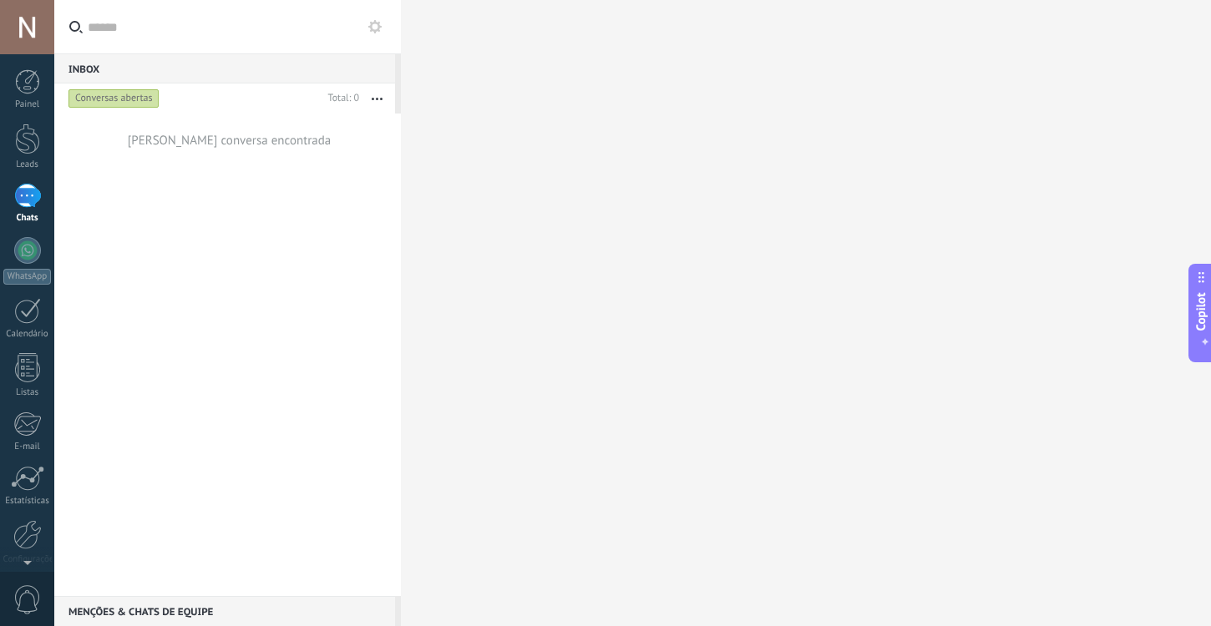
drag, startPoint x: 29, startPoint y: 139, endPoint x: 74, endPoint y: 134, distance: 44.6
click at [29, 139] on div at bounding box center [27, 139] width 25 height 31
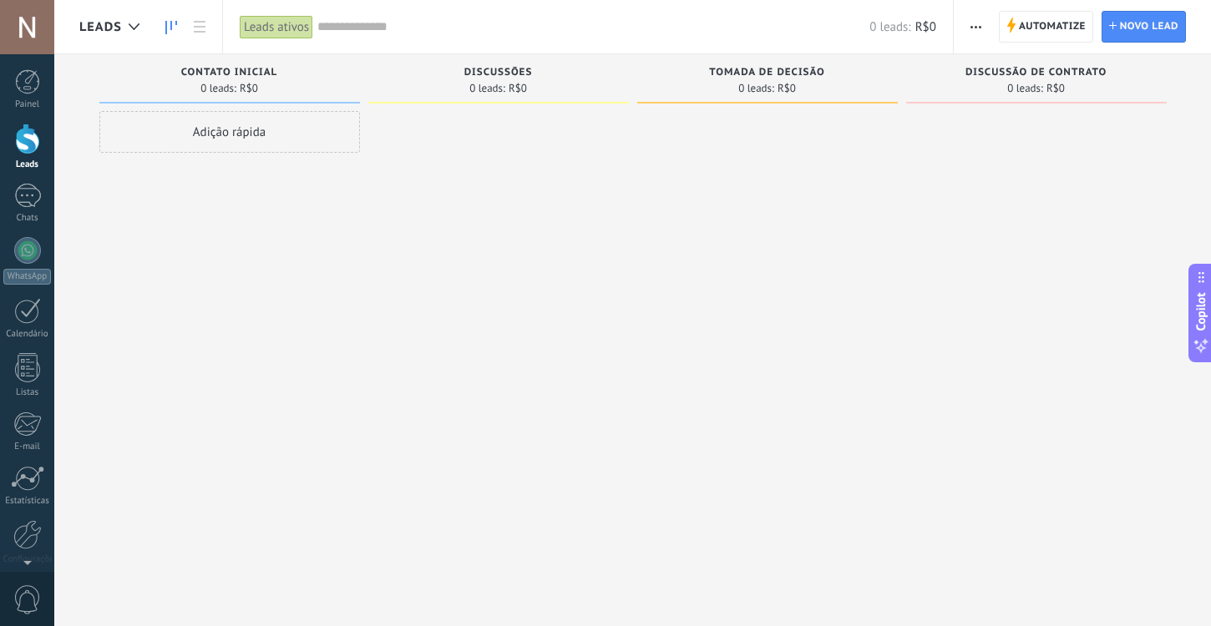
click at [979, 28] on span "button" at bounding box center [976, 27] width 11 height 32
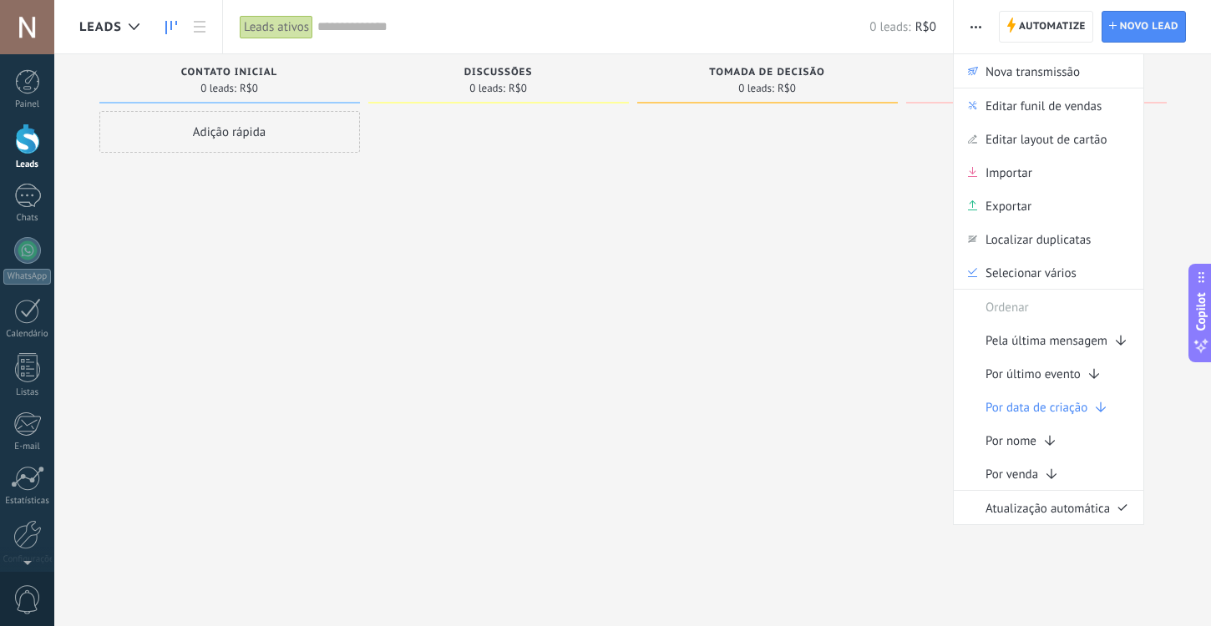
click at [1016, 167] on span "Importar" at bounding box center [1009, 171] width 47 height 33
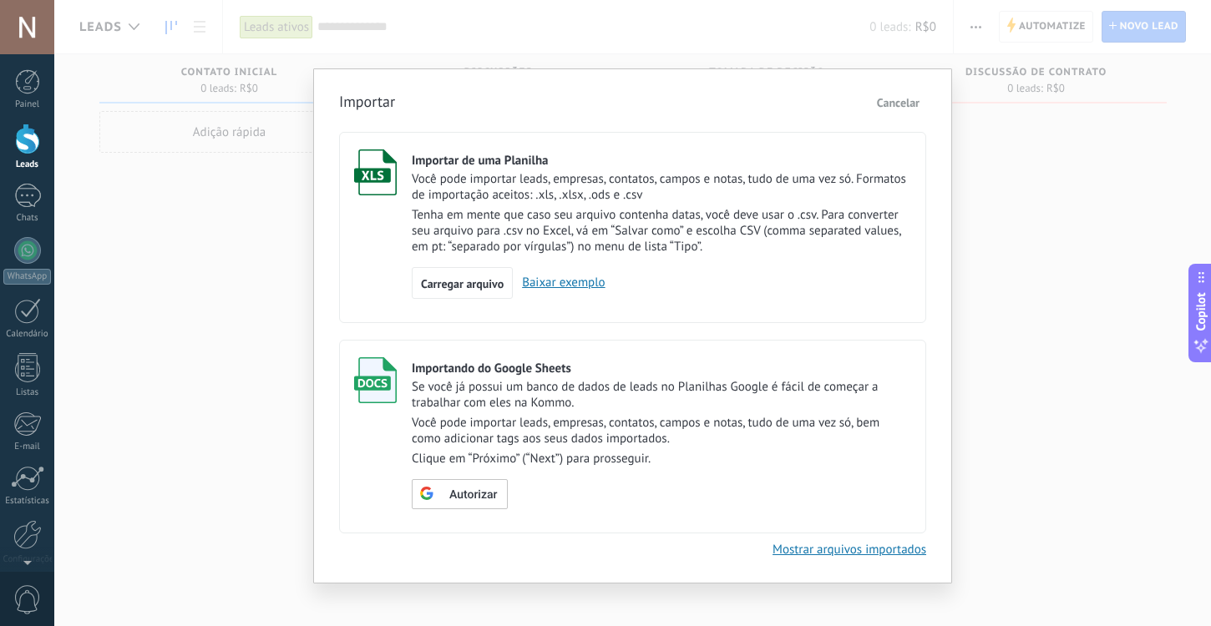
click at [558, 287] on link "Baixar exemplo" at bounding box center [559, 283] width 92 height 16
click at [28, 198] on div "1" at bounding box center [27, 196] width 27 height 24
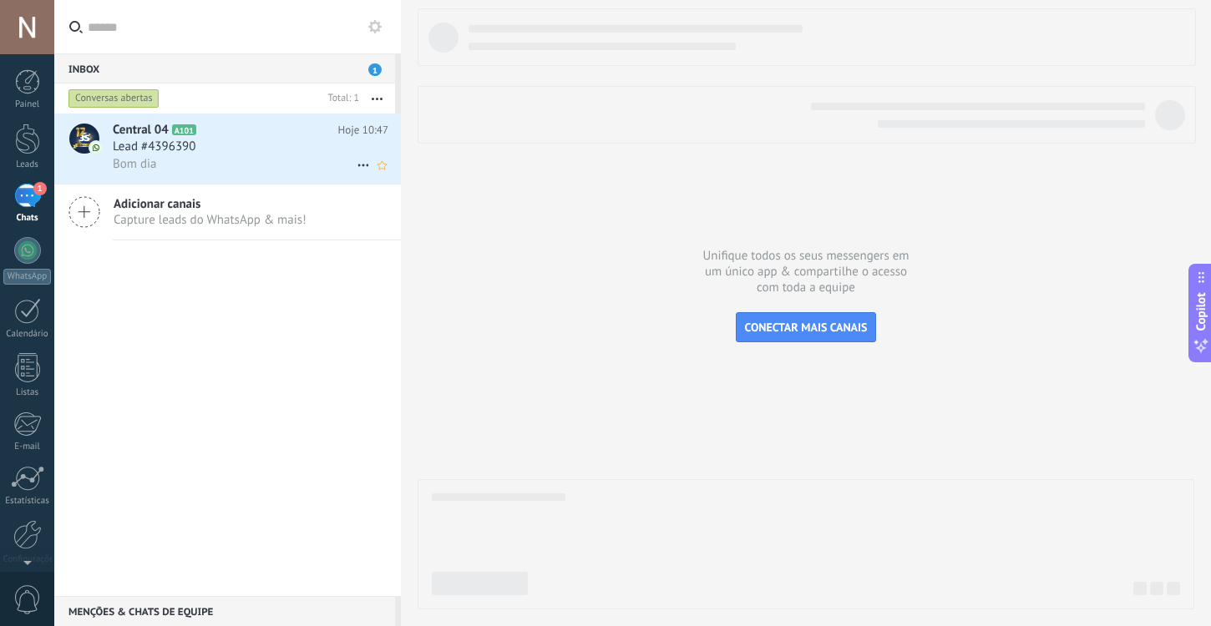
click at [252, 145] on div "Lead #4396390" at bounding box center [251, 147] width 276 height 17
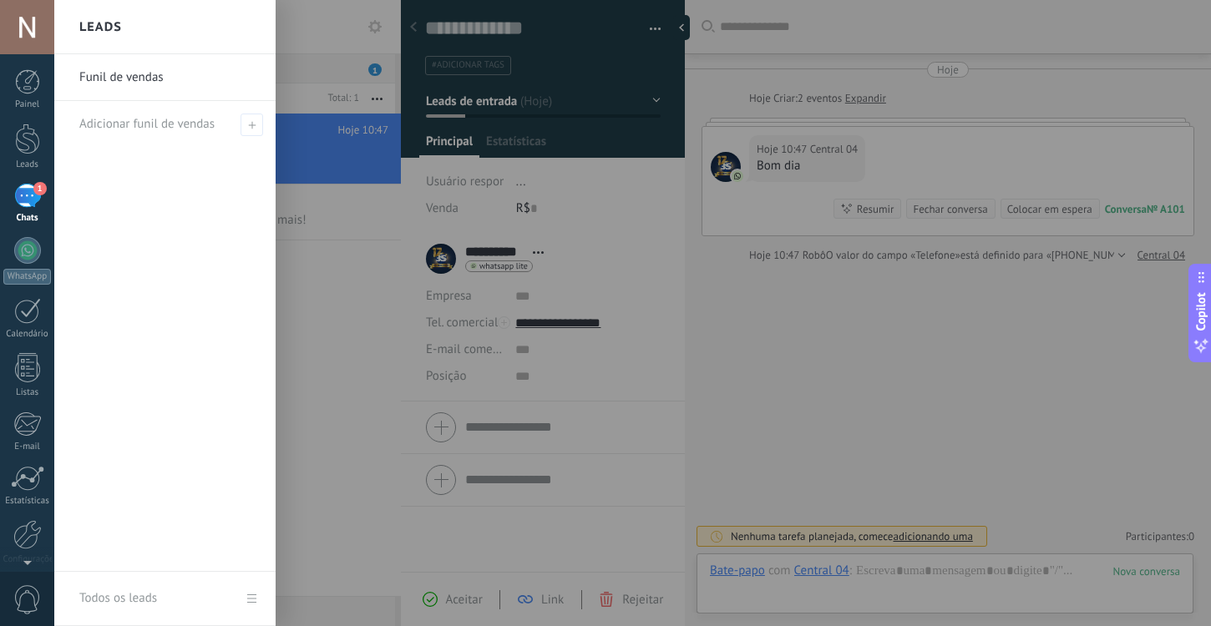
scroll to position [25, 0]
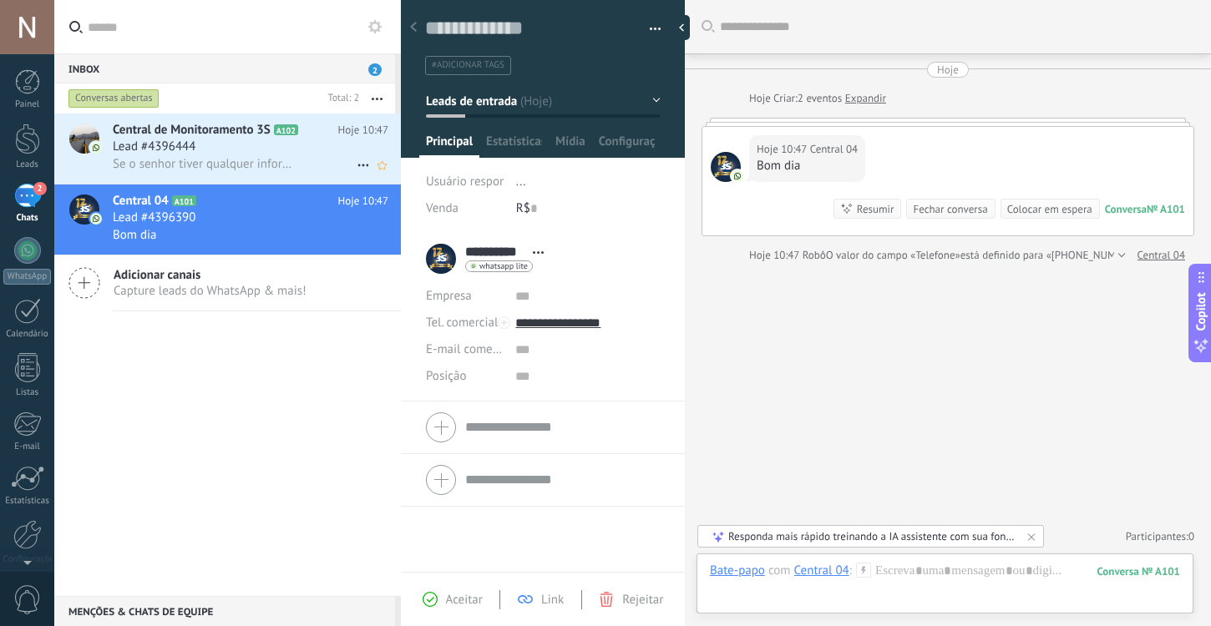
click at [245, 158] on span "Se o senhor tiver qualquer informação de placa para que possamos localizar" at bounding box center [205, 164] width 184 height 16
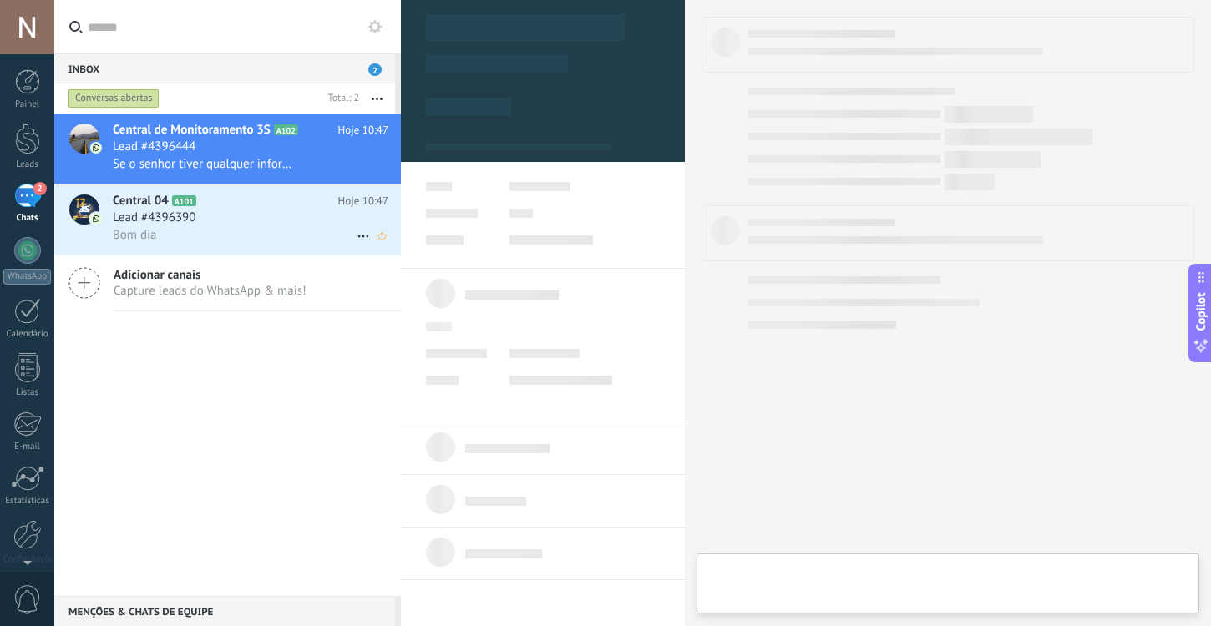
click at [239, 233] on div "Bom dia" at bounding box center [251, 235] width 276 height 18
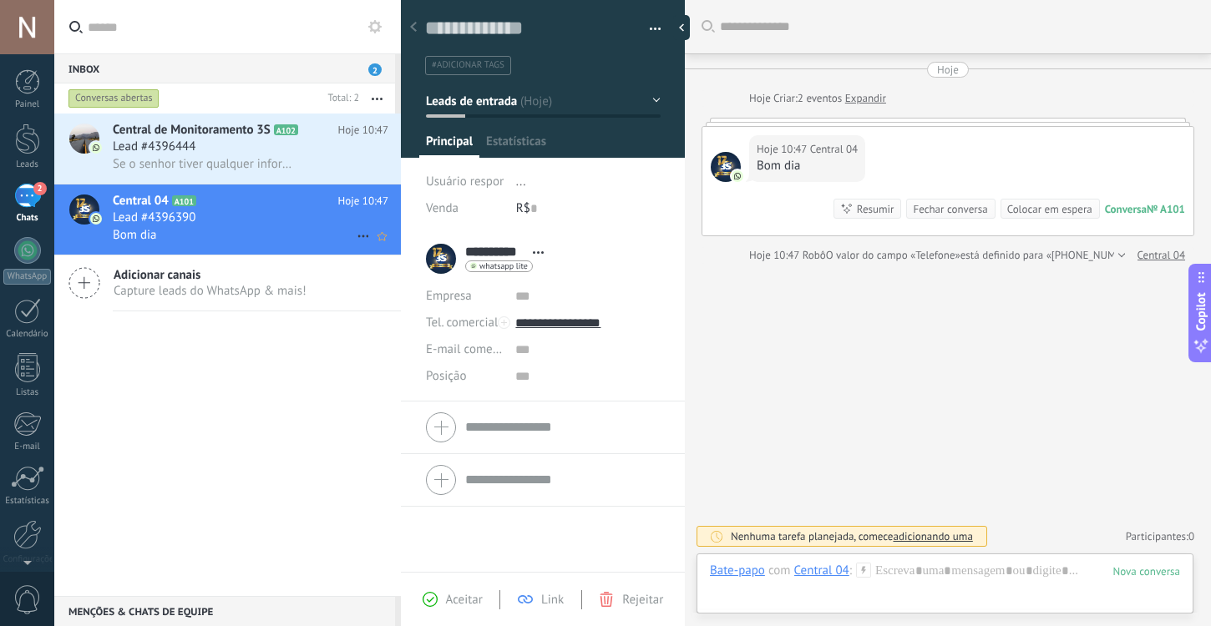
scroll to position [25, 0]
click at [918, 155] on div "Hoje 10:47 Central 04 Bom dia Conversa № A101 Conversa № A101 Resumir Resumir F…" at bounding box center [947, 181] width 491 height 109
click at [876, 121] on div at bounding box center [948, 122] width 493 height 8
click at [873, 99] on link "Expandir" at bounding box center [865, 98] width 41 height 17
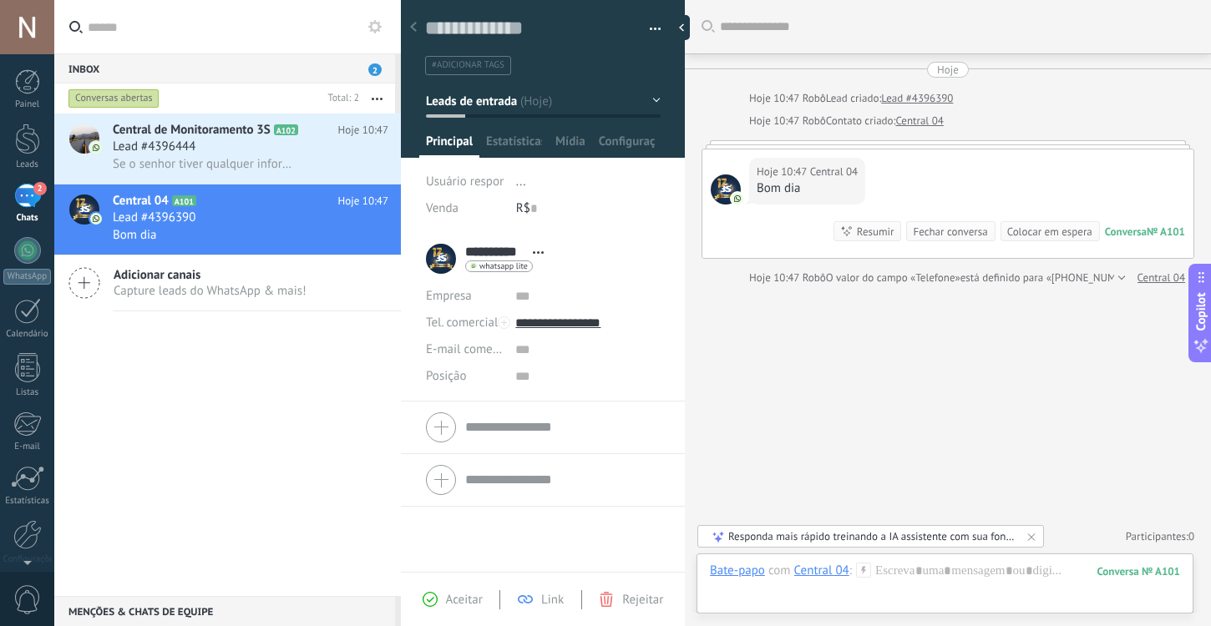
click at [891, 146] on div at bounding box center [948, 144] width 493 height 8
click at [238, 157] on span "Se o senhor tiver qualquer informação de placa para que possamos localizar" at bounding box center [205, 164] width 184 height 16
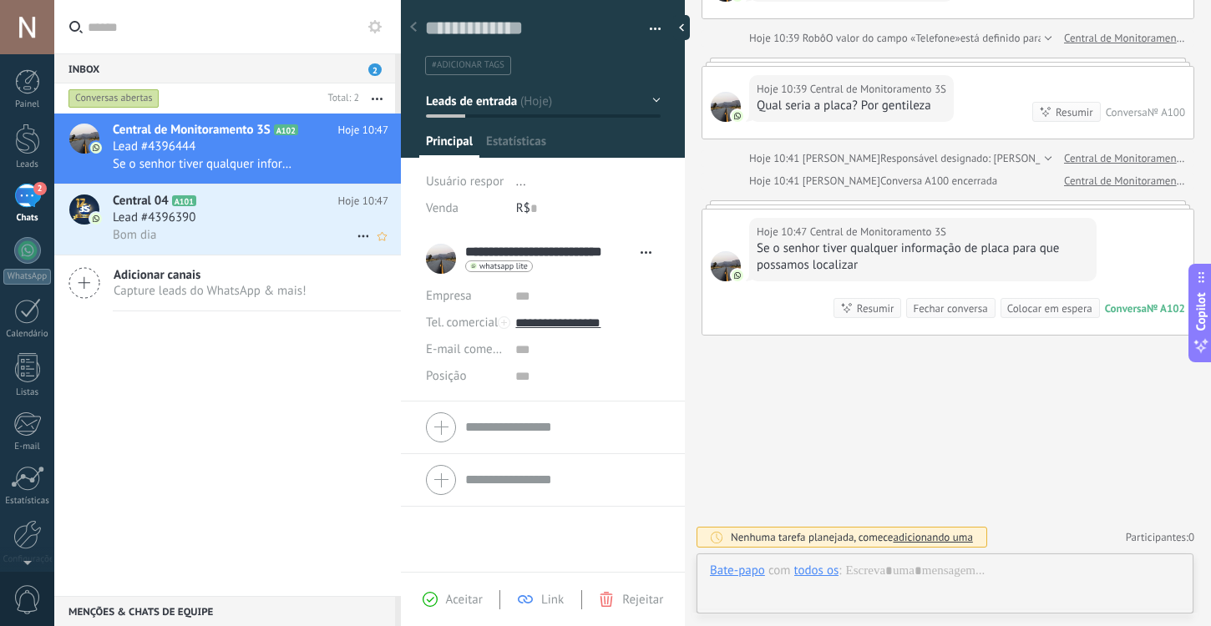
scroll to position [25, 0]
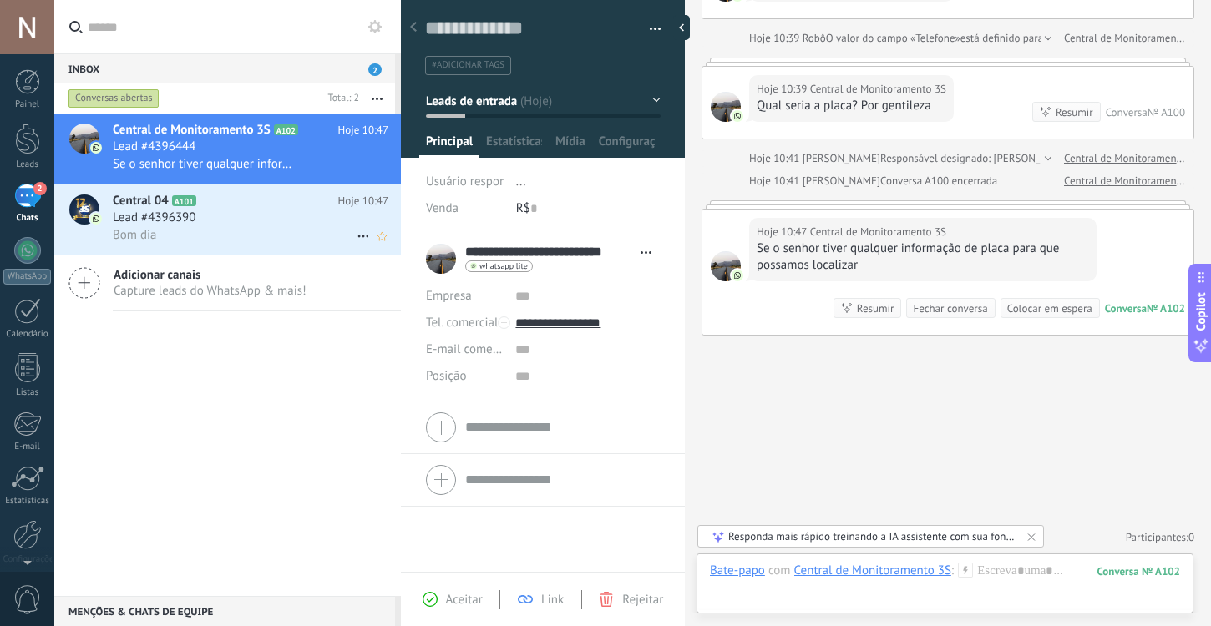
click at [226, 208] on h2 "Central 04 A101" at bounding box center [226, 201] width 226 height 17
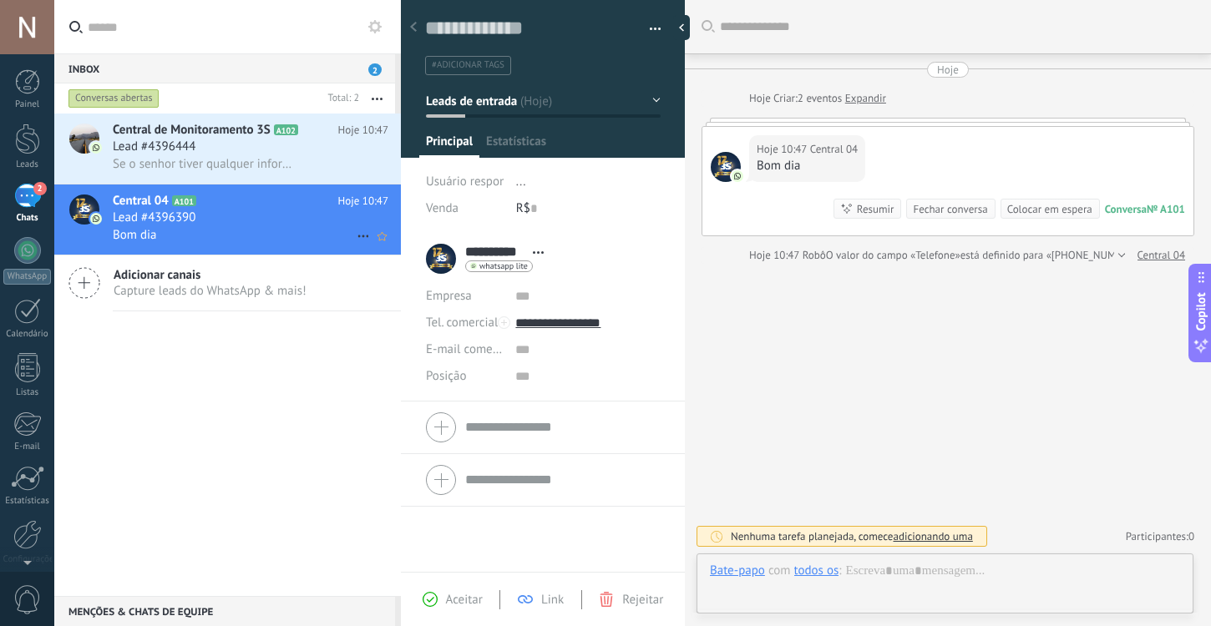
scroll to position [25, 0]
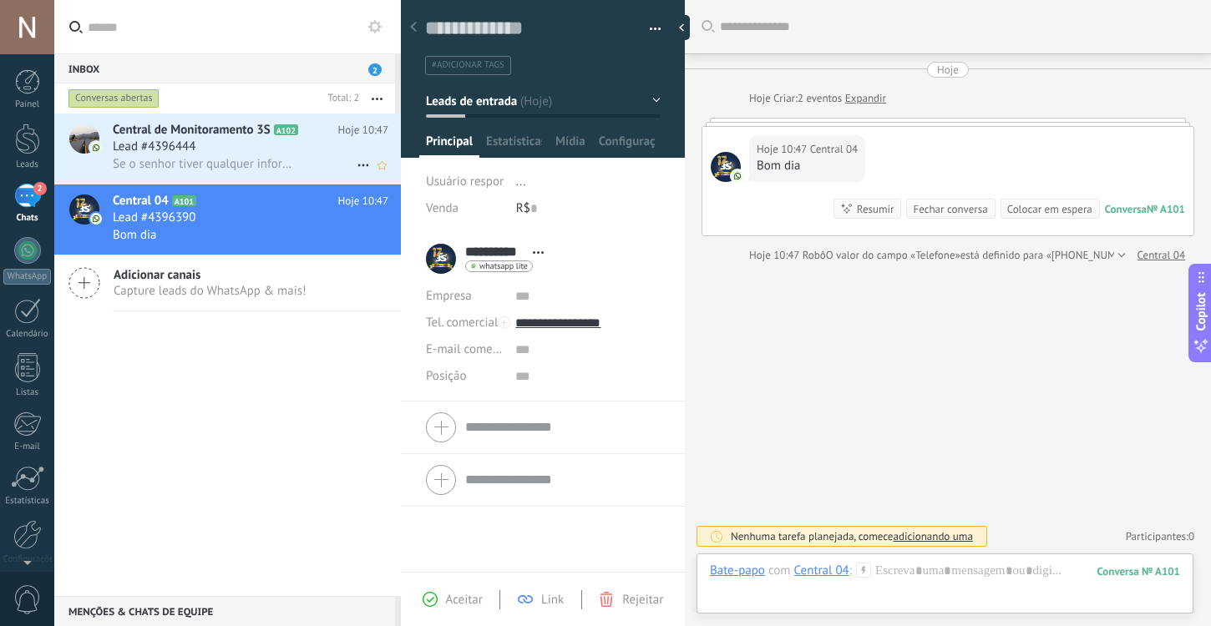
click at [179, 142] on span "Lead #4396444" at bounding box center [154, 147] width 83 height 17
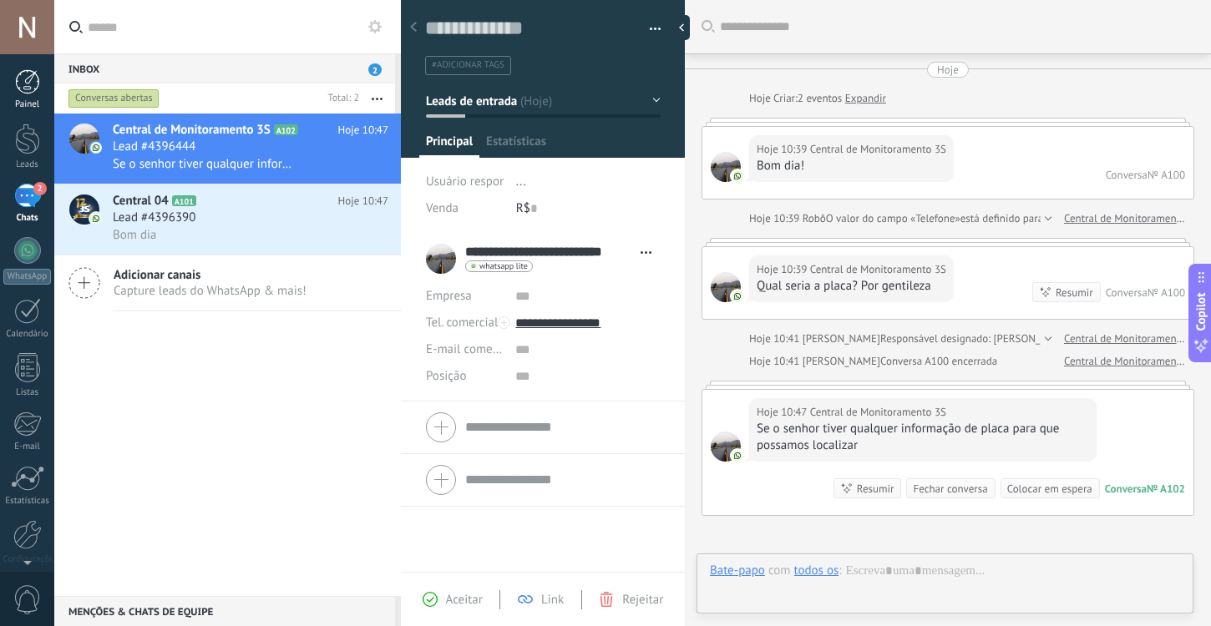
scroll to position [180, 0]
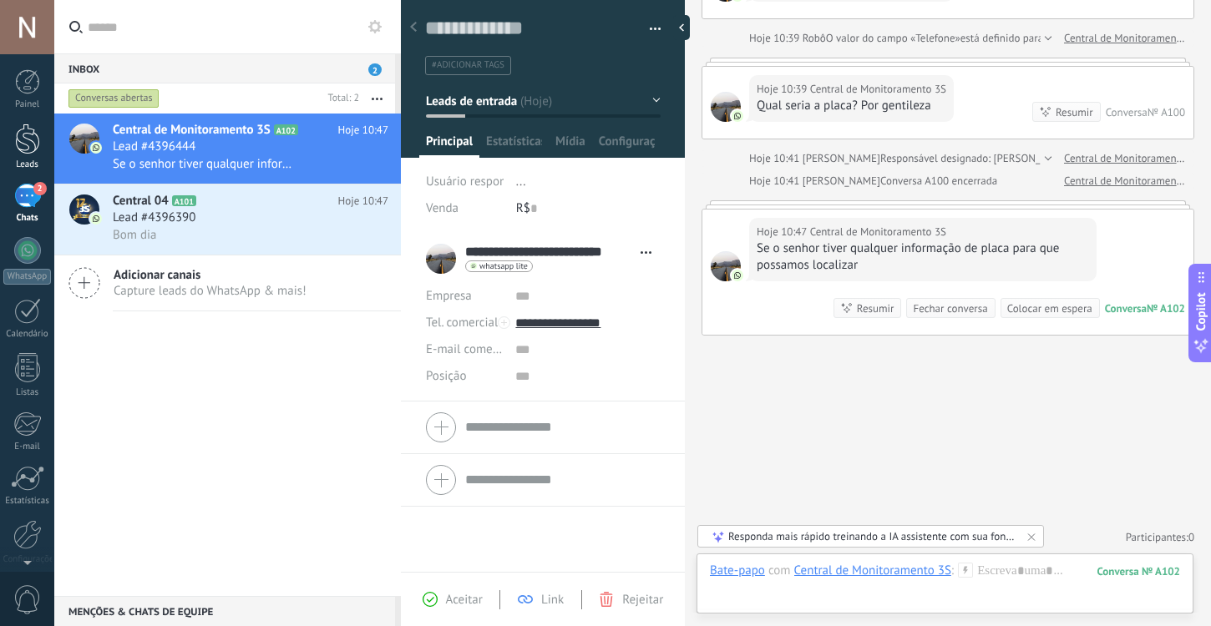
click at [20, 136] on div at bounding box center [27, 139] width 25 height 31
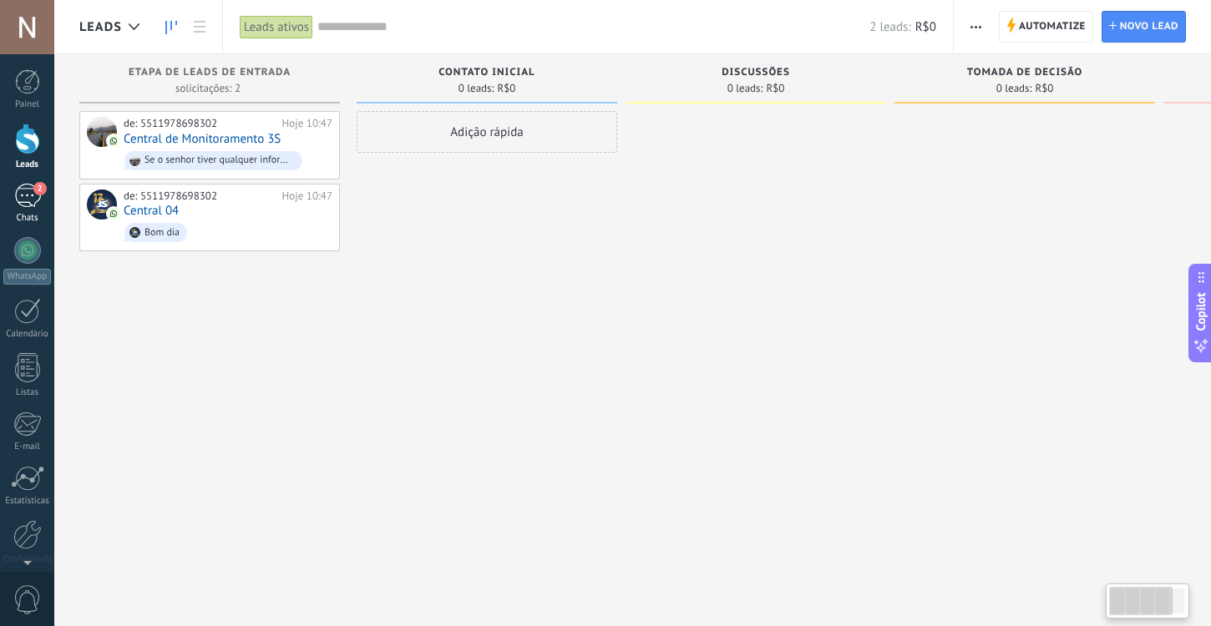
click at [23, 192] on div "2" at bounding box center [27, 196] width 27 height 24
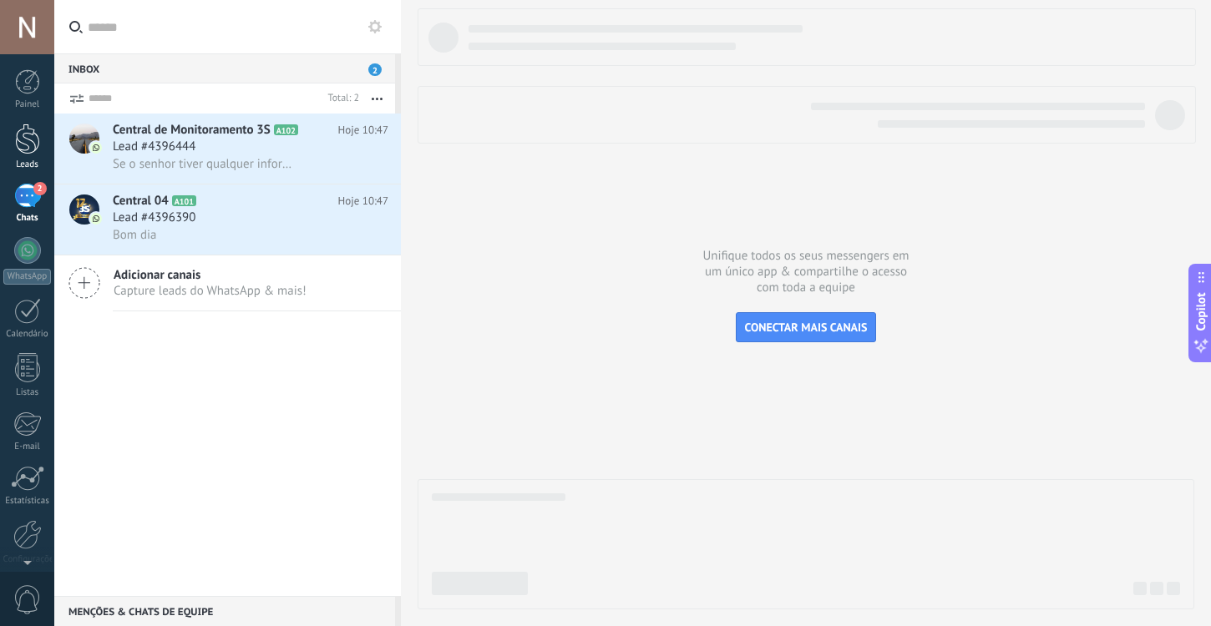
click at [23, 135] on div at bounding box center [27, 139] width 25 height 31
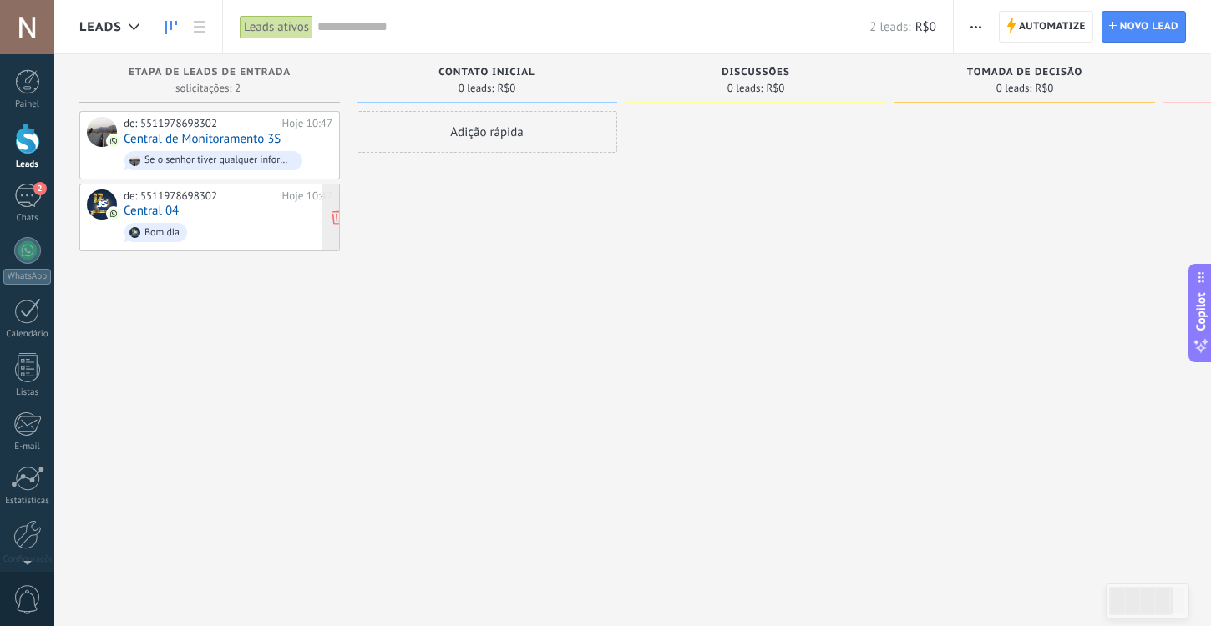
click at [144, 210] on link "Central 04" at bounding box center [151, 211] width 55 height 14
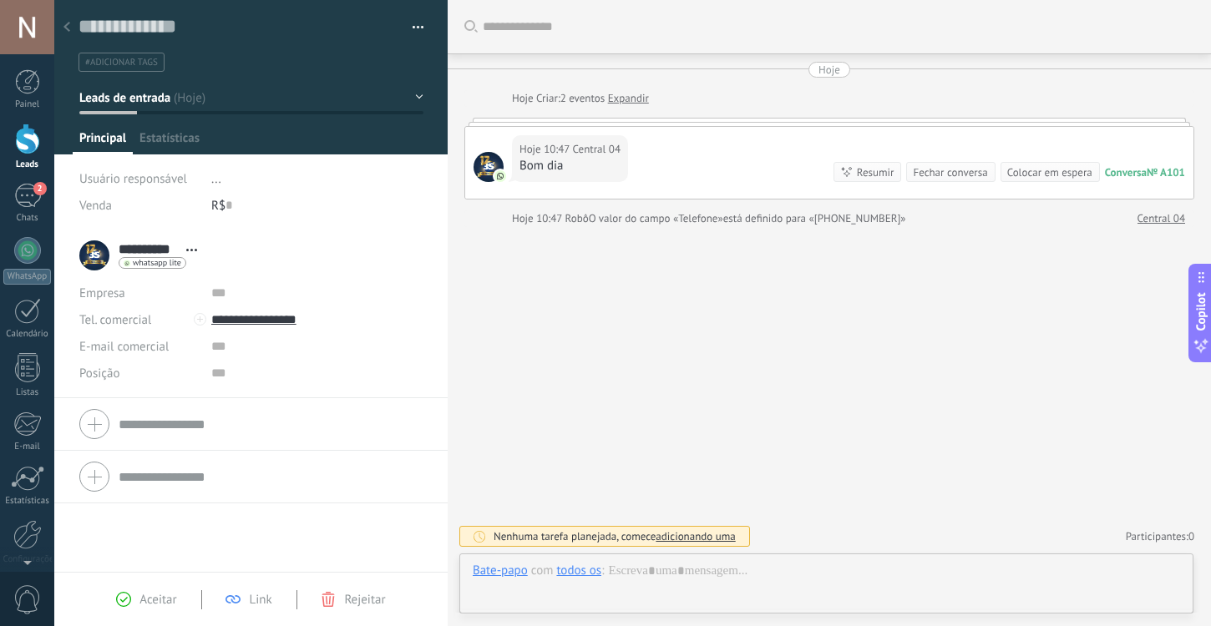
scroll to position [25, 0]
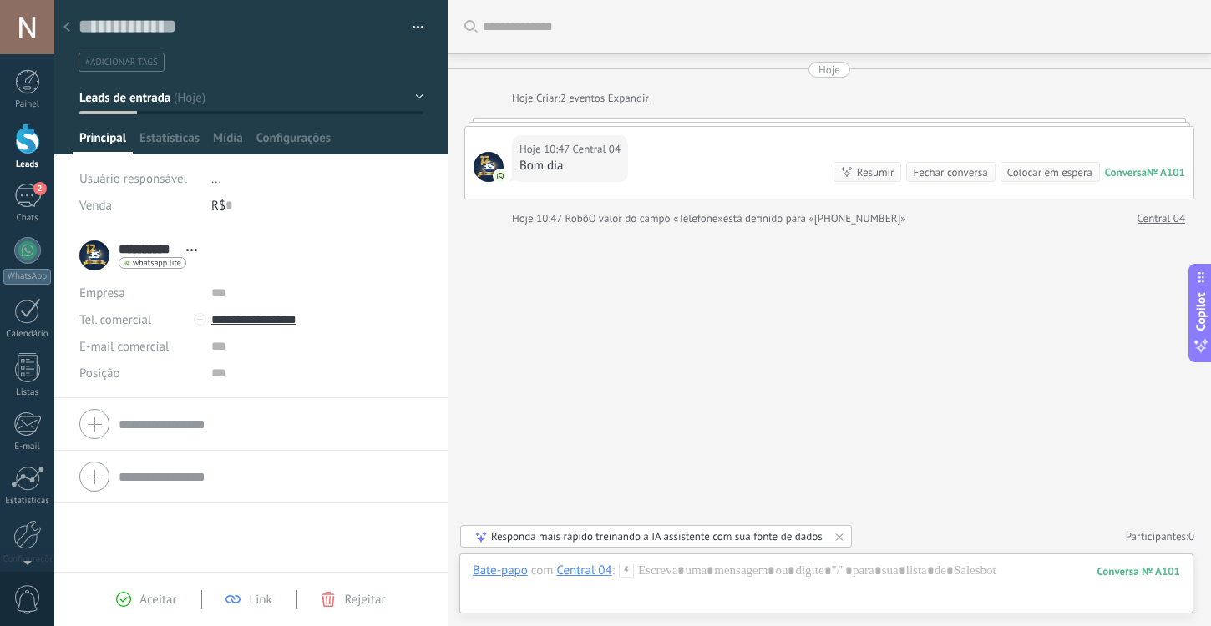
click at [158, 262] on span "whatsapp lite" at bounding box center [157, 263] width 48 height 8
click at [305, 259] on div at bounding box center [605, 313] width 1211 height 626
click at [70, 27] on div at bounding box center [66, 28] width 23 height 33
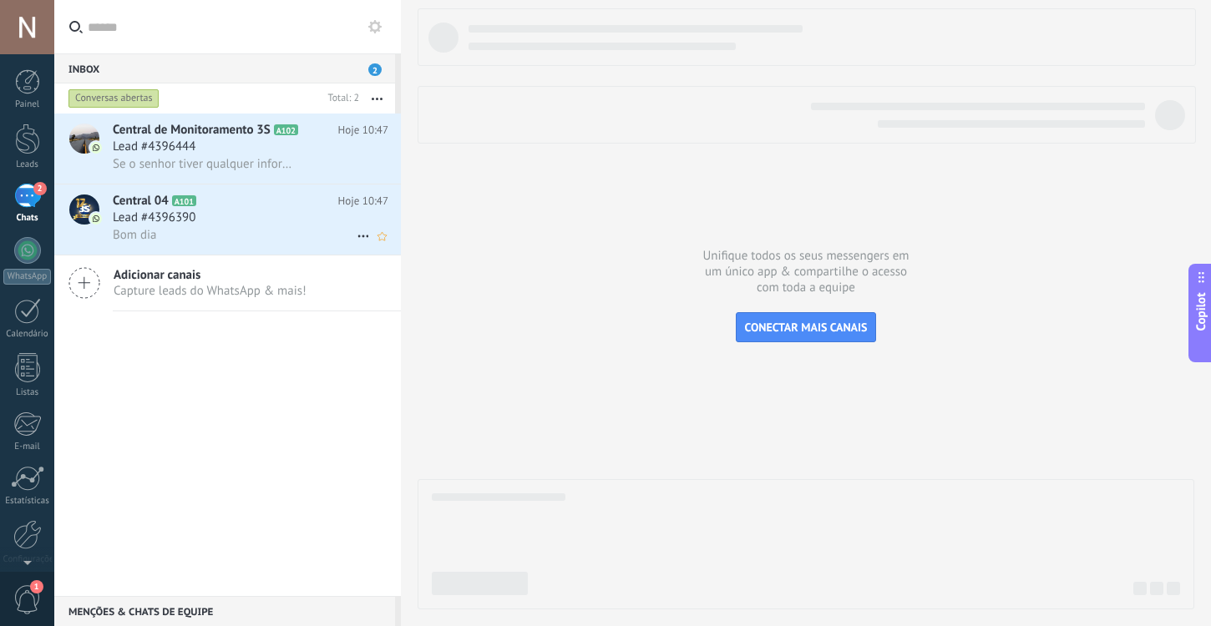
click at [225, 221] on div "Lead #4396390" at bounding box center [251, 218] width 276 height 17
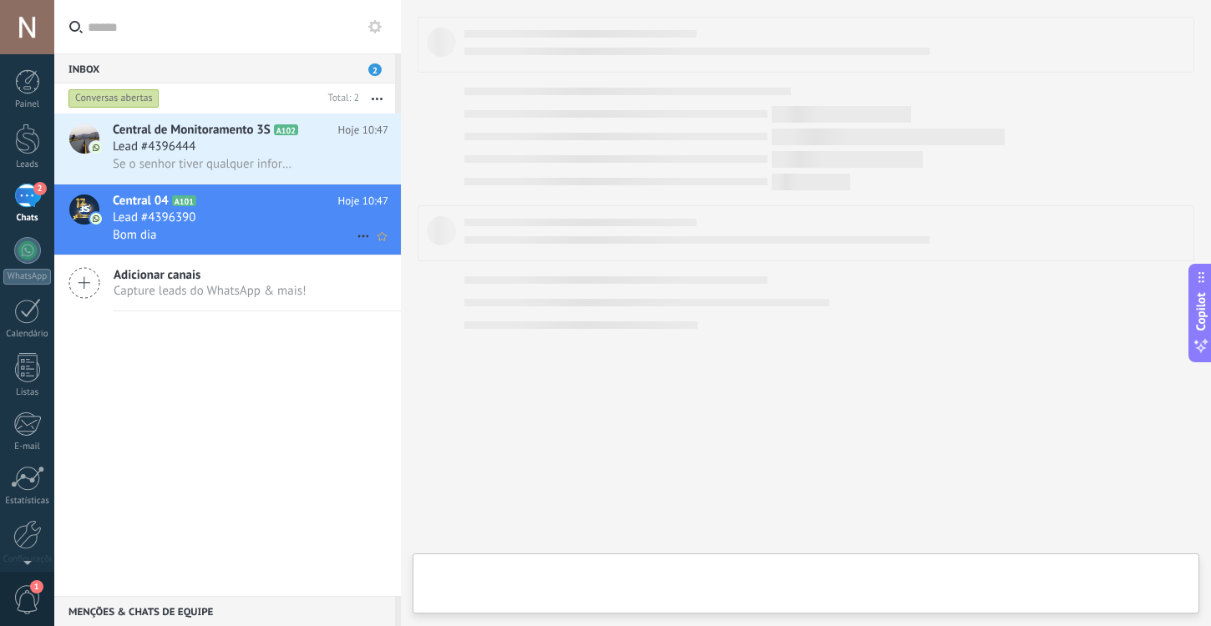
click at [355, 243] on icon at bounding box center [363, 236] width 20 height 20
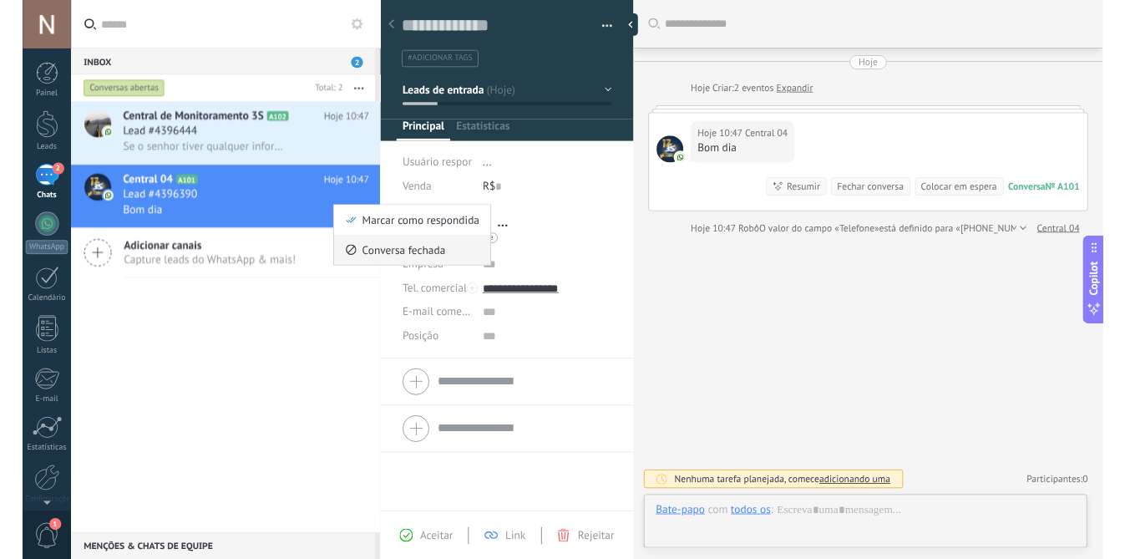
scroll to position [25, 0]
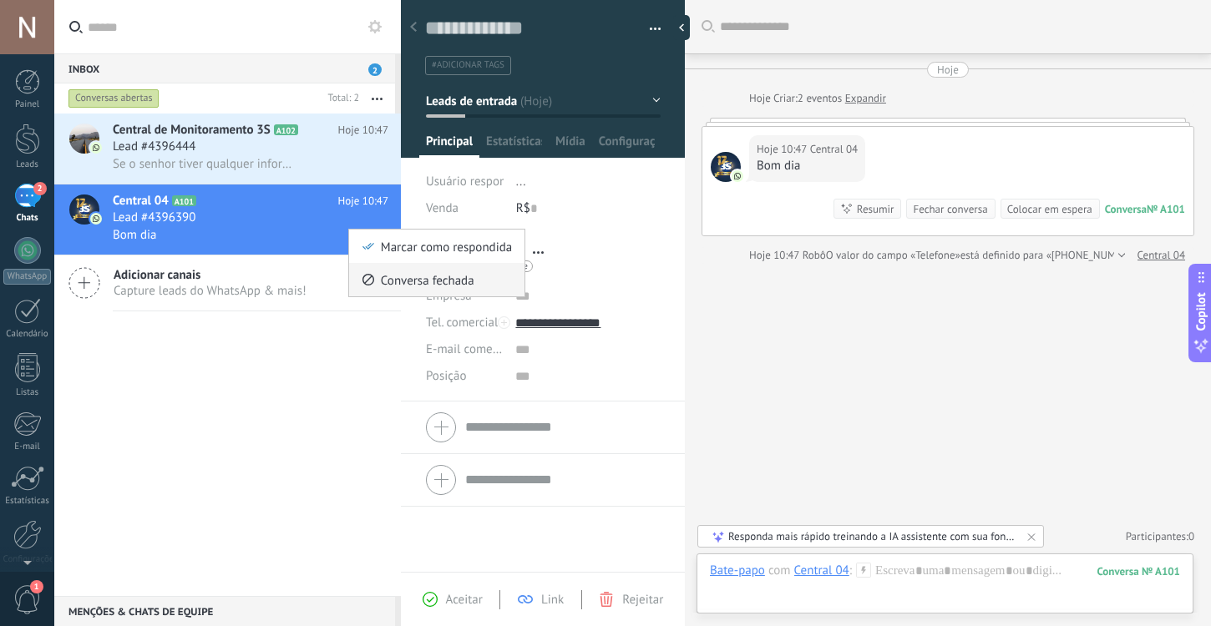
click at [385, 278] on span "Conversa fechada" at bounding box center [428, 279] width 94 height 33
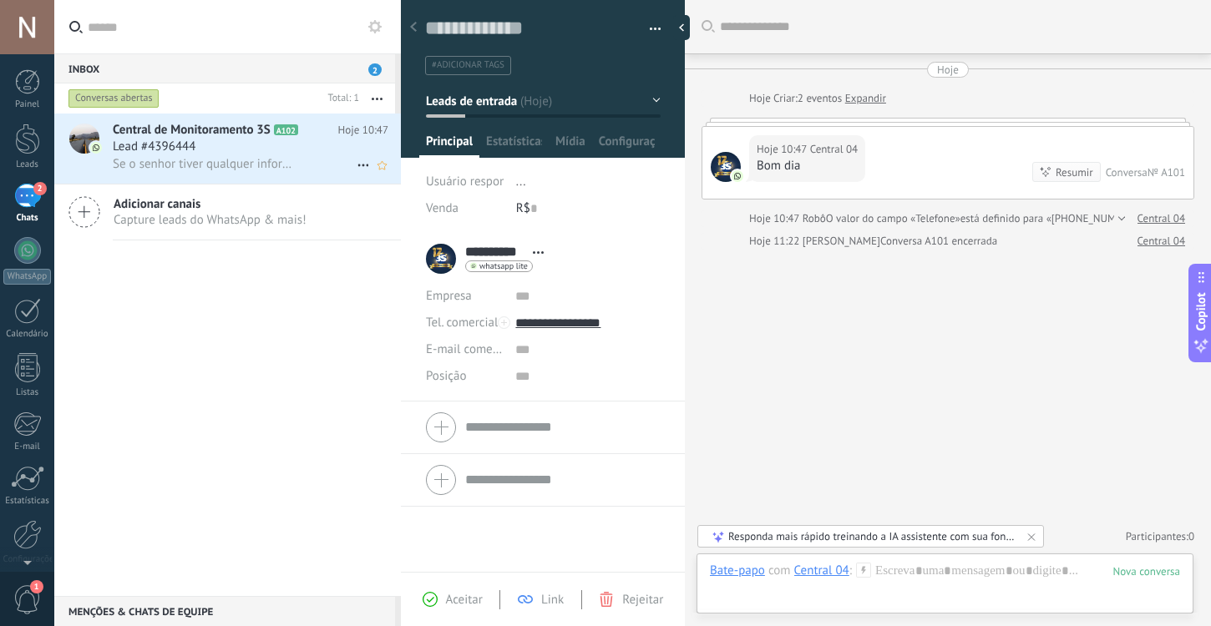
click at [353, 171] on icon at bounding box center [363, 165] width 20 height 20
click at [379, 211] on div "Conversa fechada" at bounding box center [437, 207] width 150 height 33
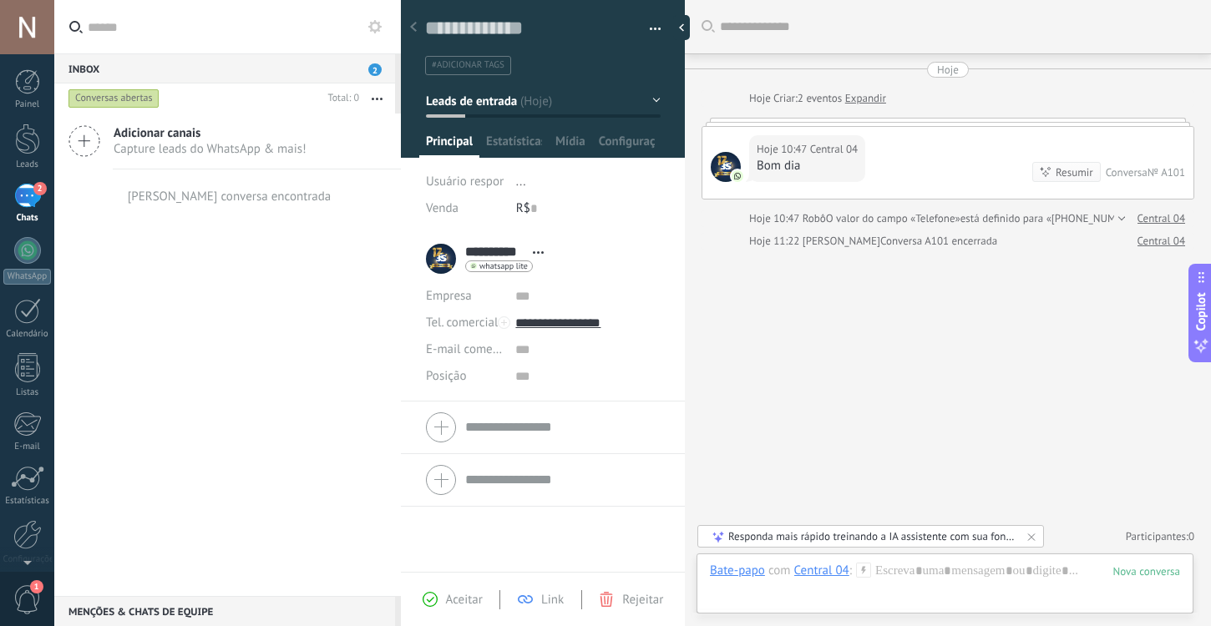
type textarea "**********"
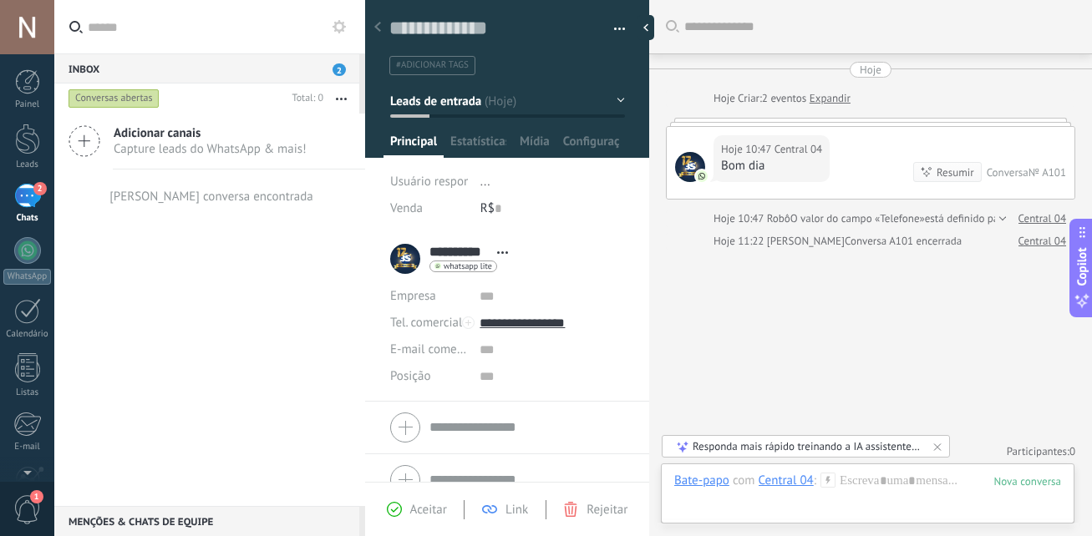
scroll to position [1, 0]
